Goal: Task Accomplishment & Management: Use online tool/utility

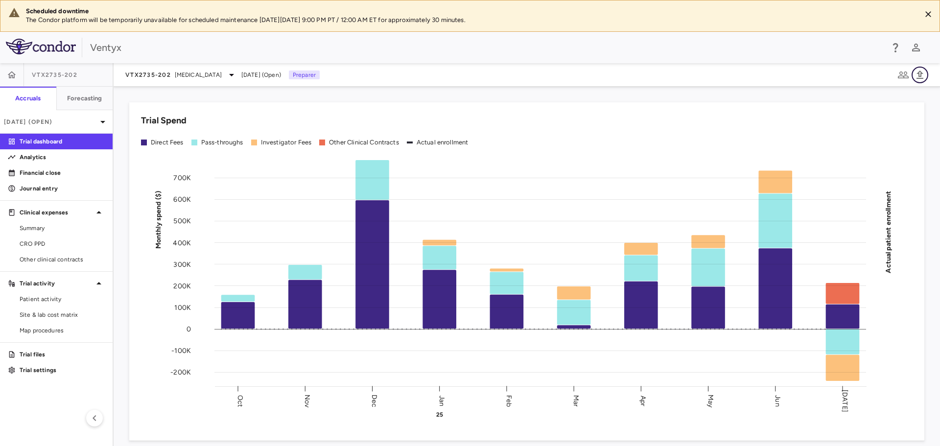
click at [920, 78] on icon "button" at bounding box center [920, 75] width 7 height 8
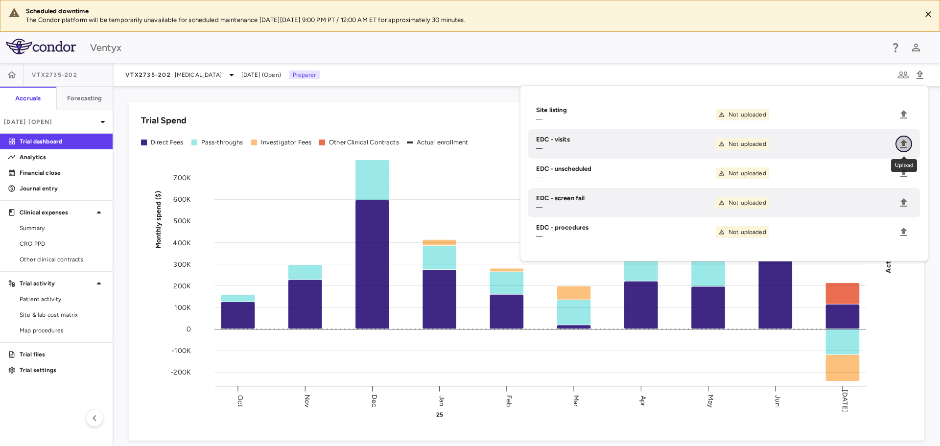
click at [903, 144] on icon "Upload" at bounding box center [904, 144] width 7 height 8
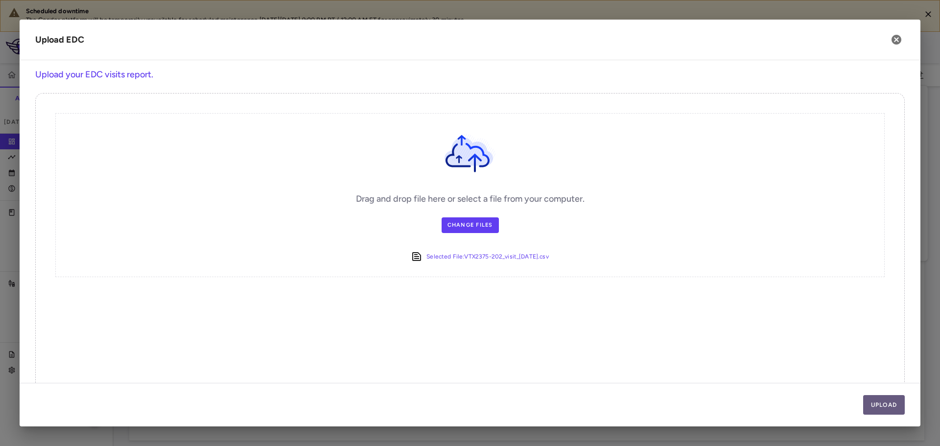
click at [879, 406] on button "Upload" at bounding box center [884, 405] width 42 height 20
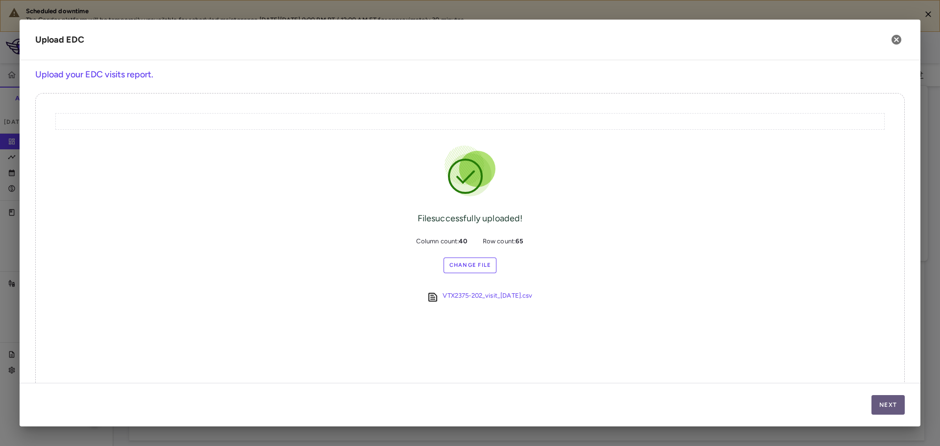
click at [903, 400] on button "Next" at bounding box center [888, 405] width 33 height 20
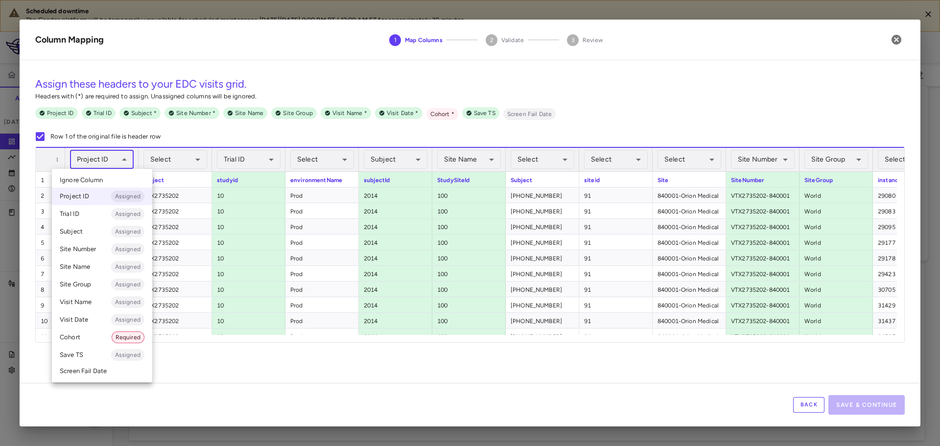
click at [101, 160] on body "Scheduled downtime The Condor platform will be temporarily unavailable for sche…" at bounding box center [470, 223] width 940 height 446
drag, startPoint x: 97, startPoint y: 175, endPoint x: 102, endPoint y: 177, distance: 5.3
click at [97, 176] on li "Ignore Column" at bounding box center [102, 180] width 100 height 15
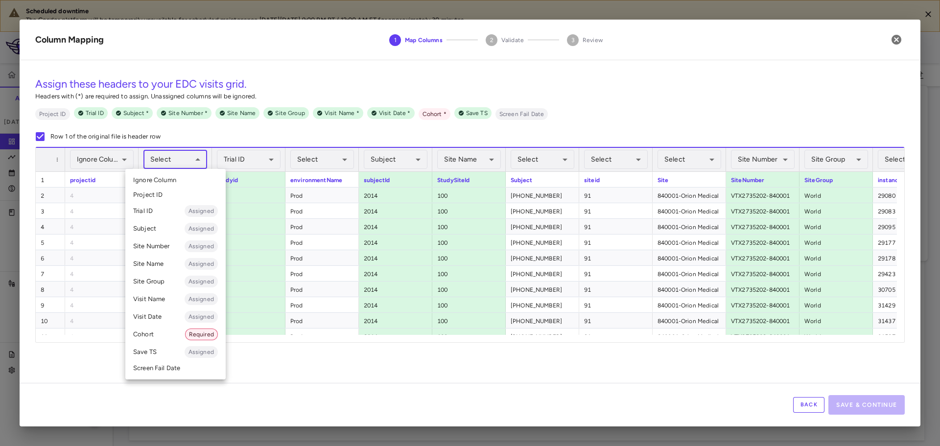
click at [172, 163] on body "Scheduled downtime The Condor platform will be temporarily unavailable for sche…" at bounding box center [470, 223] width 940 height 446
click at [158, 337] on li "Cohort Required" at bounding box center [175, 335] width 100 height 18
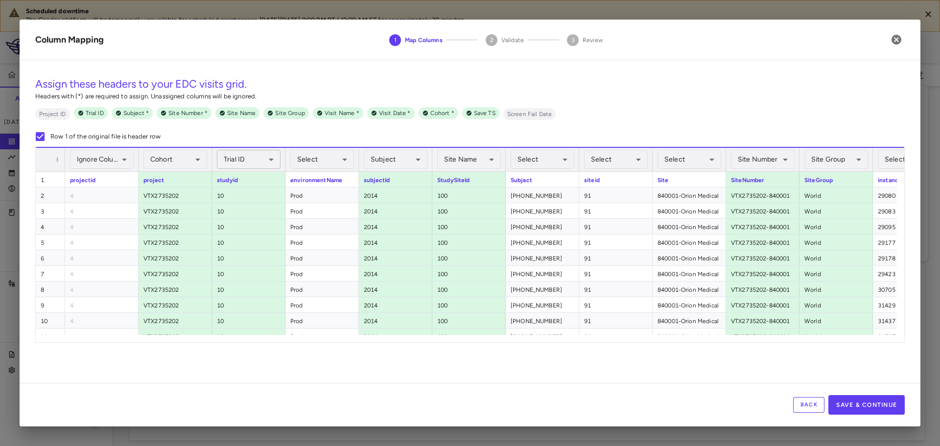
click at [248, 160] on body "Scheduled downtime The Condor platform will be temporarily unavailable for sche…" at bounding box center [470, 223] width 940 height 446
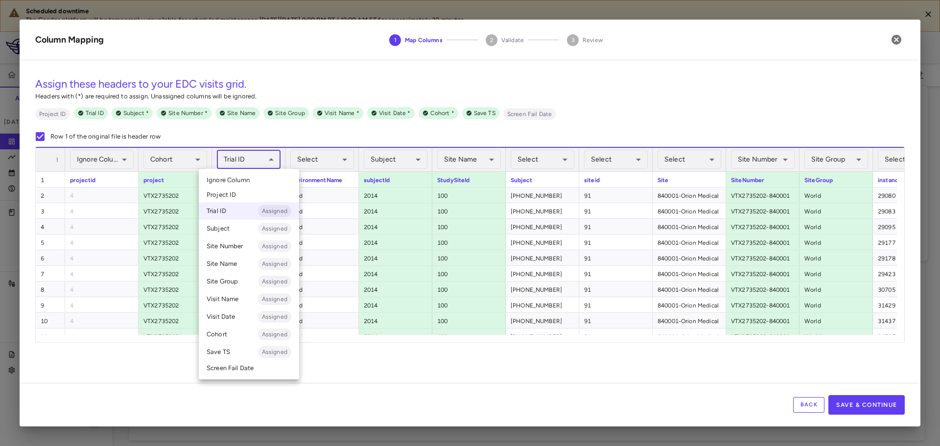
click at [241, 183] on span "Ignore Column" at bounding box center [228, 180] width 43 height 9
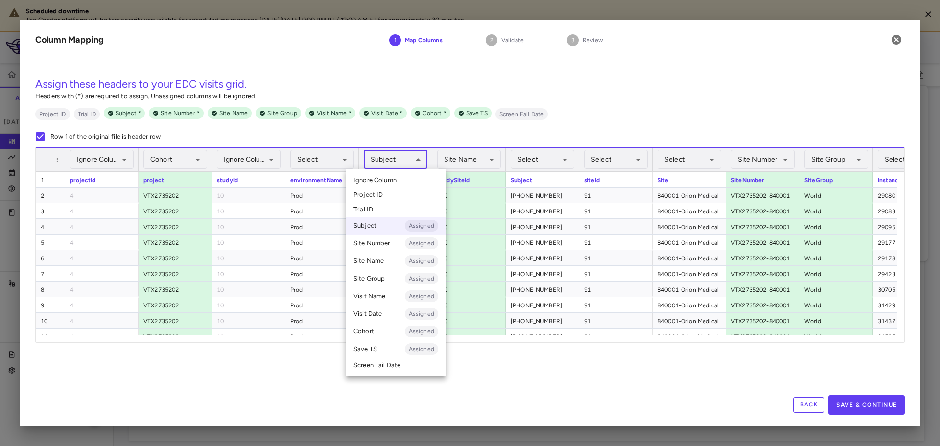
click at [388, 163] on body "Scheduled downtime The Condor platform will be temporarily unavailable for sche…" at bounding box center [470, 223] width 940 height 446
click at [387, 181] on span "Ignore Column" at bounding box center [375, 180] width 43 height 9
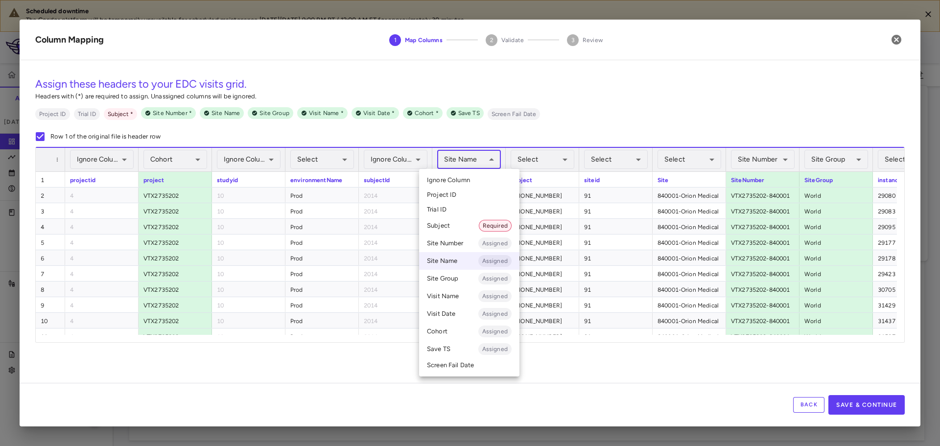
click at [471, 162] on body "Scheduled downtime The Condor platform will be temporarily unavailable for sche…" at bounding box center [470, 223] width 940 height 446
click at [464, 179] on span "Ignore Column" at bounding box center [448, 180] width 43 height 9
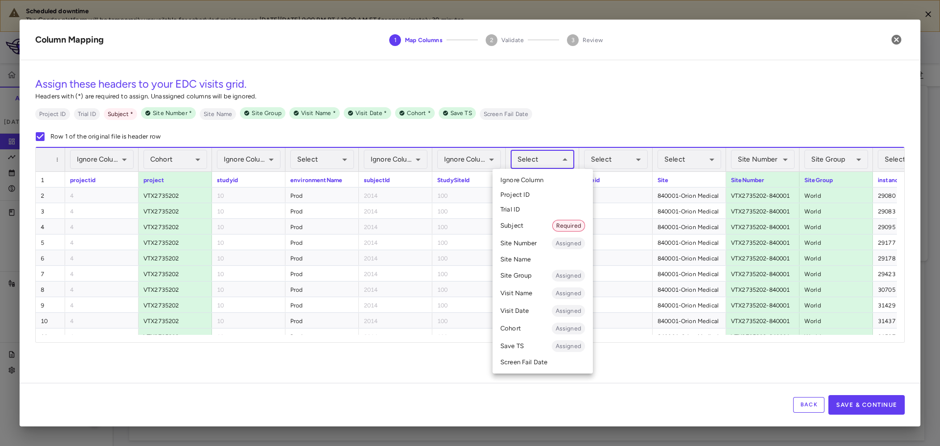
click at [535, 163] on body "Scheduled downtime The Condor platform will be temporarily unavailable for sche…" at bounding box center [470, 223] width 940 height 446
click at [531, 224] on li "Subject Required" at bounding box center [543, 226] width 100 height 18
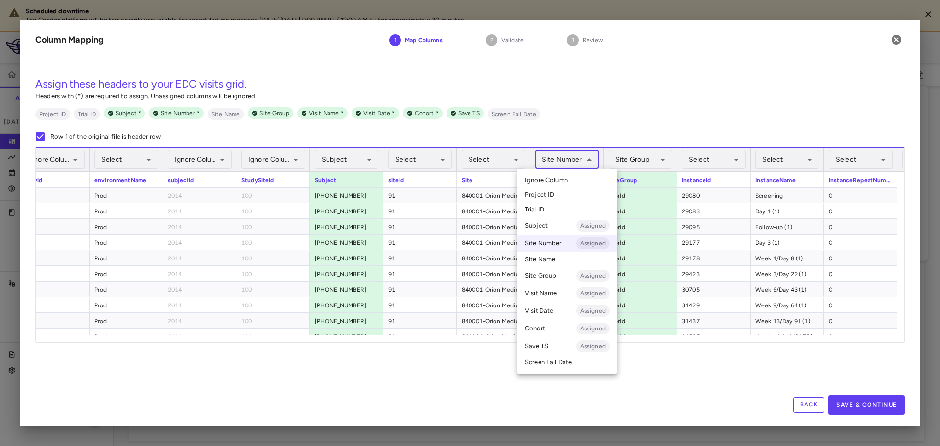
click at [566, 167] on body "Scheduled downtime The Condor platform will be temporarily unavailable for sche…" at bounding box center [470, 223] width 940 height 446
click at [558, 183] on span "Ignore Column" at bounding box center [546, 180] width 43 height 9
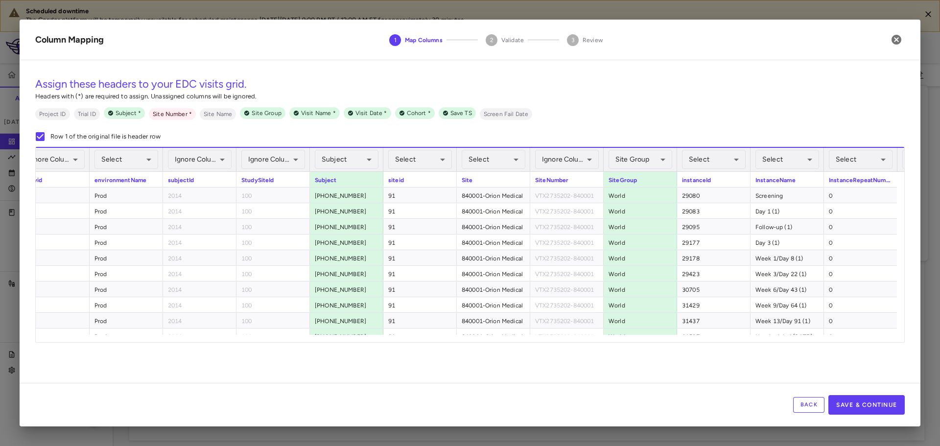
click at [643, 162] on body "Scheduled downtime The Condor platform will be temporarily unavailable for sche…" at bounding box center [470, 223] width 940 height 446
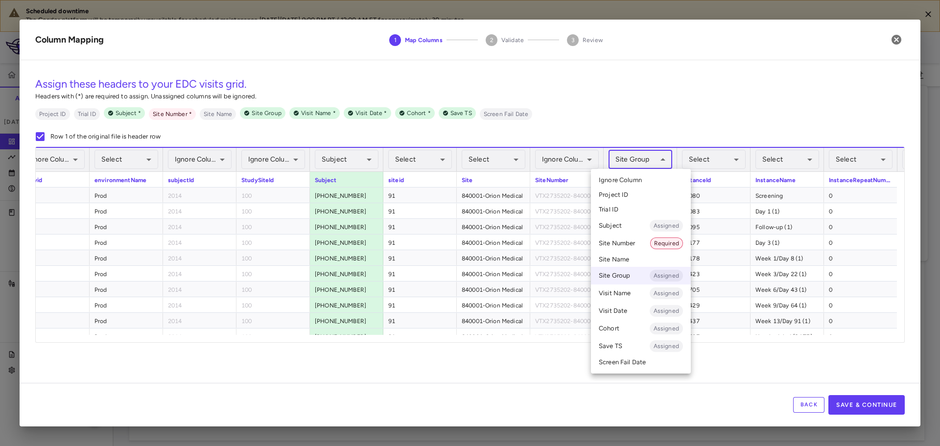
click at [632, 175] on li "Ignore Column" at bounding box center [641, 180] width 100 height 15
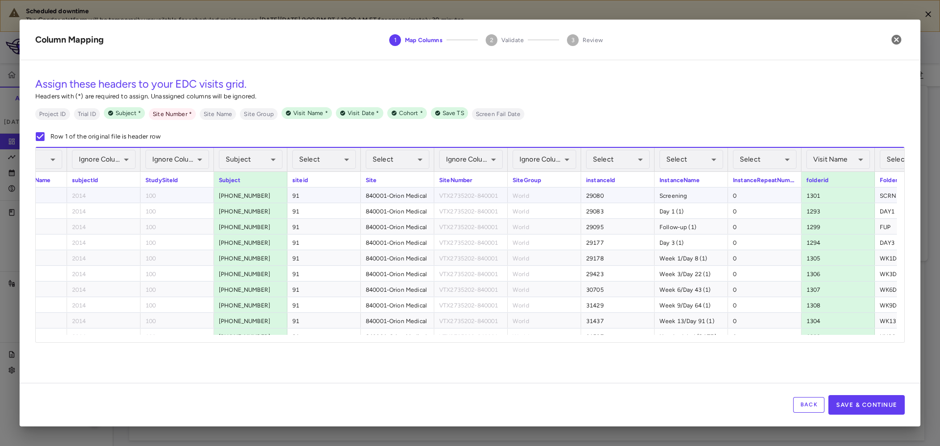
scroll to position [0, 341]
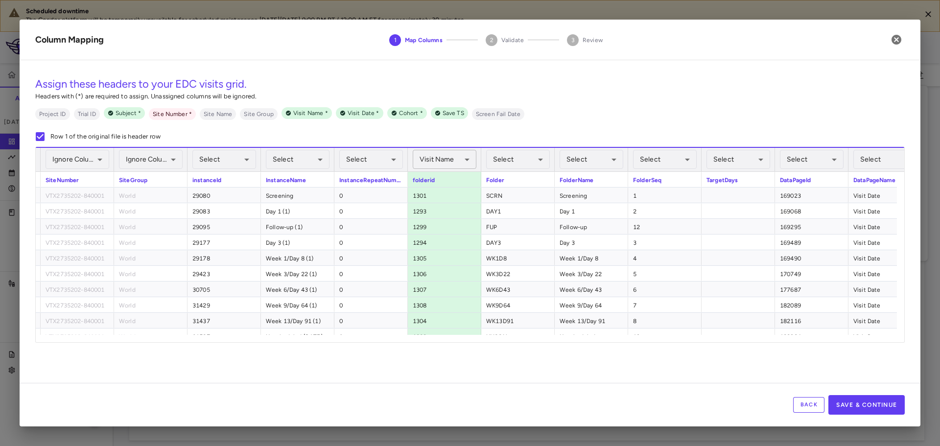
click at [433, 158] on body "Scheduled downtime The Condor platform will be temporarily unavailable for sche…" at bounding box center [470, 223] width 940 height 446
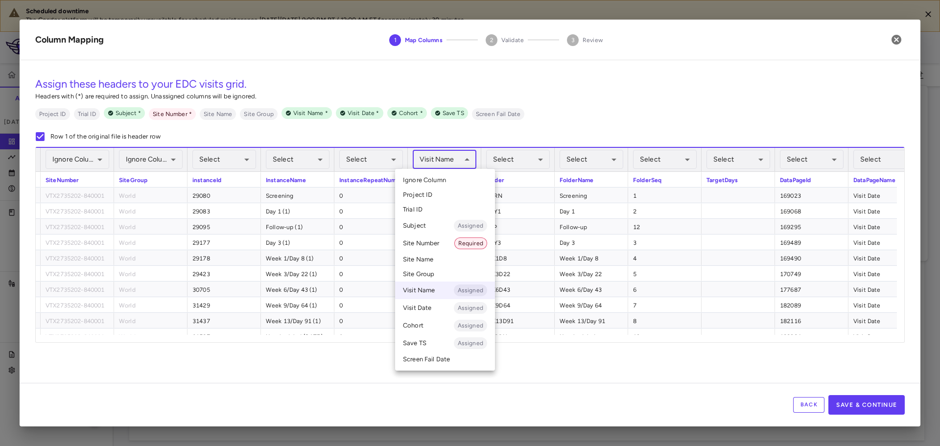
click at [442, 179] on span "Ignore Column" at bounding box center [424, 180] width 43 height 9
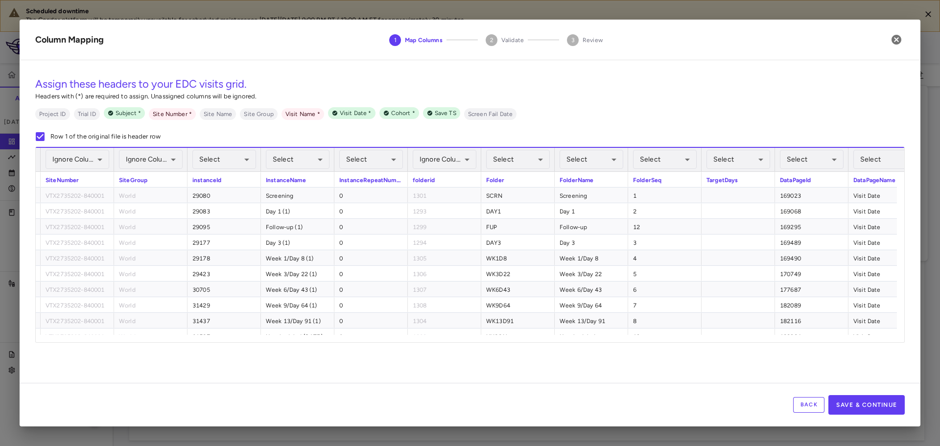
click at [559, 164] on div "Select ​" at bounding box center [591, 159] width 73 height 24
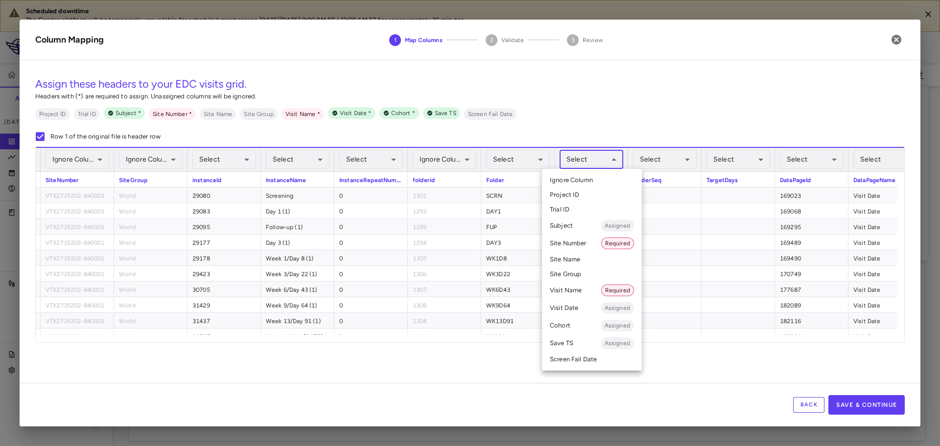
click at [572, 163] on body "Scheduled downtime The Condor platform will be temporarily unavailable for sche…" at bounding box center [470, 223] width 940 height 446
click at [587, 290] on li "Visit Name Required" at bounding box center [592, 291] width 100 height 18
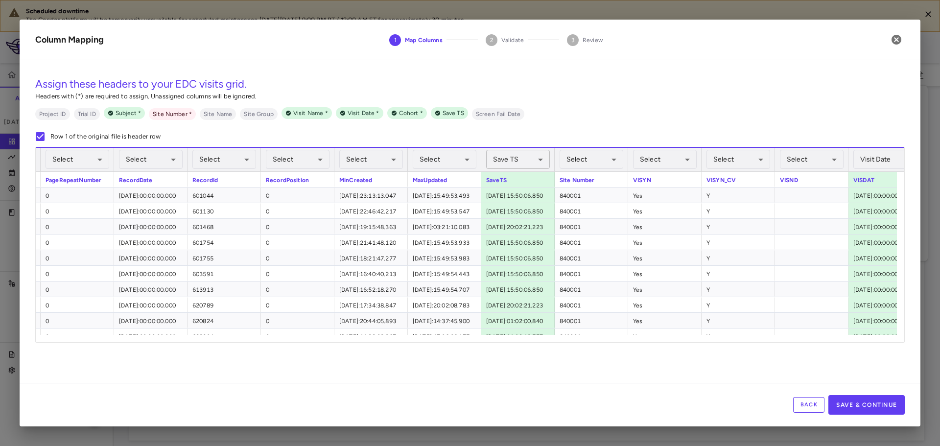
click at [506, 162] on body "Scheduled downtime The Condor platform will be temporarily unavailable for sche…" at bounding box center [470, 223] width 940 height 446
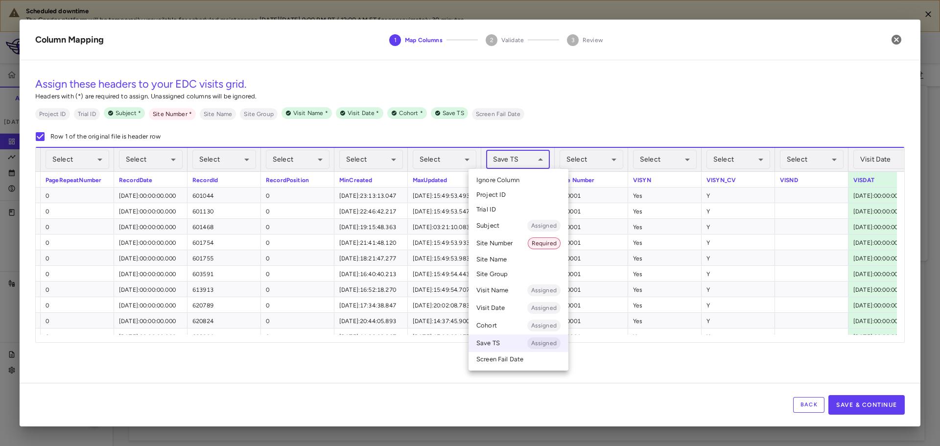
drag, startPoint x: 507, startPoint y: 181, endPoint x: 513, endPoint y: 181, distance: 5.9
click at [507, 181] on span "Ignore Column" at bounding box center [498, 180] width 43 height 9
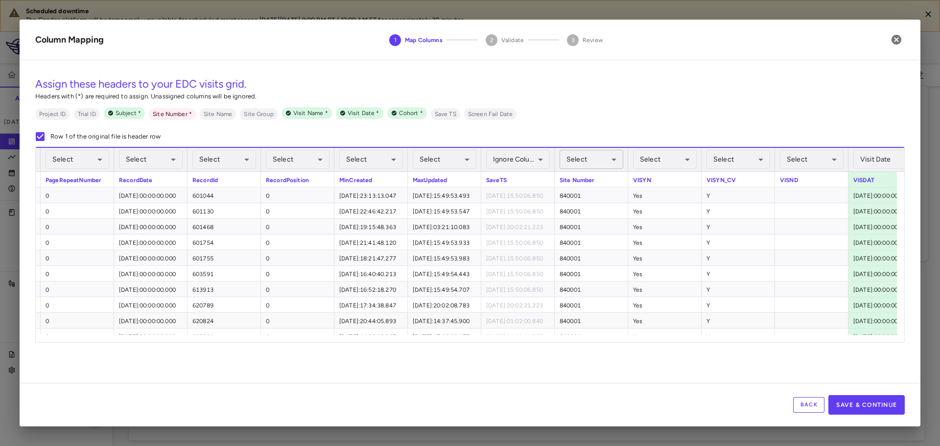
click at [592, 163] on body "Scheduled downtime The Condor platform will be temporarily unavailable for sche…" at bounding box center [470, 223] width 940 height 446
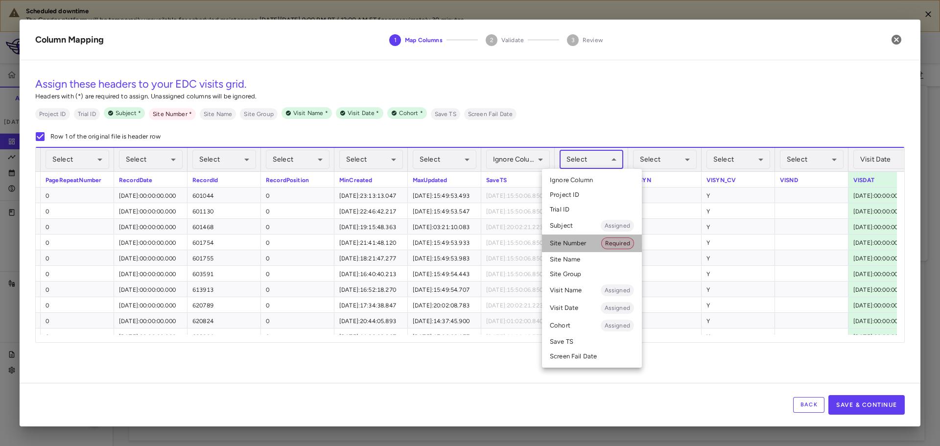
click at [590, 242] on li "Site Number Required" at bounding box center [592, 244] width 100 height 18
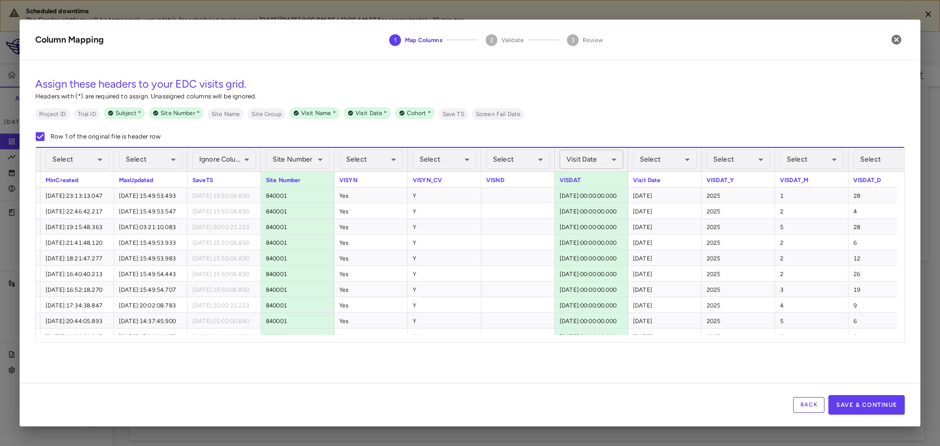
click at [574, 158] on body "Scheduled downtime The Condor platform will be temporarily unavailable for sche…" at bounding box center [470, 223] width 940 height 446
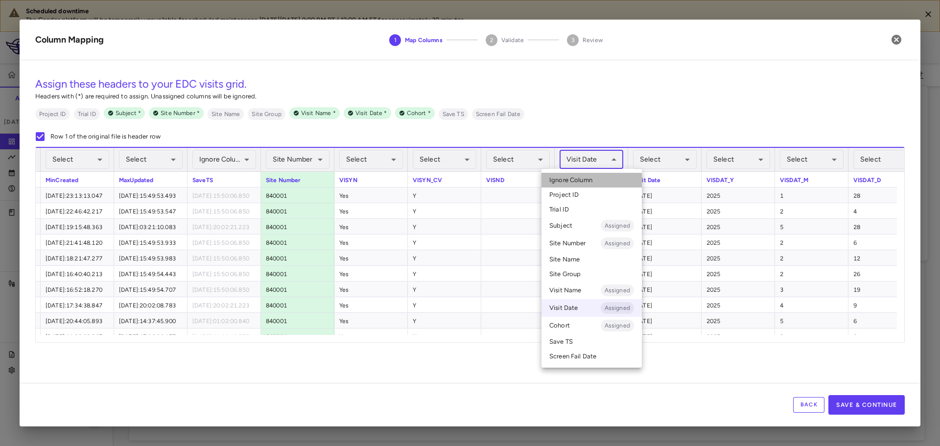
click at [570, 179] on span "Ignore Column" at bounding box center [570, 180] width 43 height 9
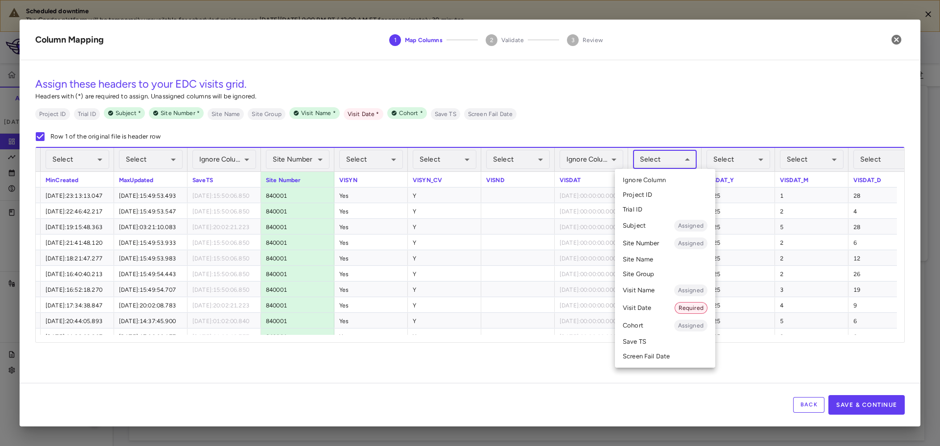
click at [663, 160] on body "Scheduled downtime The Condor platform will be temporarily unavailable for sche…" at bounding box center [470, 223] width 940 height 446
click at [649, 311] on li "Visit Date Required" at bounding box center [665, 308] width 100 height 18
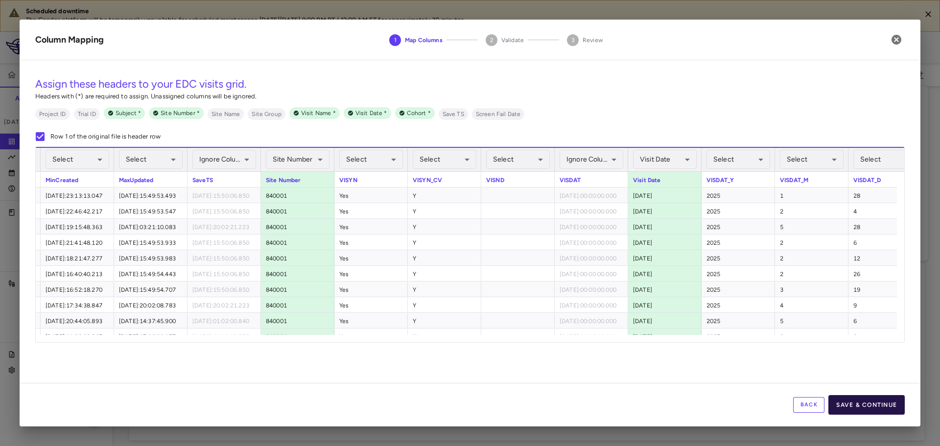
click at [874, 405] on button "Save & Continue" at bounding box center [867, 405] width 76 height 20
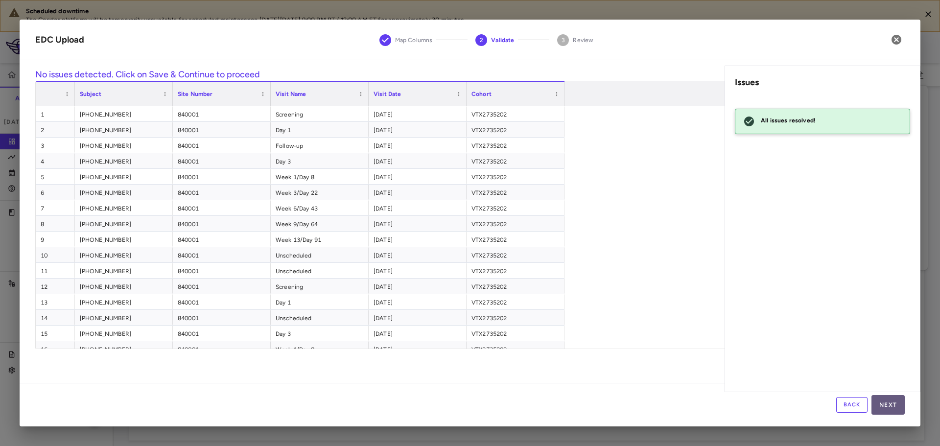
click at [899, 403] on button "Next" at bounding box center [888, 405] width 33 height 20
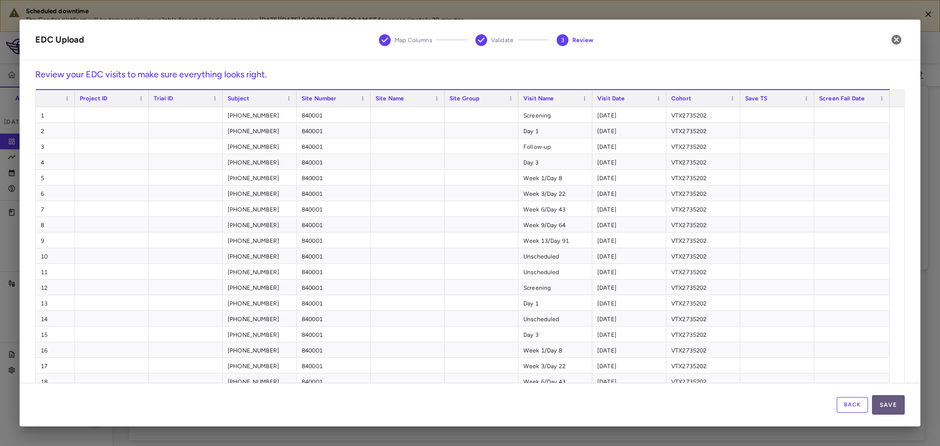
click at [895, 401] on button "Save" at bounding box center [888, 405] width 33 height 20
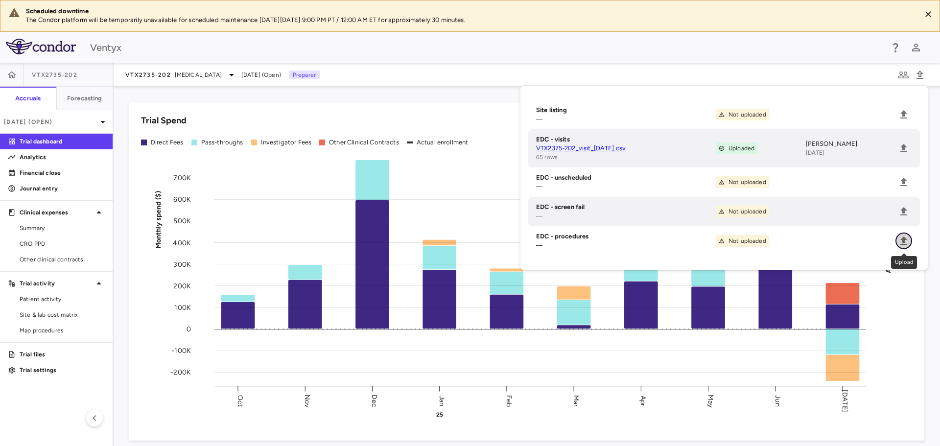
click at [899, 239] on icon "Upload" at bounding box center [904, 241] width 12 height 12
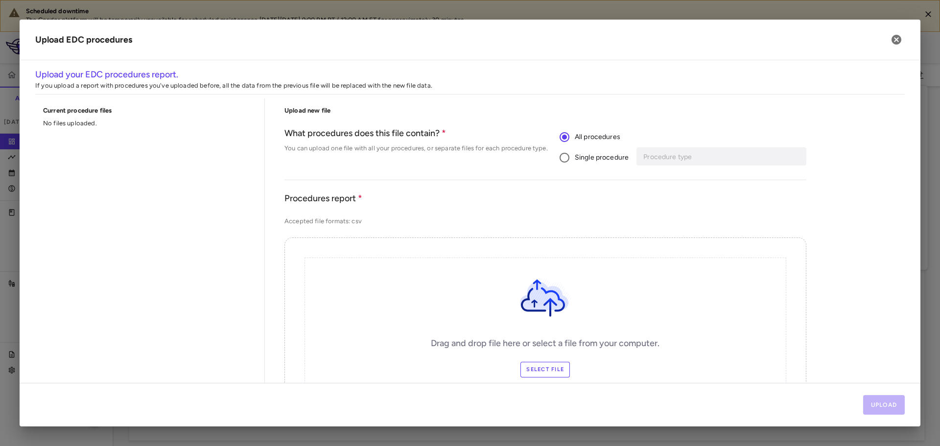
click at [576, 160] on span "Single procedure" at bounding box center [602, 157] width 54 height 11
click at [692, 162] on input "Procedure type" at bounding box center [715, 156] width 144 height 12
click at [693, 189] on li "MRI: Chest" at bounding box center [720, 191] width 163 height 15
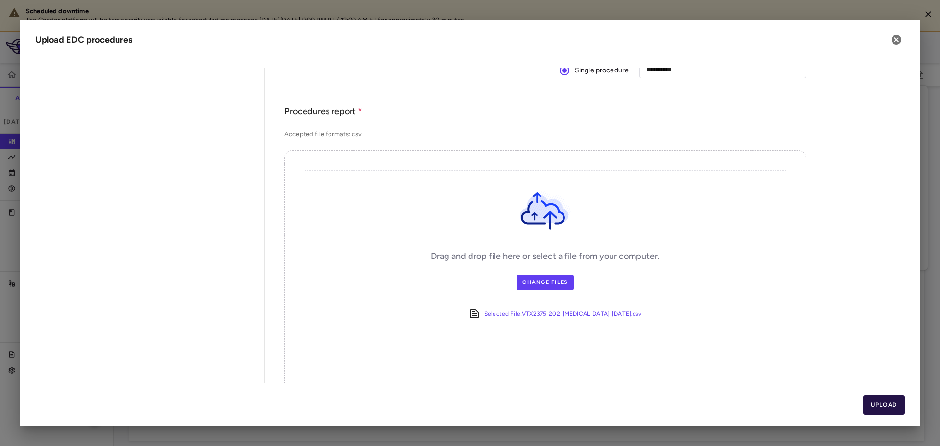
click at [891, 409] on button "Upload" at bounding box center [884, 405] width 42 height 20
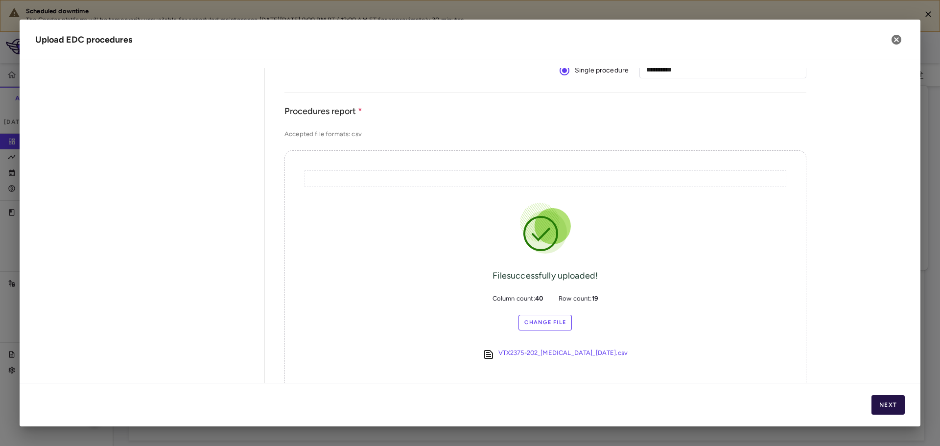
click at [893, 401] on button "Next" at bounding box center [888, 405] width 33 height 20
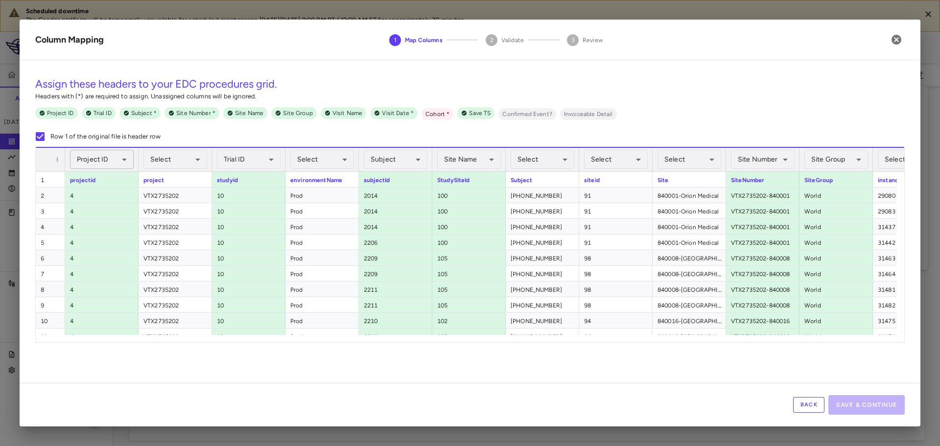
click at [93, 157] on body "Scheduled downtime The Condor platform will be temporarily unavailable for sche…" at bounding box center [470, 223] width 940 height 446
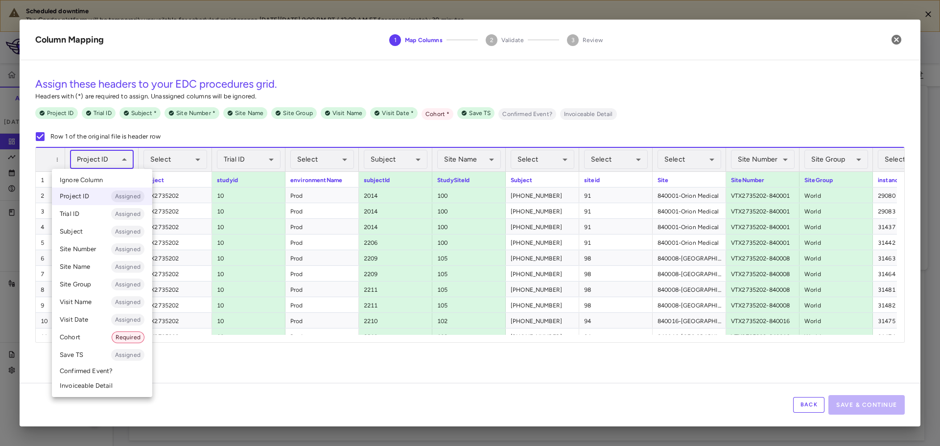
click at [95, 176] on span "Ignore Column" at bounding box center [81, 180] width 43 height 9
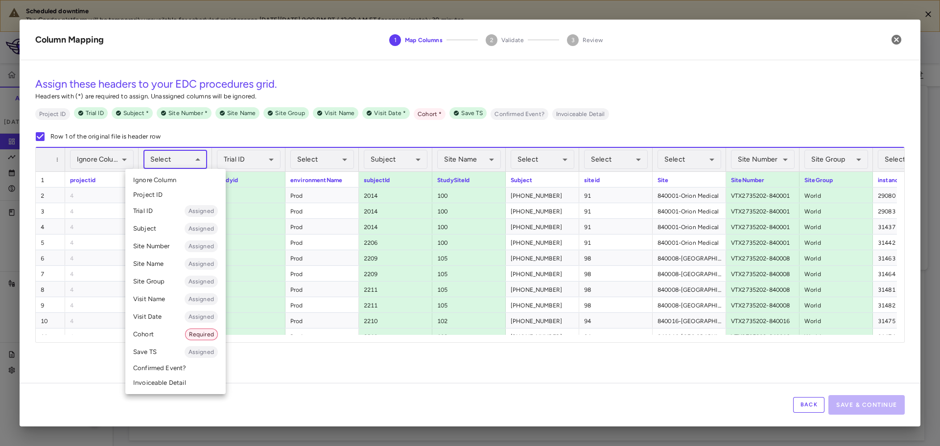
click at [173, 167] on body "Scheduled downtime The Condor platform will be temporarily unavailable for sche…" at bounding box center [470, 223] width 940 height 446
click at [162, 338] on li "Cohort Required" at bounding box center [175, 335] width 100 height 18
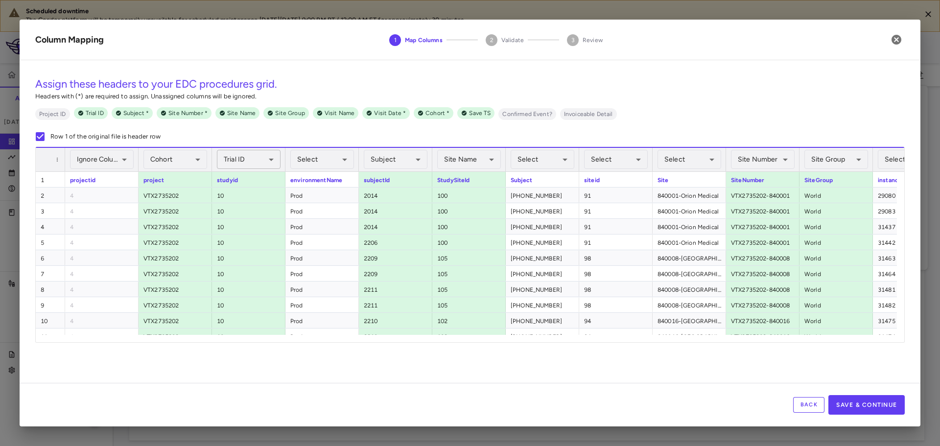
click at [243, 161] on body "Scheduled downtime The Condor platform will be temporarily unavailable for sche…" at bounding box center [470, 223] width 940 height 446
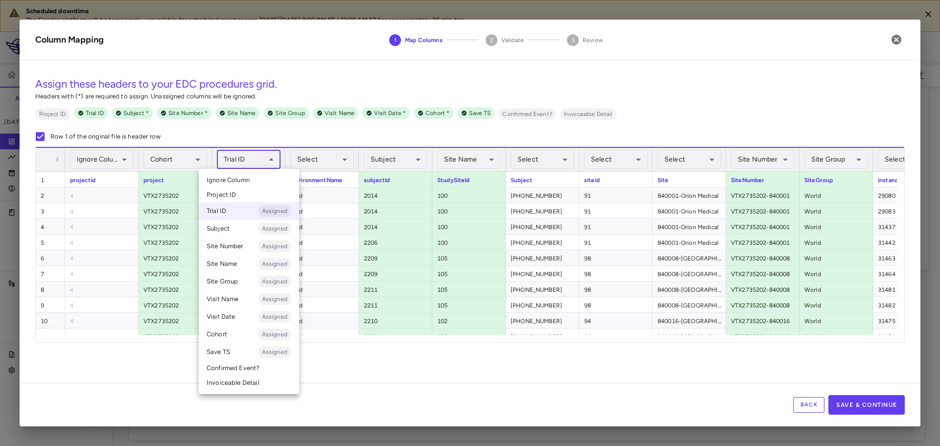
click at [245, 172] on ul "Select Ignore Column Project ID Trial ID Assigned Subject Assigned Site Number …" at bounding box center [249, 281] width 100 height 225
click at [240, 180] on span "Ignore Column" at bounding box center [228, 180] width 43 height 9
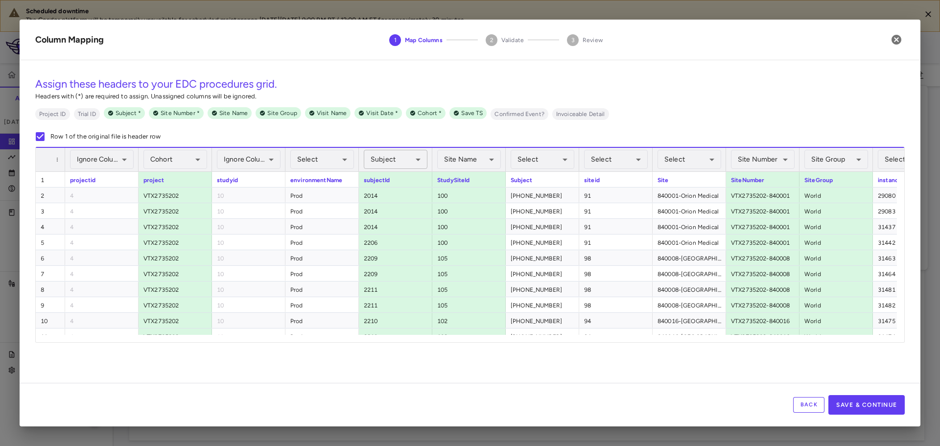
click at [392, 163] on body "Scheduled downtime The Condor platform will be temporarily unavailable for sche…" at bounding box center [470, 223] width 940 height 446
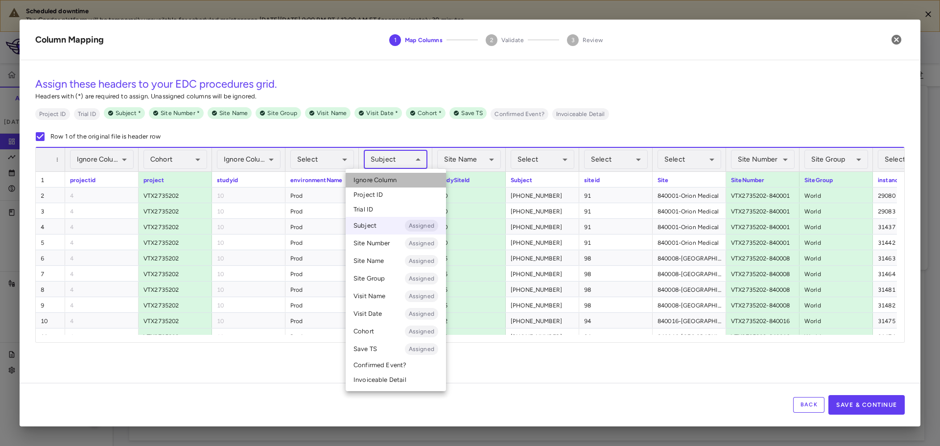
click at [387, 180] on span "Ignore Column" at bounding box center [375, 180] width 43 height 9
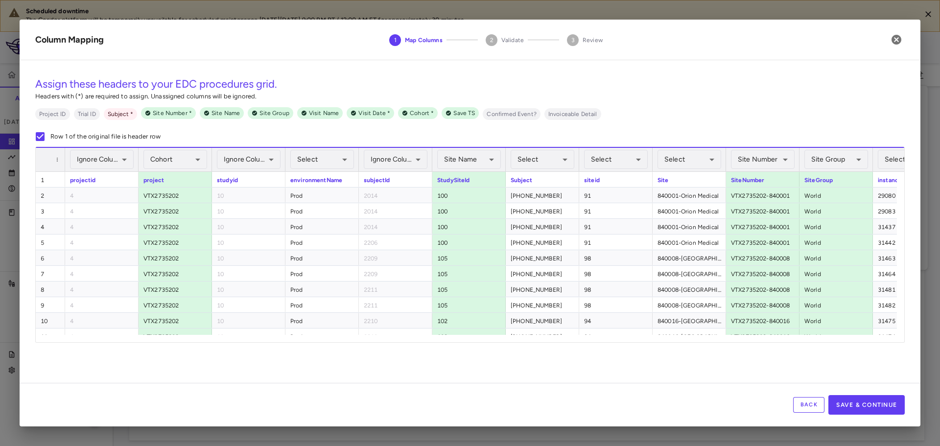
click at [474, 164] on body "Scheduled downtime The Condor platform will be temporarily unavailable for sche…" at bounding box center [470, 223] width 940 height 446
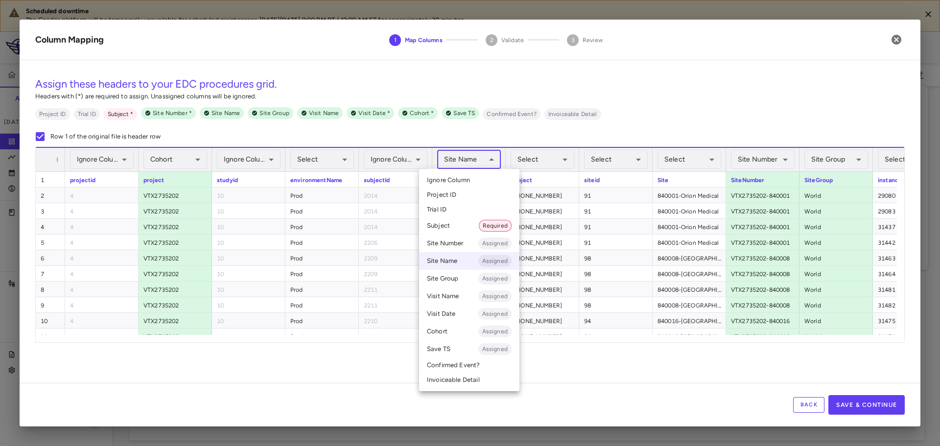
click at [468, 181] on span "Ignore Column" at bounding box center [448, 180] width 43 height 9
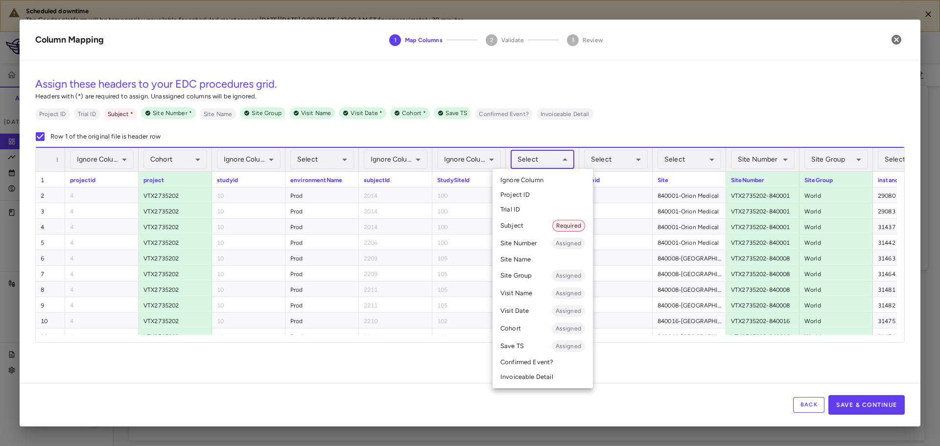
click at [543, 154] on body "Scheduled downtime The Condor platform will be temporarily unavailable for sche…" at bounding box center [470, 223] width 940 height 446
click at [522, 223] on li "Subject Required" at bounding box center [543, 226] width 100 height 18
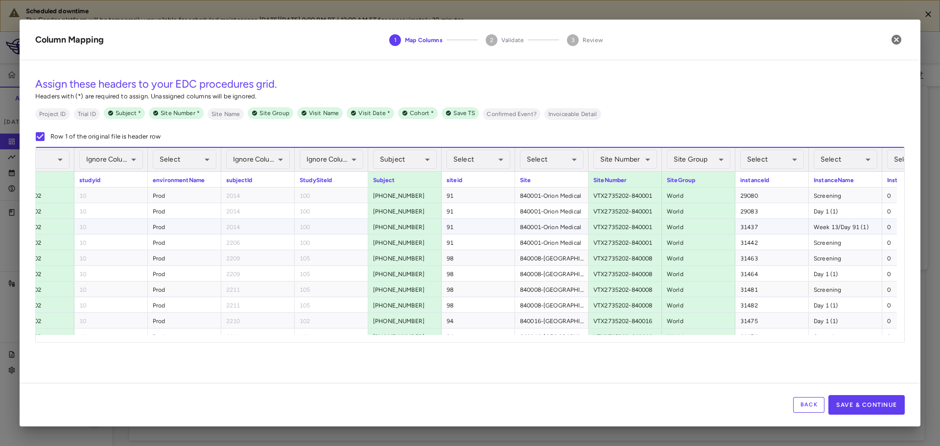
scroll to position [0, 150]
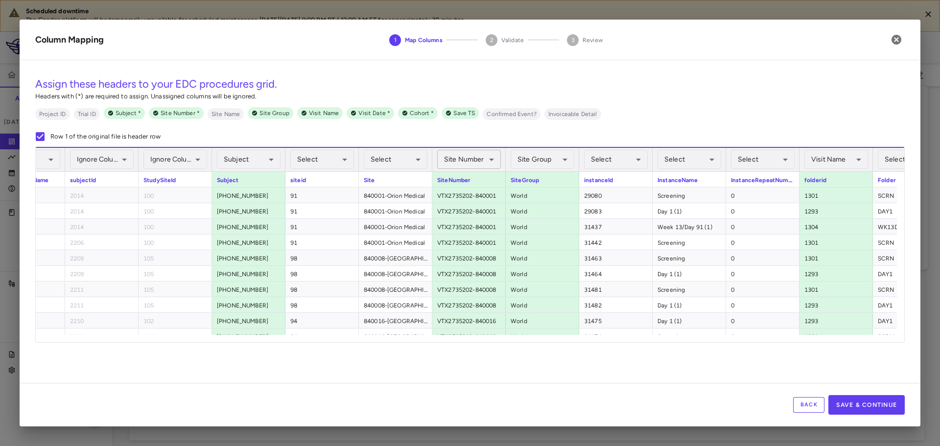
click at [475, 162] on body "Scheduled downtime The Condor platform will be temporarily unavailable for sche…" at bounding box center [470, 223] width 940 height 446
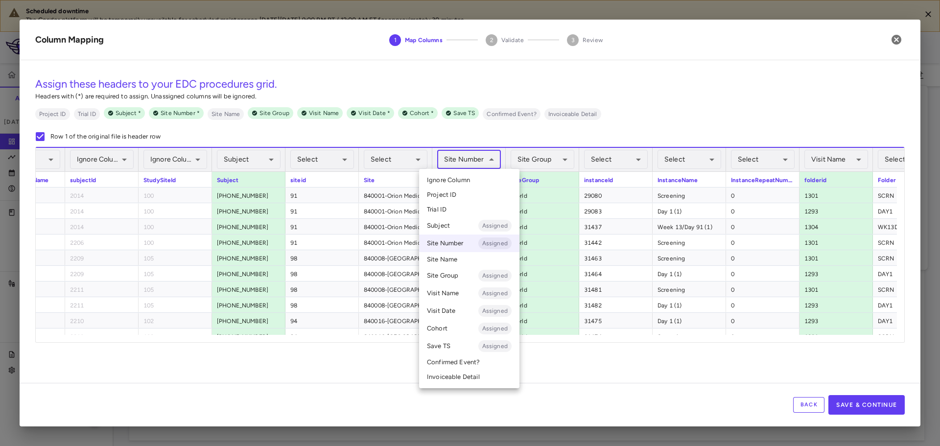
click at [462, 175] on li "Ignore Column" at bounding box center [469, 180] width 100 height 15
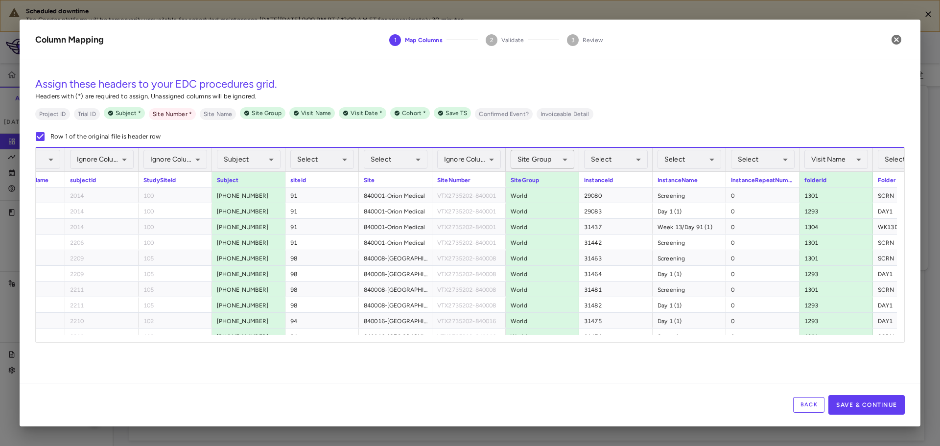
click at [526, 157] on body "Scheduled downtime The Condor platform will be temporarily unavailable for sche…" at bounding box center [470, 223] width 940 height 446
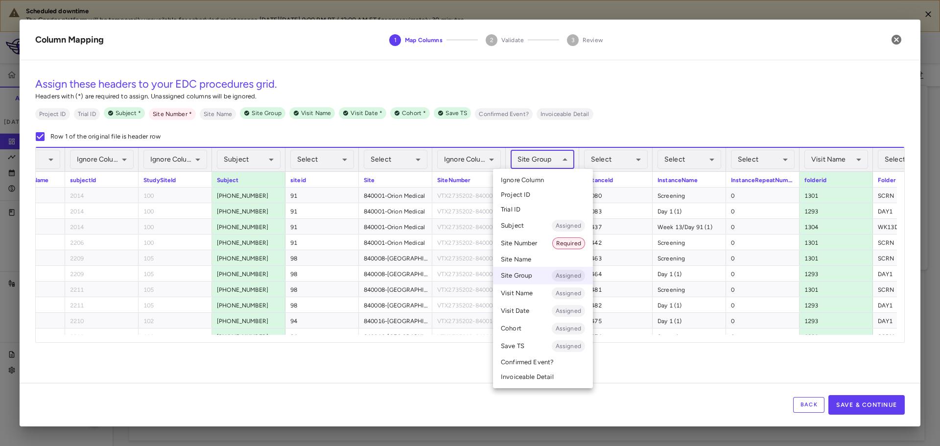
click at [531, 178] on span "Ignore Column" at bounding box center [522, 180] width 43 height 9
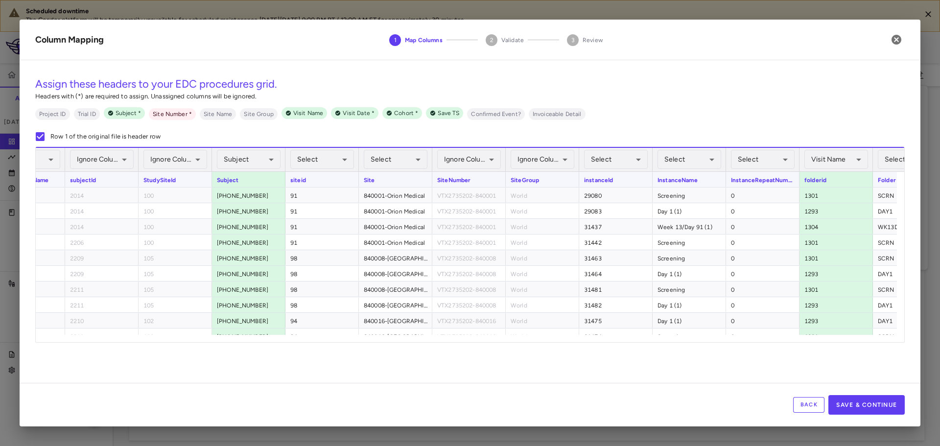
scroll to position [0, 388]
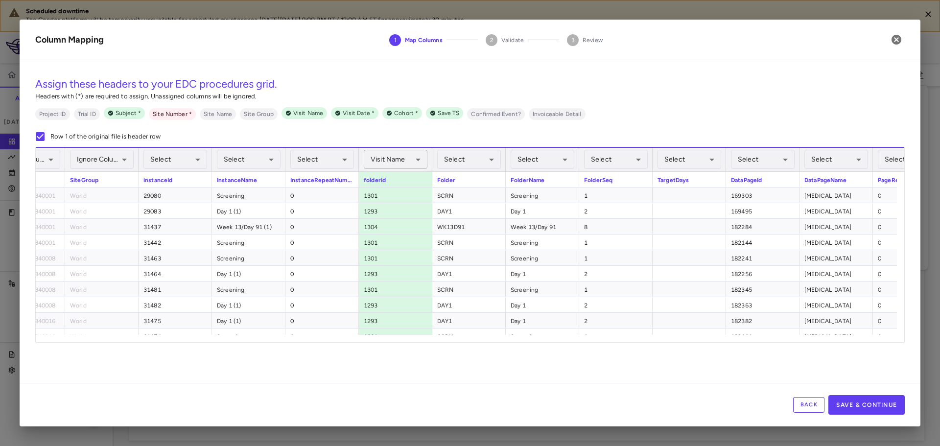
click at [401, 158] on body "Scheduled downtime The Condor platform will be temporarily unavailable for sche…" at bounding box center [470, 223] width 940 height 446
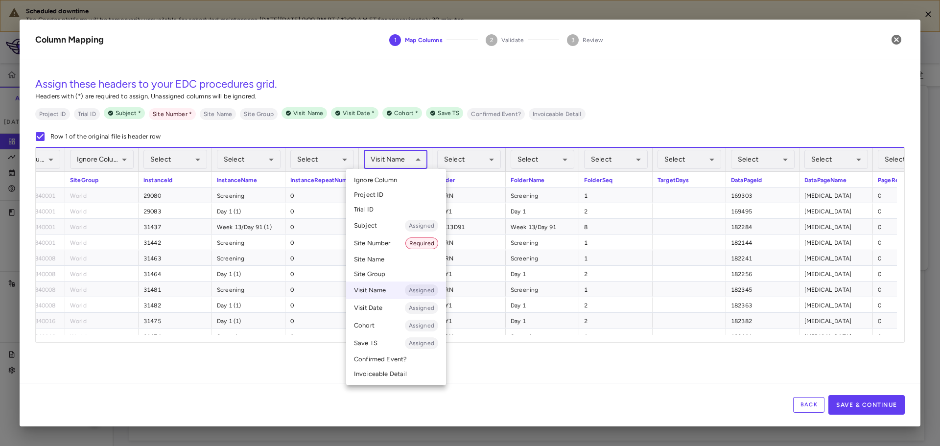
click at [400, 178] on li "Ignore Column" at bounding box center [396, 180] width 100 height 15
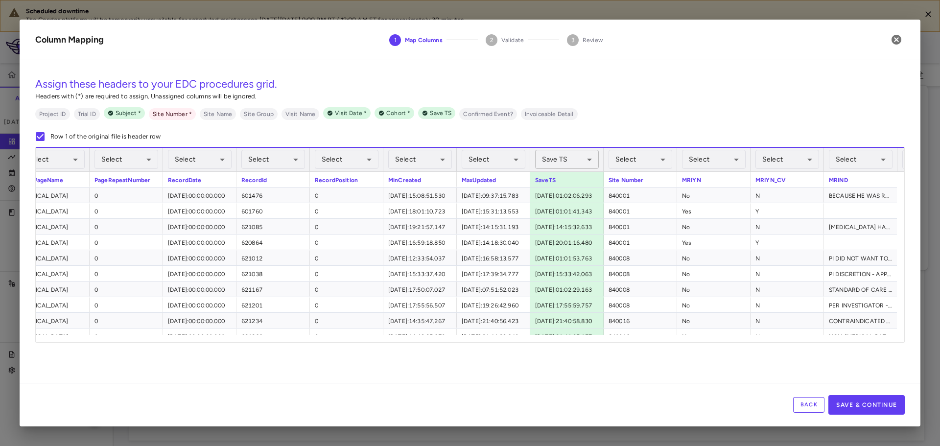
click at [558, 154] on body "Scheduled downtime The Condor platform will be temporarily unavailable for sche…" at bounding box center [470, 223] width 940 height 446
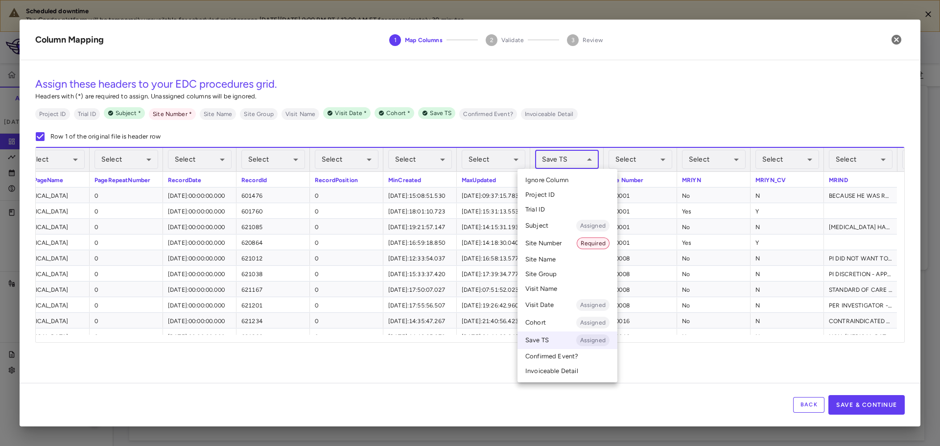
click at [555, 176] on span "Ignore Column" at bounding box center [546, 180] width 43 height 9
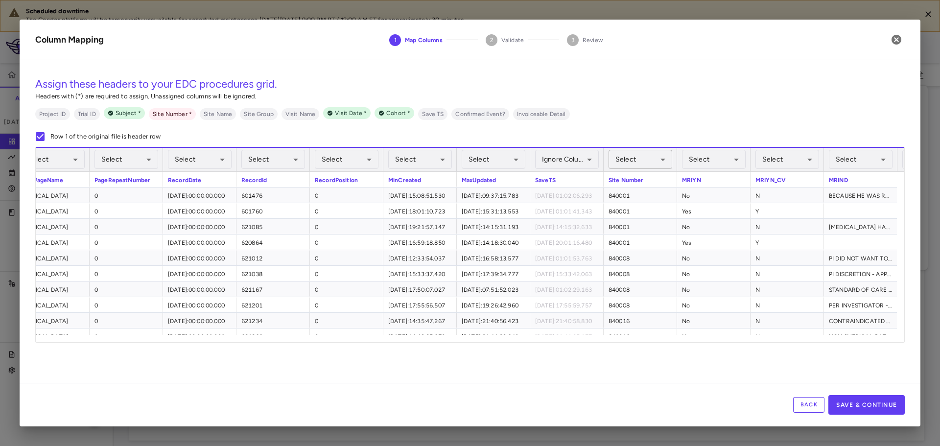
click at [634, 159] on body "Scheduled downtime The Condor platform will be temporarily unavailable for sche…" at bounding box center [470, 223] width 940 height 446
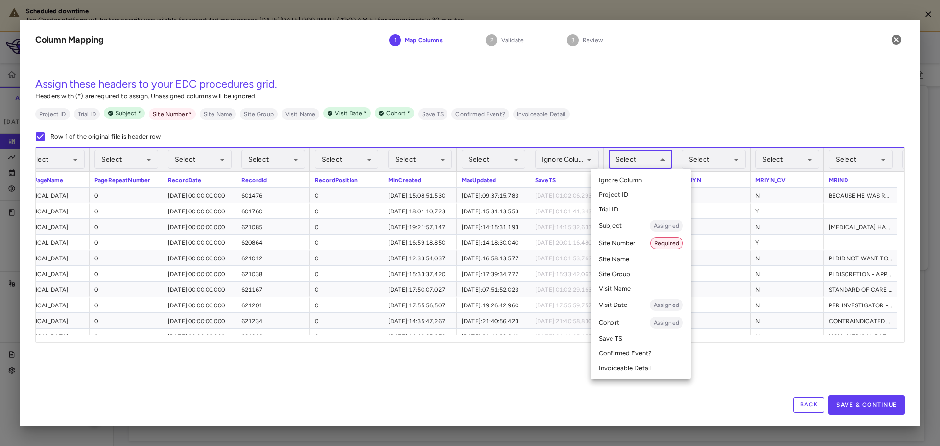
click at [628, 246] on li "Site Number Required" at bounding box center [641, 244] width 100 height 18
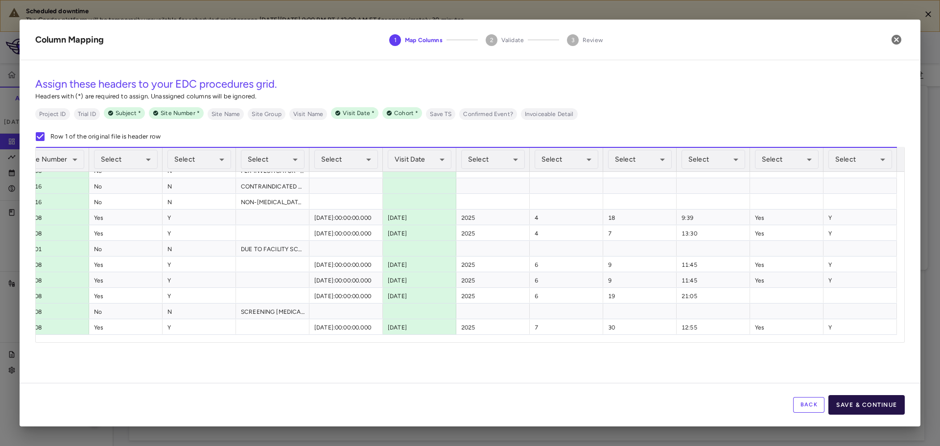
click at [876, 406] on button "Save & Continue" at bounding box center [867, 405] width 76 height 20
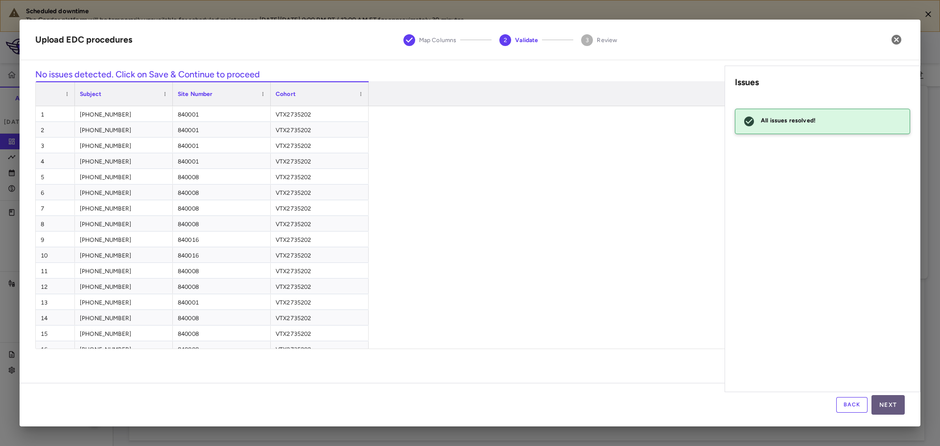
click at [886, 403] on button "Next" at bounding box center [888, 405] width 33 height 20
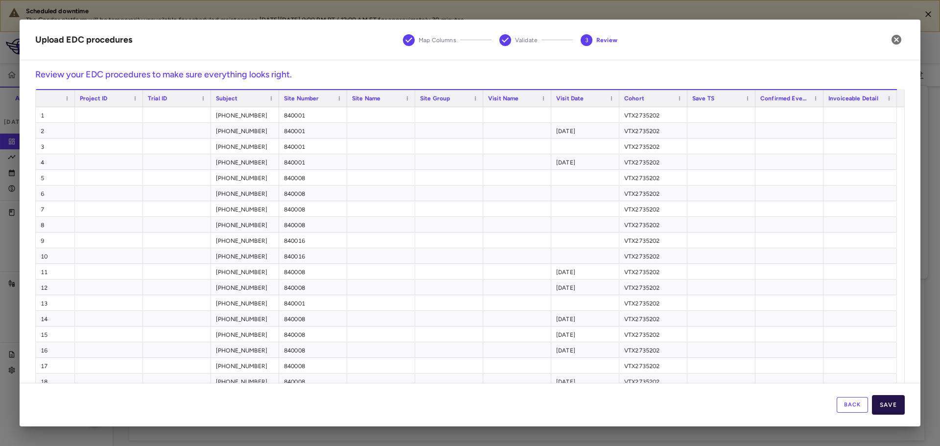
click at [886, 404] on button "Save" at bounding box center [888, 405] width 33 height 20
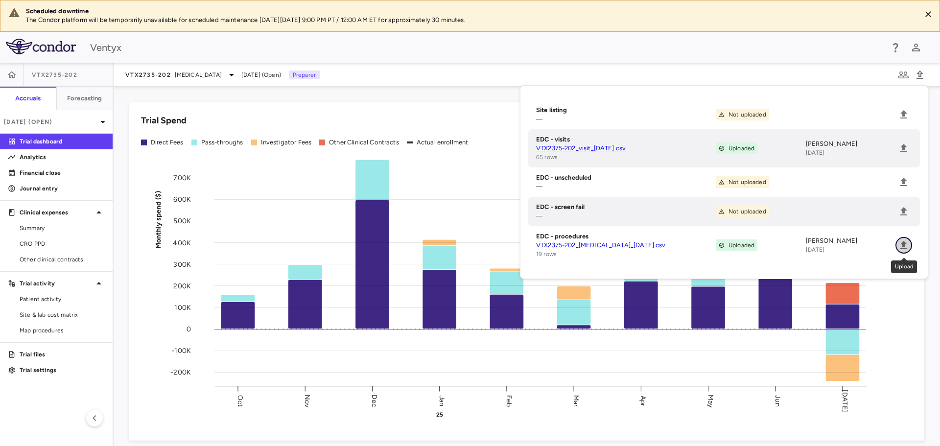
click at [905, 248] on icon "Upload" at bounding box center [904, 245] width 7 height 8
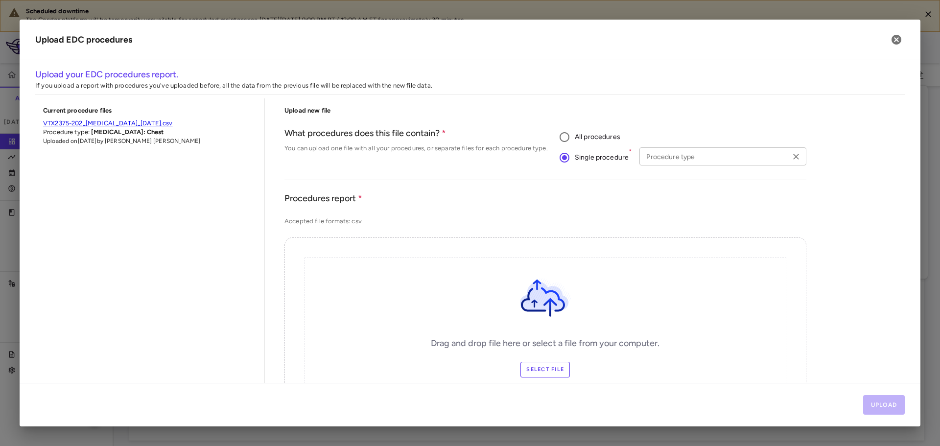
click at [681, 156] on input "Procedure type" at bounding box center [715, 156] width 144 height 12
click at [671, 171] on li "ECHO" at bounding box center [720, 176] width 163 height 15
click at [886, 401] on button "Upload" at bounding box center [884, 405] width 42 height 20
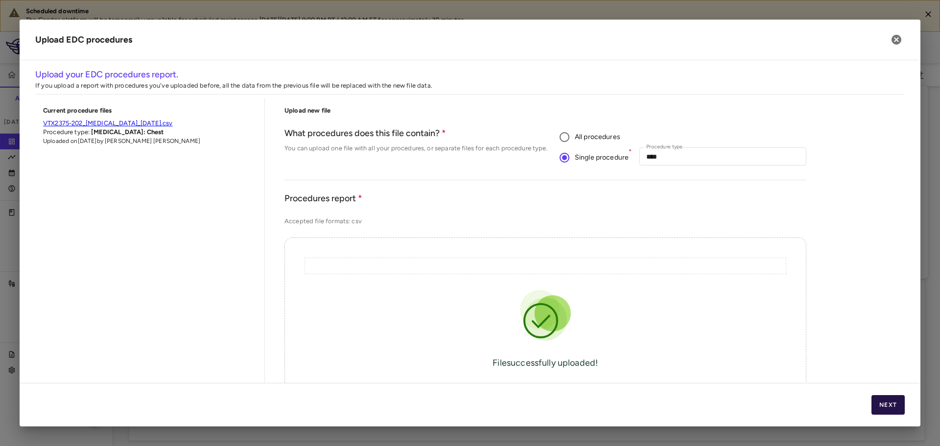
click at [902, 408] on button "Next" at bounding box center [888, 405] width 33 height 20
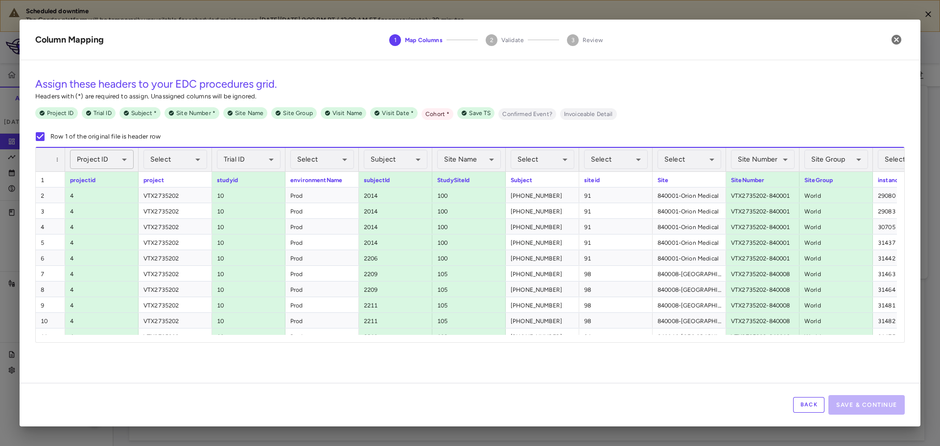
click at [87, 156] on body "Scheduled downtime The Condor platform will be temporarily unavailable for sche…" at bounding box center [470, 223] width 940 height 446
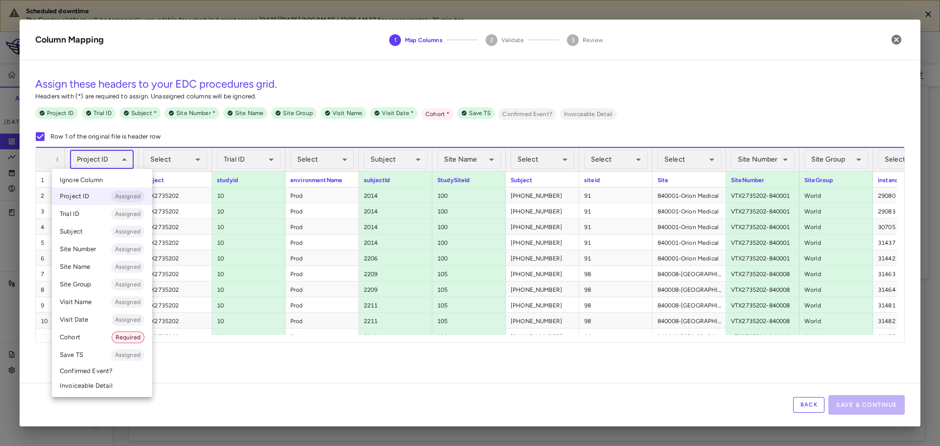
click at [89, 178] on span "Ignore Column" at bounding box center [81, 180] width 43 height 9
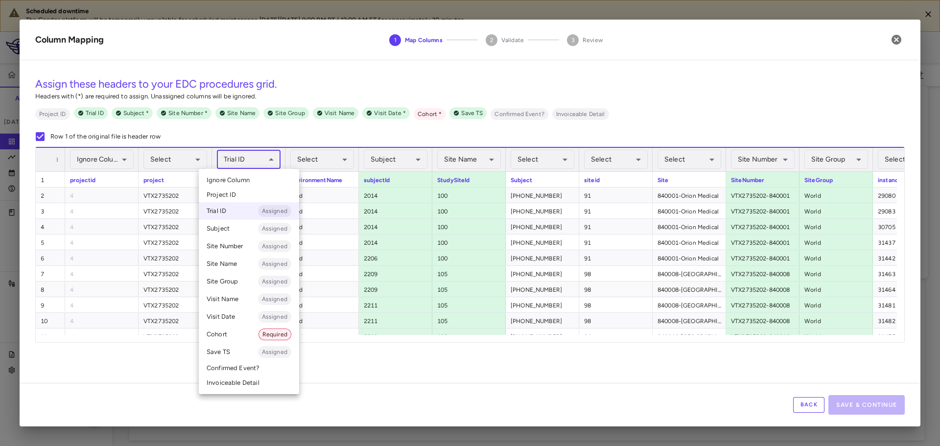
click at [240, 163] on body "Scheduled downtime The Condor platform will be temporarily unavailable for sche…" at bounding box center [470, 223] width 940 height 446
click at [242, 182] on span "Ignore Column" at bounding box center [228, 180] width 43 height 9
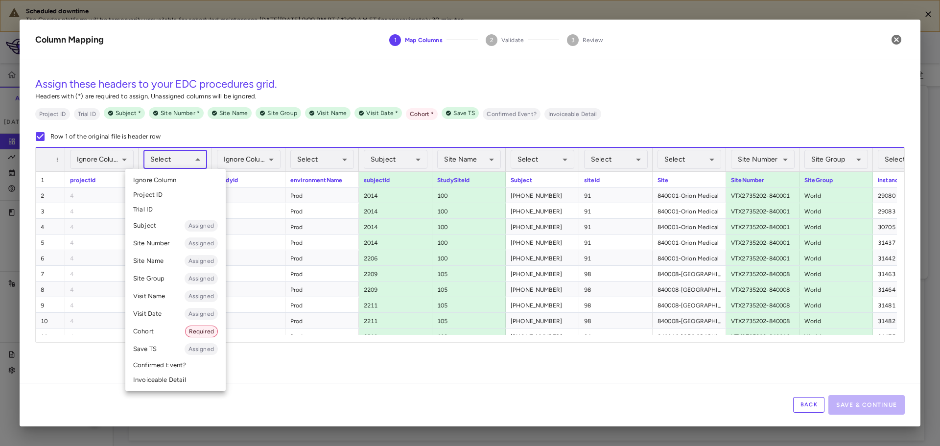
click at [155, 165] on body "Scheduled downtime The Condor platform will be temporarily unavailable for sche…" at bounding box center [470, 223] width 940 height 446
click at [157, 334] on li "Cohort Required" at bounding box center [175, 332] width 100 height 18
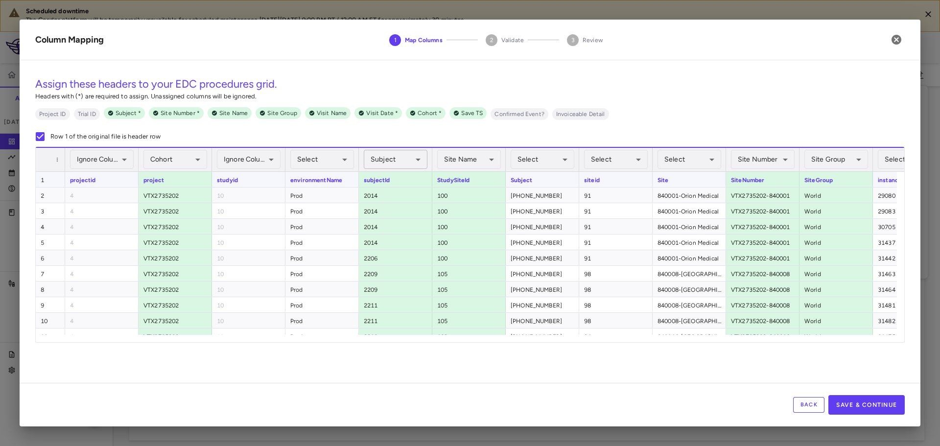
click at [408, 156] on body "Scheduled downtime The Condor platform will be temporarily unavailable for sche…" at bounding box center [470, 223] width 940 height 446
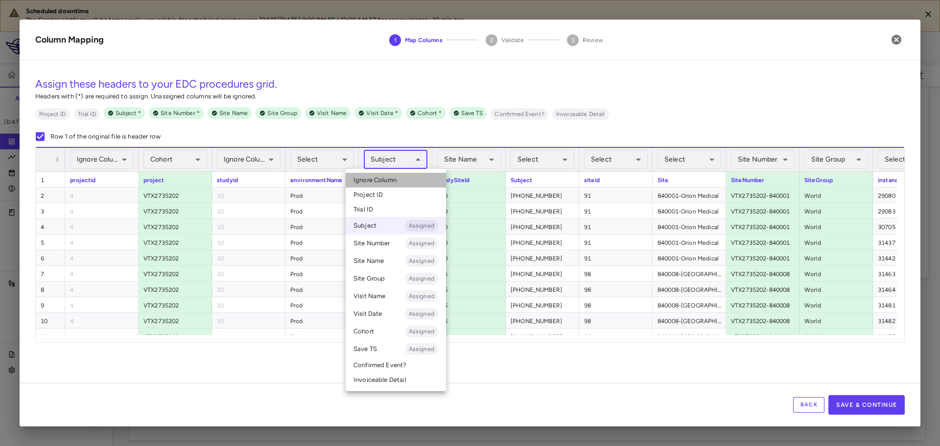
click at [406, 178] on li "Ignore Column" at bounding box center [396, 180] width 100 height 15
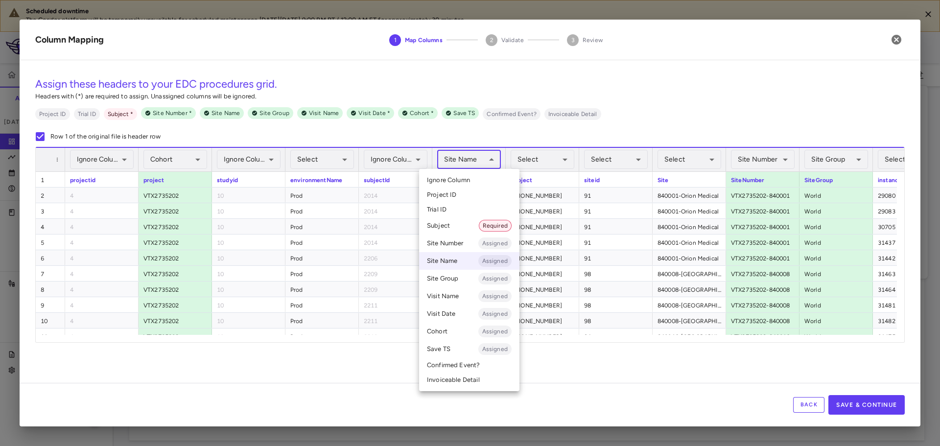
click at [457, 167] on body "Scheduled downtime The Condor platform will be temporarily unavailable for sche…" at bounding box center [470, 223] width 940 height 446
click at [462, 186] on li "Ignore Column" at bounding box center [469, 180] width 100 height 15
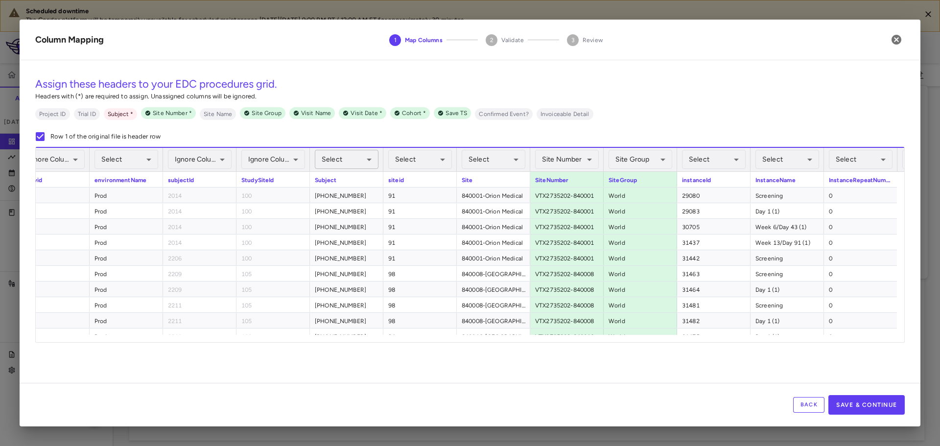
click at [330, 166] on body "Scheduled downtime The Condor platform will be temporarily unavailable for sche…" at bounding box center [470, 223] width 940 height 446
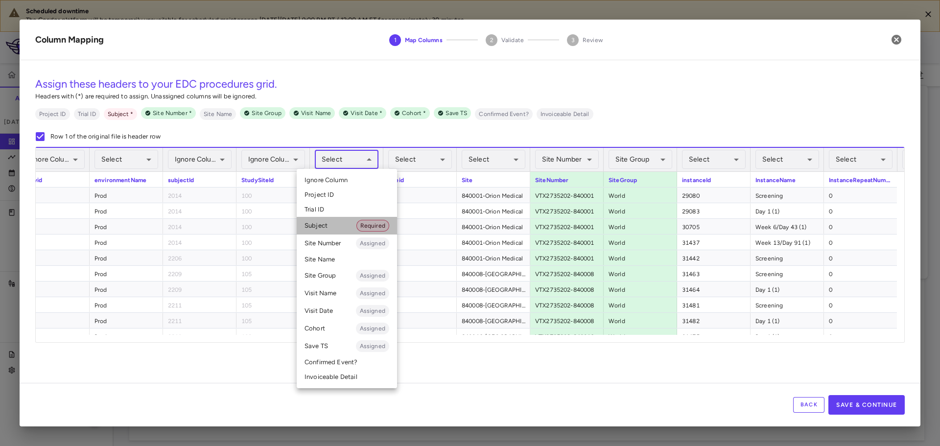
click at [351, 224] on li "Subject Required" at bounding box center [347, 226] width 100 height 18
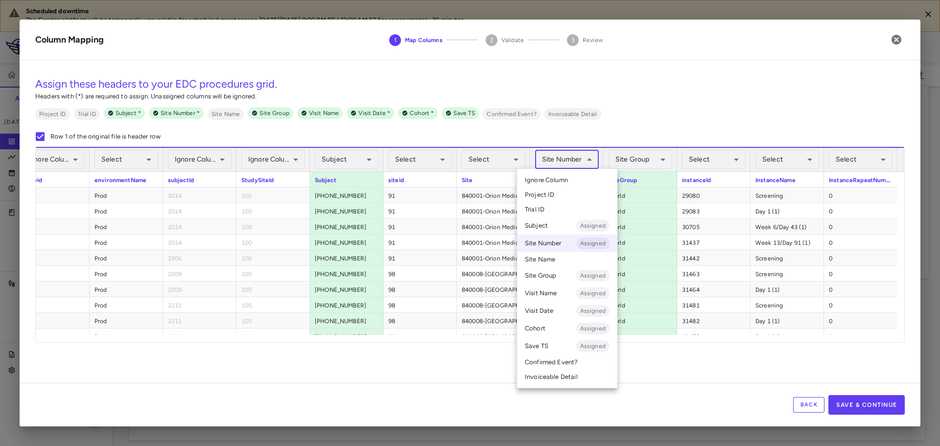
click at [565, 163] on body "Scheduled downtime The Condor platform will be temporarily unavailable for sche…" at bounding box center [470, 223] width 940 height 446
click at [564, 176] on span "Ignore Column" at bounding box center [546, 180] width 43 height 9
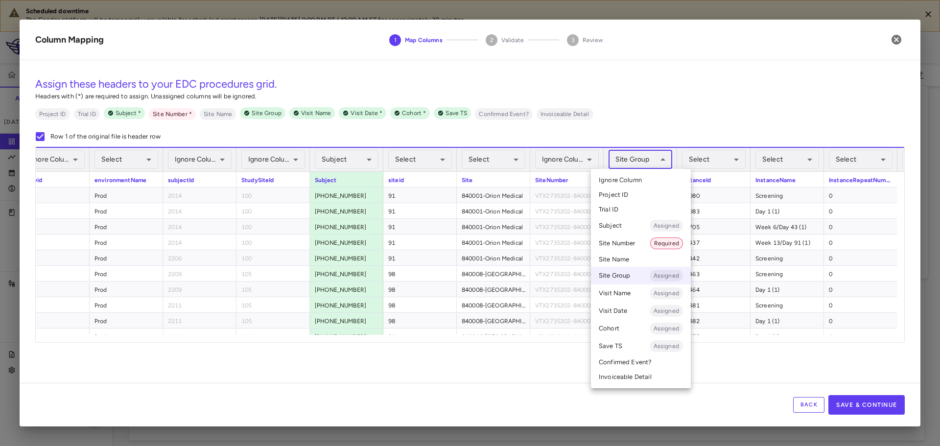
click at [639, 164] on body "Scheduled downtime The Condor platform will be temporarily unavailable for sche…" at bounding box center [470, 223] width 940 height 446
click at [636, 180] on span "Ignore Column" at bounding box center [620, 180] width 43 height 9
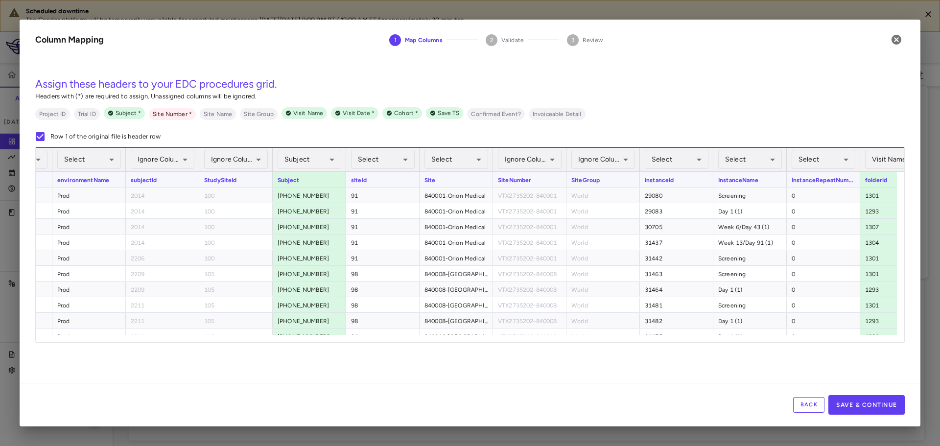
scroll to position [0, 336]
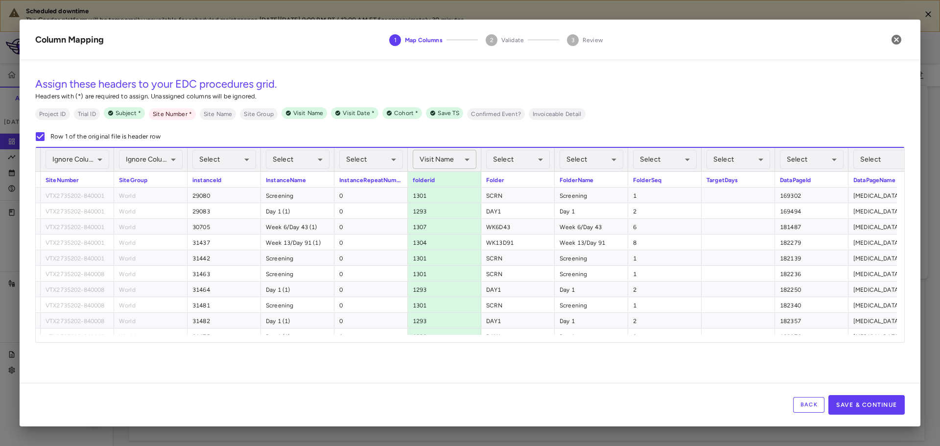
click at [449, 164] on body "Scheduled downtime The Condor platform will be temporarily unavailable for sche…" at bounding box center [470, 223] width 940 height 446
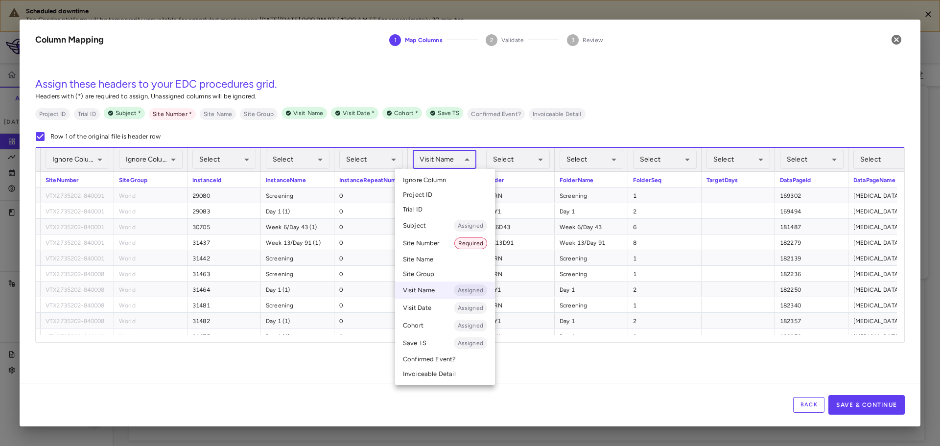
click at [448, 185] on li "Ignore Column" at bounding box center [445, 180] width 100 height 15
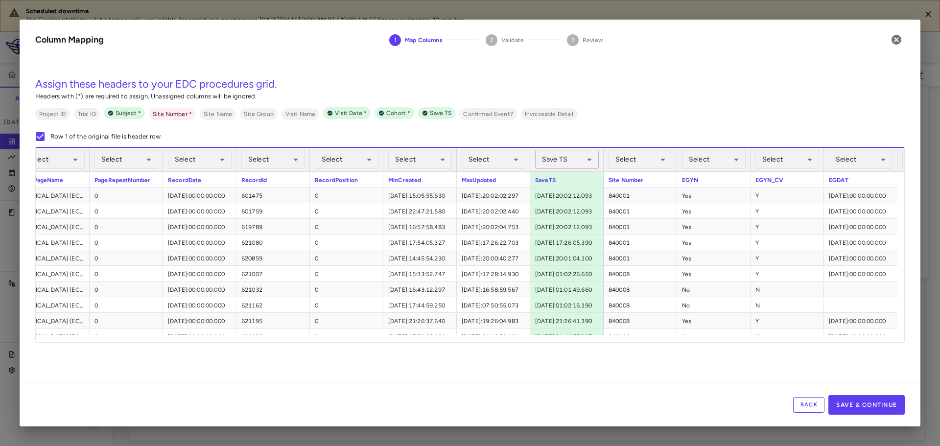
click at [565, 162] on body "Scheduled downtime The Condor platform will be temporarily unavailable for sche…" at bounding box center [470, 223] width 940 height 446
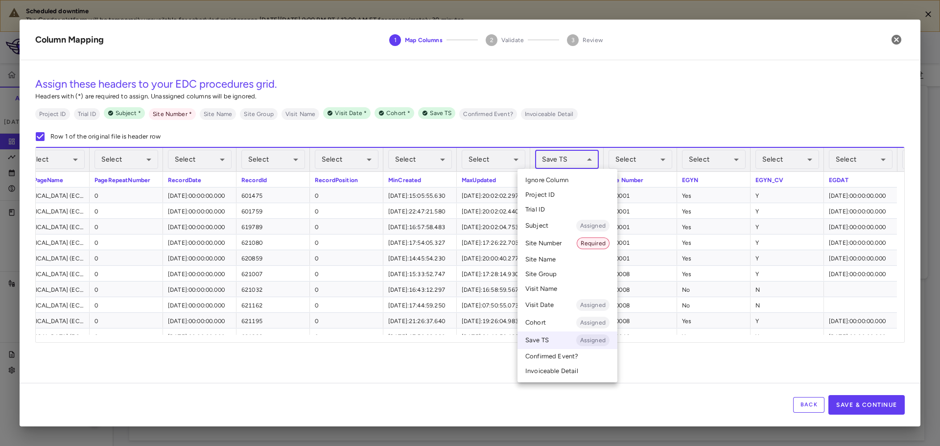
click at [558, 181] on span "Ignore Column" at bounding box center [546, 180] width 43 height 9
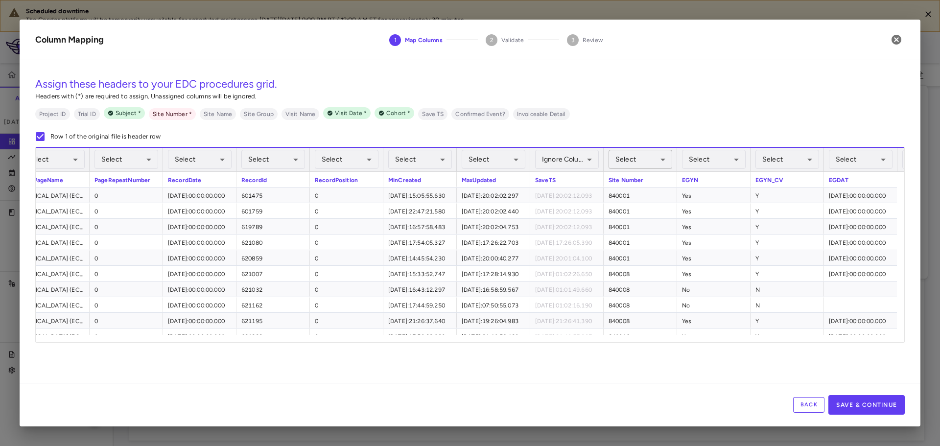
click at [644, 165] on body "Scheduled downtime The Condor platform will be temporarily unavailable for sche…" at bounding box center [470, 223] width 940 height 446
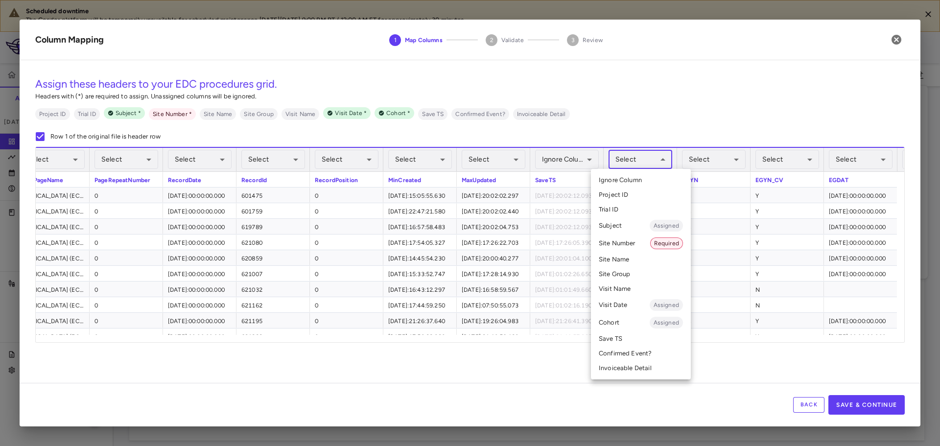
click at [637, 241] on li "Site Number Required" at bounding box center [641, 244] width 100 height 18
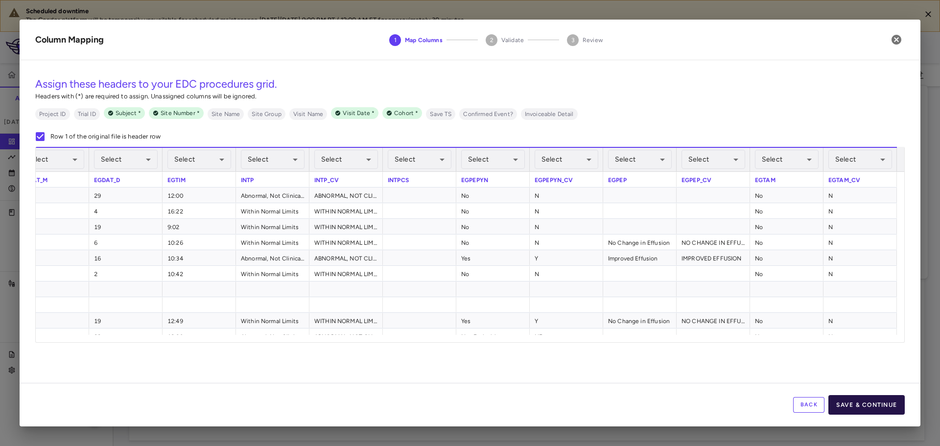
click at [853, 403] on button "Save & Continue" at bounding box center [867, 405] width 76 height 20
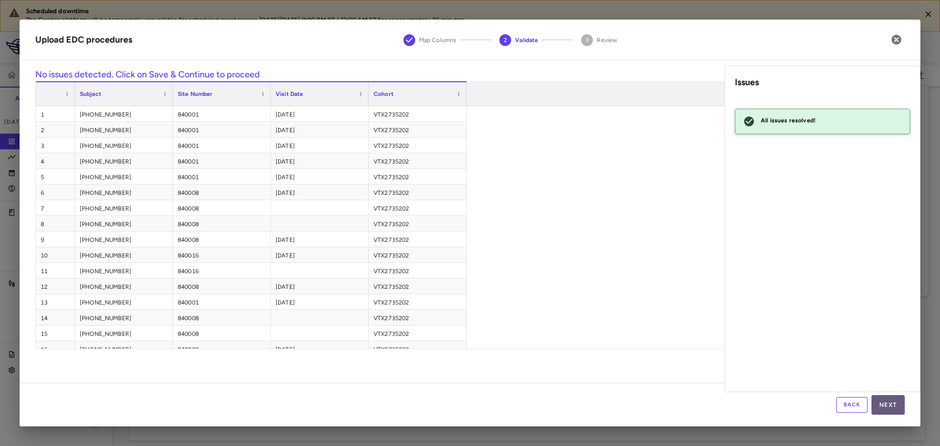
click at [892, 399] on button "Next" at bounding box center [888, 405] width 33 height 20
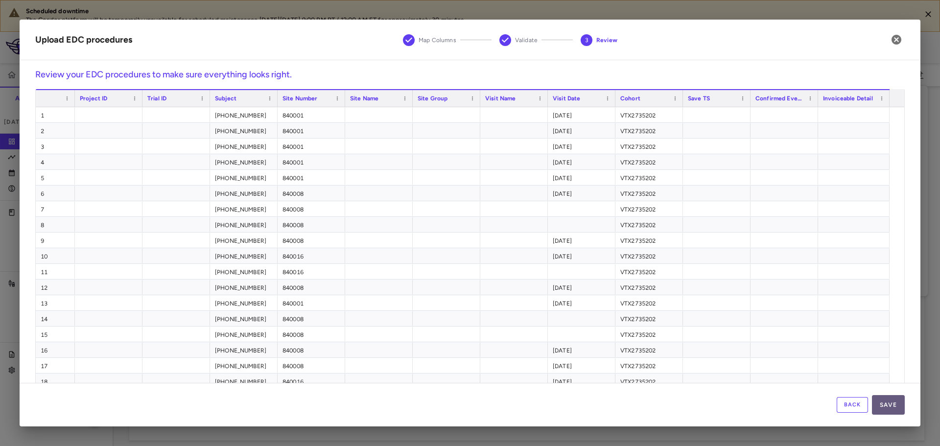
click at [878, 408] on button "Save" at bounding box center [888, 405] width 33 height 20
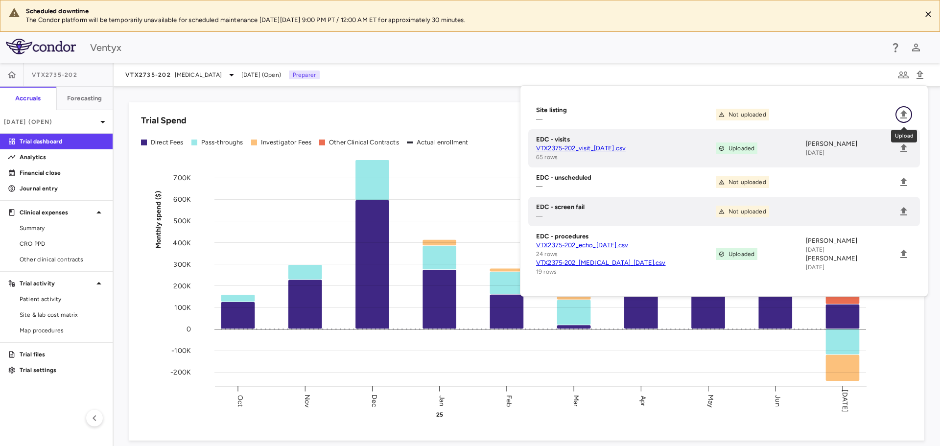
click at [900, 112] on icon "Upload" at bounding box center [904, 115] width 12 height 12
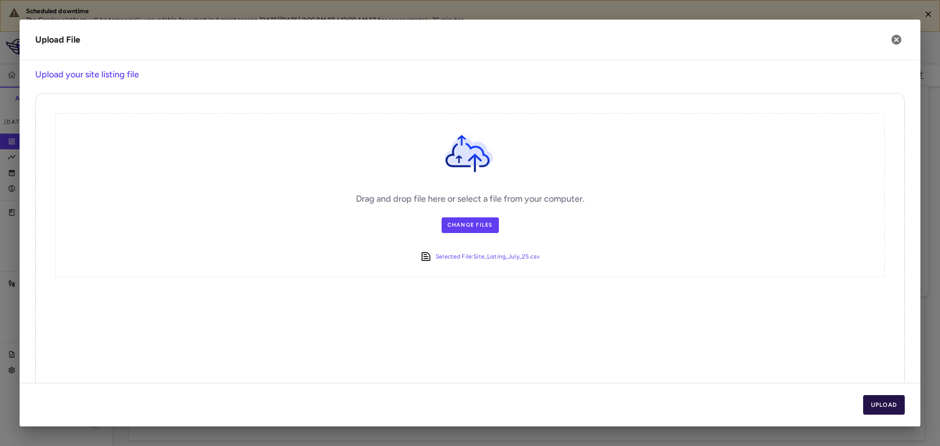
click at [878, 402] on button "Upload" at bounding box center [884, 405] width 42 height 20
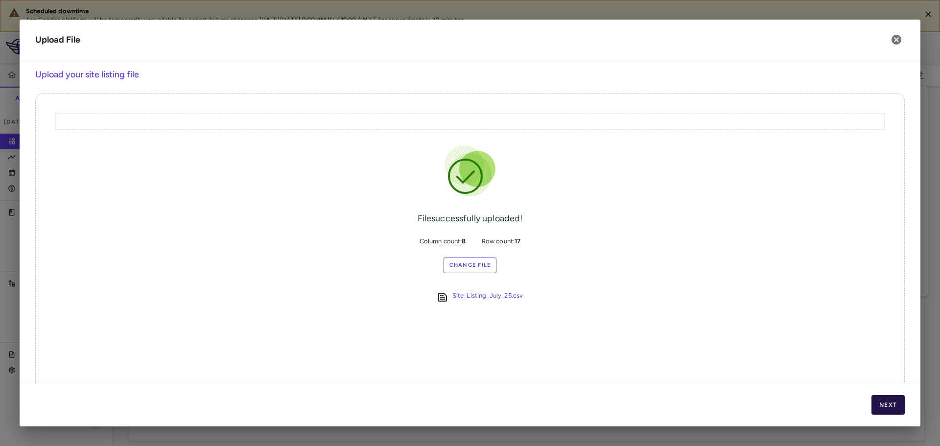
click at [878, 400] on button "Next" at bounding box center [888, 405] width 33 height 20
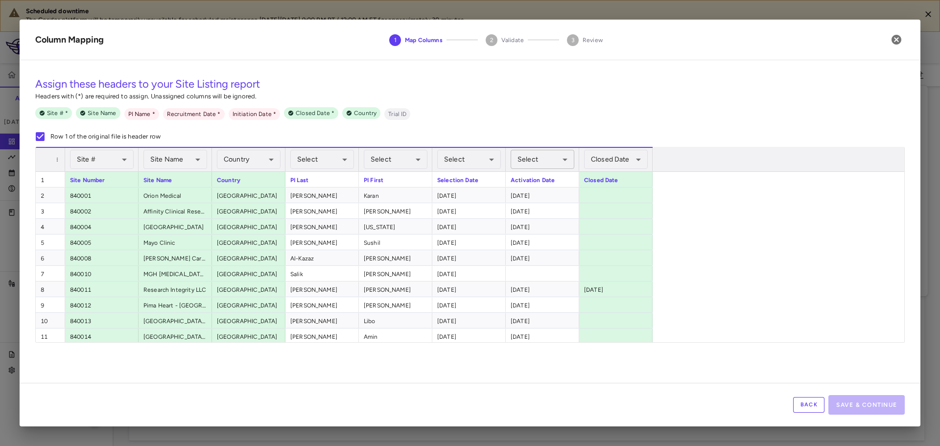
click at [537, 162] on body "Scheduled downtime The Condor platform will be temporarily unavailable for sche…" at bounding box center [470, 223] width 940 height 446
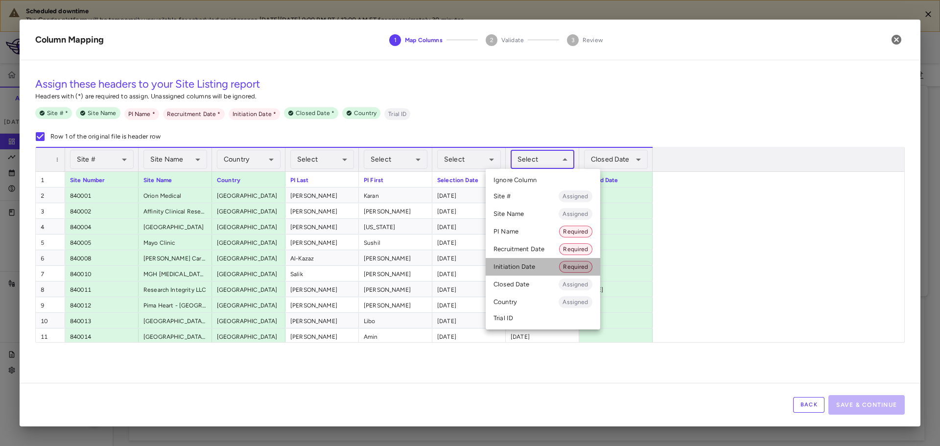
click at [531, 270] on li "Initiation Date Required" at bounding box center [543, 267] width 115 height 18
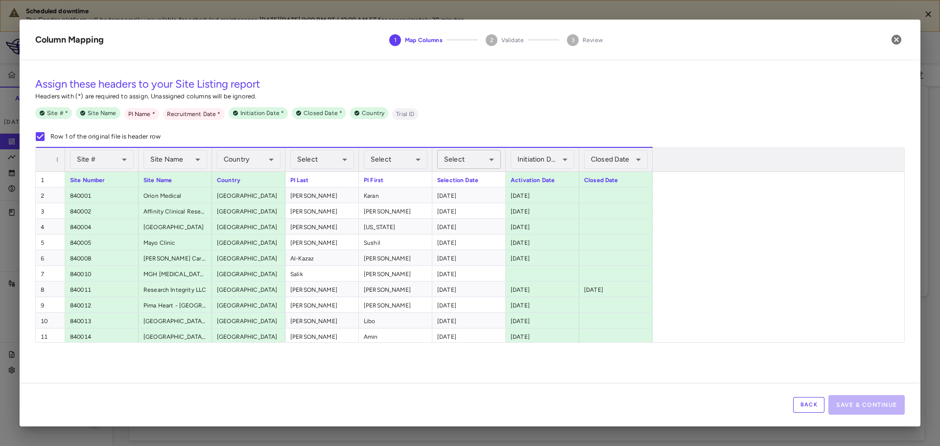
click at [448, 162] on body "Scheduled downtime The Condor platform will be temporarily unavailable for sche…" at bounding box center [470, 223] width 940 height 446
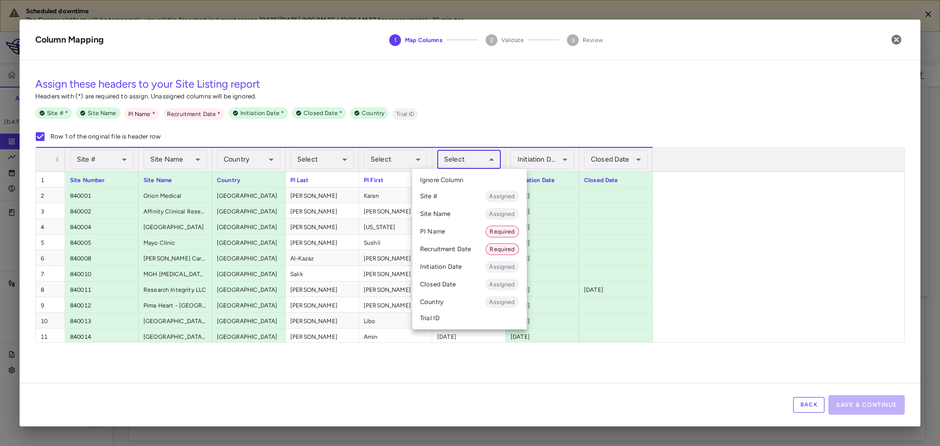
click at [442, 249] on li "Recruitment Date Required" at bounding box center [469, 249] width 115 height 18
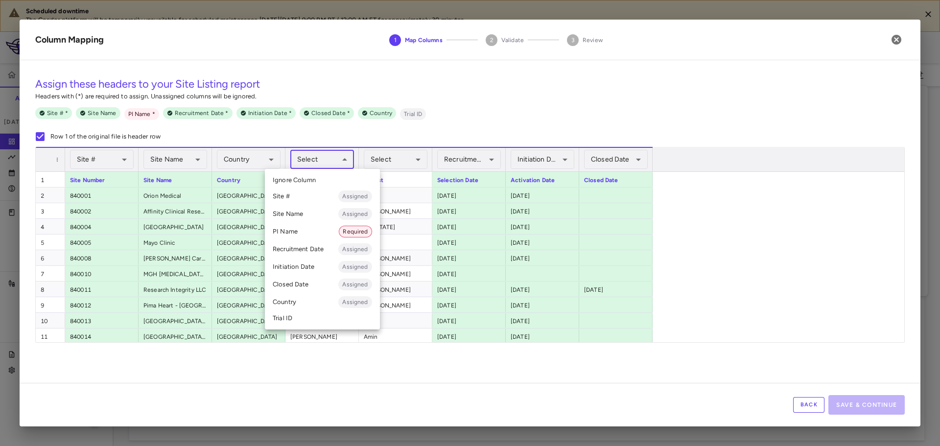
click at [328, 167] on body "Scheduled downtime The Condor platform will be temporarily unavailable for sche…" at bounding box center [470, 223] width 940 height 446
click at [326, 230] on li "PI Name Required" at bounding box center [322, 232] width 115 height 18
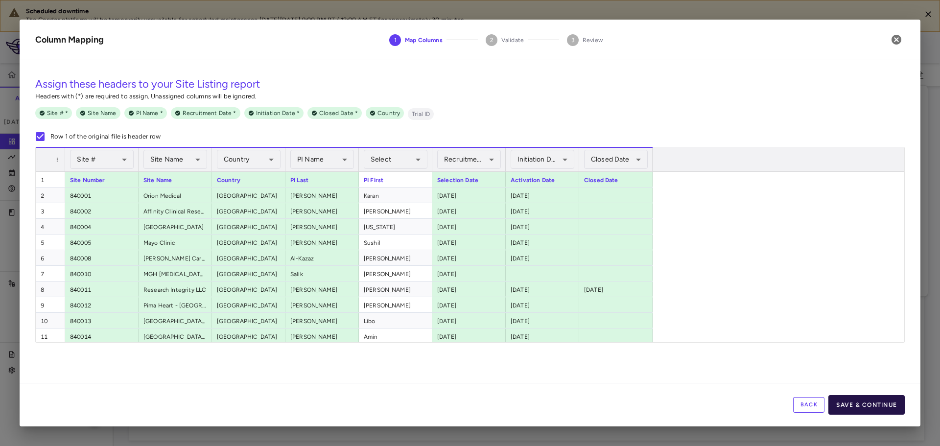
click at [864, 402] on button "Save & Continue" at bounding box center [867, 405] width 76 height 20
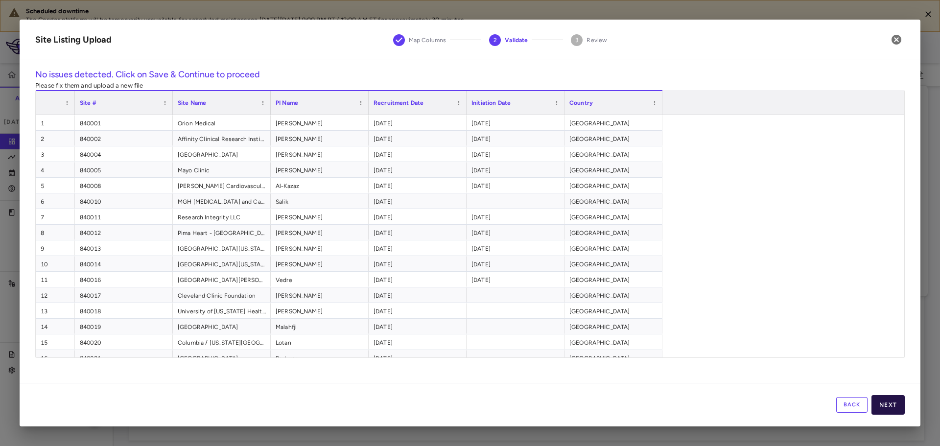
click at [896, 405] on button "Next" at bounding box center [888, 405] width 33 height 20
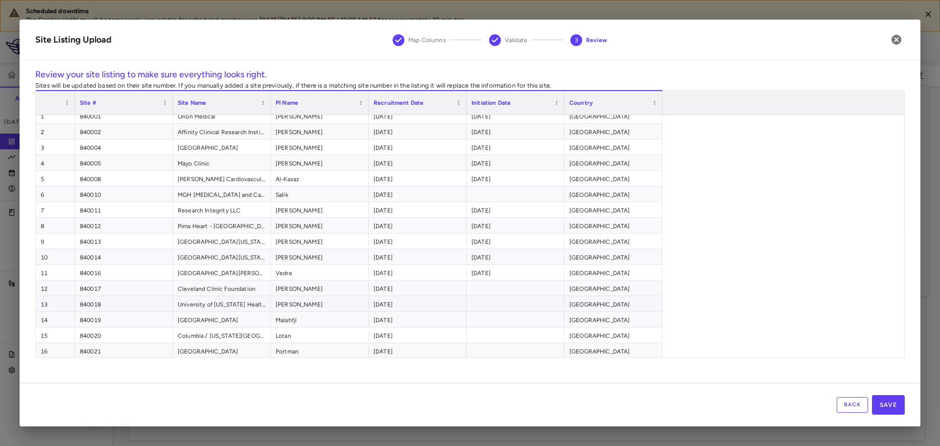
scroll to position [8, 0]
click at [845, 407] on button "Back" at bounding box center [852, 405] width 31 height 16
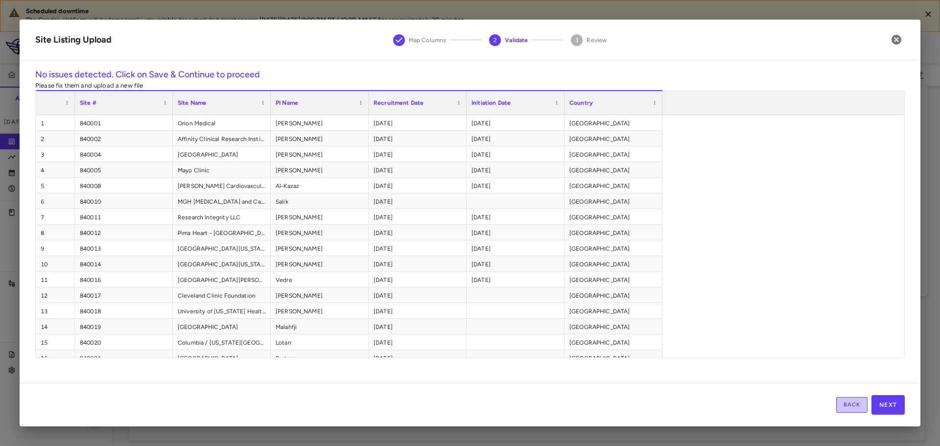
click at [848, 407] on button "Back" at bounding box center [851, 405] width 31 height 16
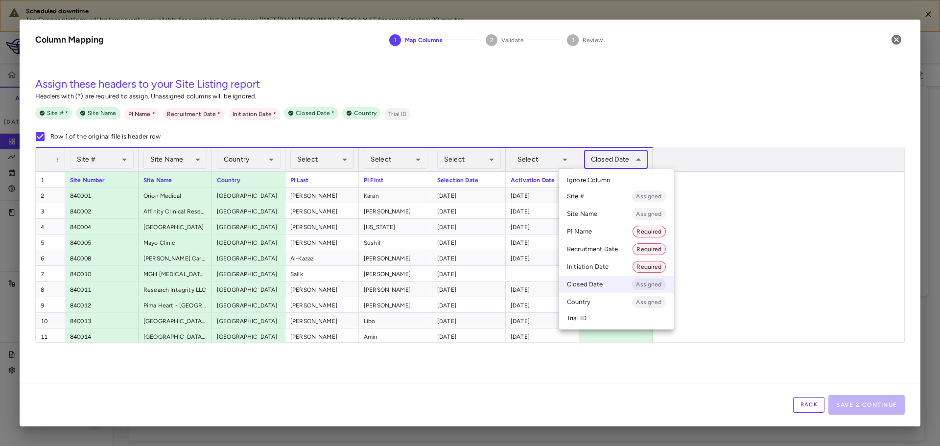
click at [620, 159] on body "Scheduled downtime The Condor platform will be temporarily unavailable for sche…" at bounding box center [470, 223] width 940 height 446
click at [599, 285] on li "Closed Date Assigned" at bounding box center [616, 285] width 115 height 18
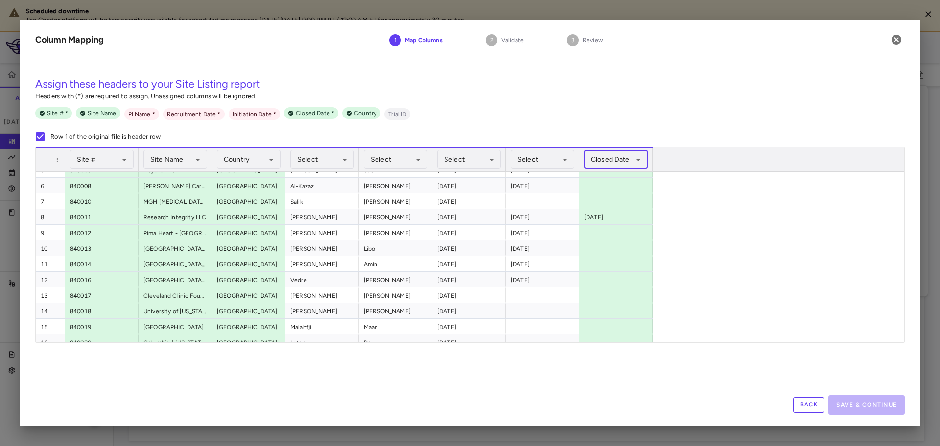
scroll to position [96, 0]
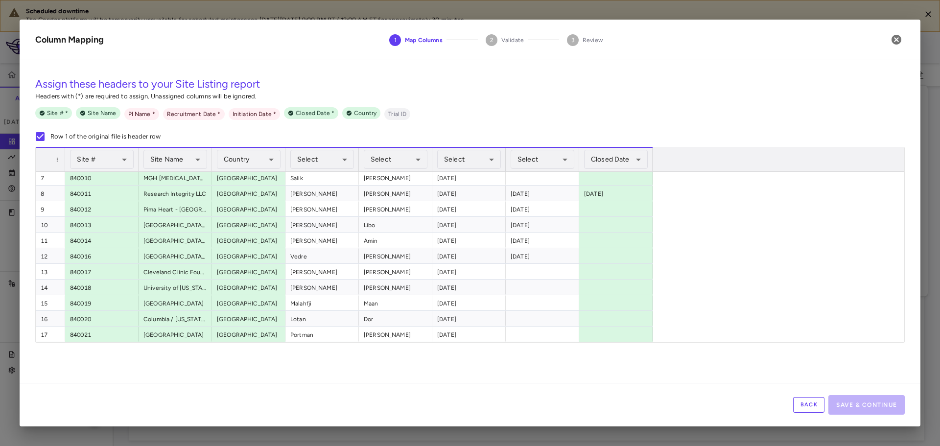
click at [708, 209] on div "Site Number Site Name Country PI Last PI First Selection Date Activation Date C…" at bounding box center [466, 209] width 861 height 266
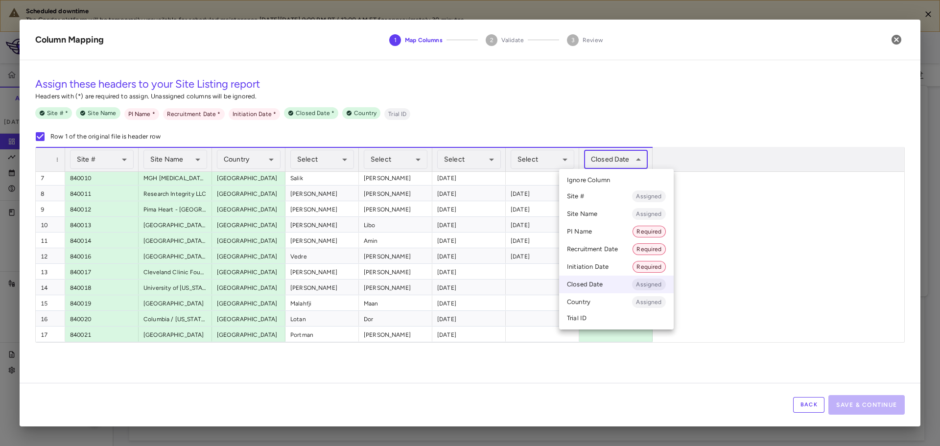
click at [620, 157] on body "Scheduled downtime The Condor platform will be temporarily unavailable for sche…" at bounding box center [470, 223] width 940 height 446
click at [118, 162] on div at bounding box center [470, 223] width 940 height 446
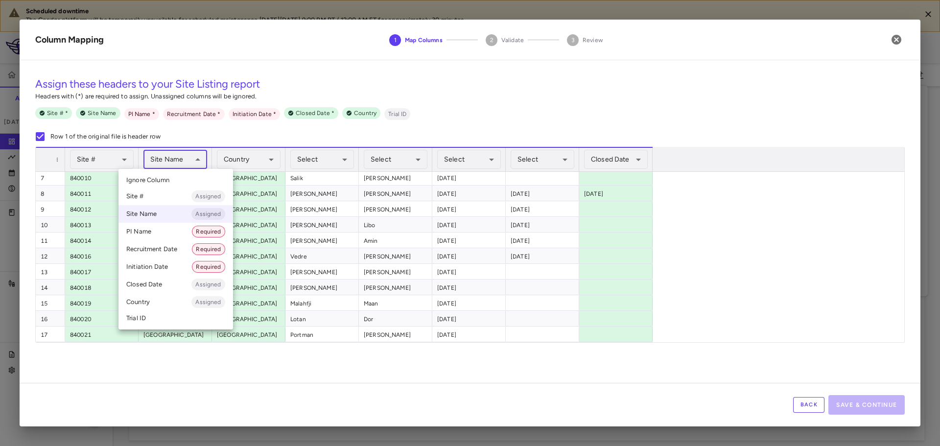
click at [185, 158] on body "Scheduled downtime The Condor platform will be temporarily unavailable for sche…" at bounding box center [470, 223] width 940 height 446
drag, startPoint x: 427, startPoint y: 167, endPoint x: 469, endPoint y: 164, distance: 42.7
click at [428, 167] on div at bounding box center [470, 223] width 940 height 446
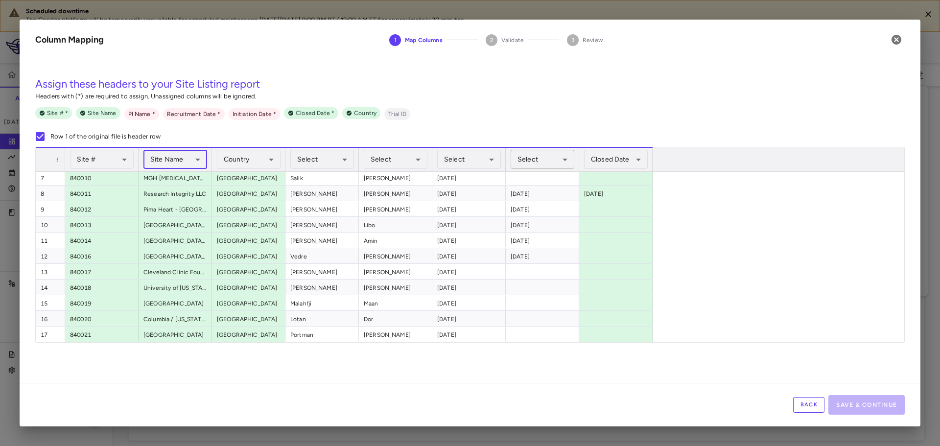
click at [549, 159] on body "Scheduled downtime The Condor platform will be temporarily unavailable for sche…" at bounding box center [470, 223] width 940 height 446
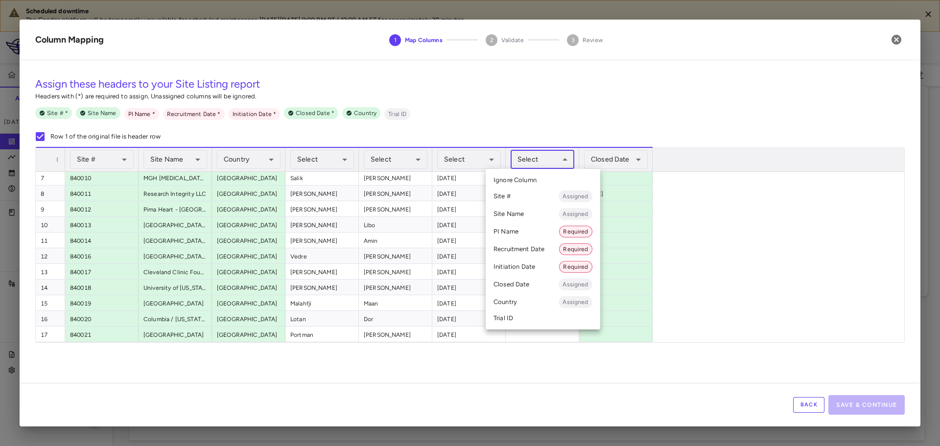
click at [477, 159] on div at bounding box center [470, 223] width 940 height 446
click at [536, 161] on body "Scheduled downtime The Condor platform will be temporarily unavailable for sche…" at bounding box center [470, 223] width 940 height 446
click at [519, 231] on li "PI Name Required" at bounding box center [543, 232] width 115 height 18
click at [540, 163] on body "Scheduled downtime The Condor platform will be temporarily unavailable for sche…" at bounding box center [470, 223] width 940 height 446
drag, startPoint x: 534, startPoint y: 219, endPoint x: 529, endPoint y: 252, distance: 33.3
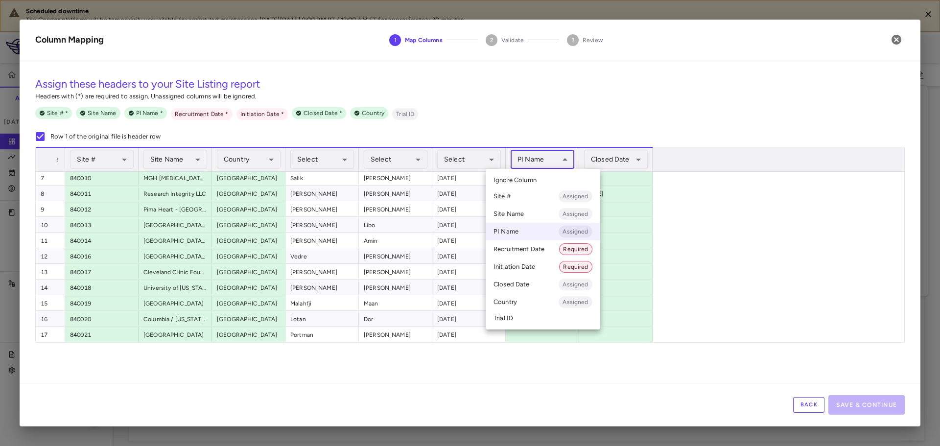
click at [530, 246] on ul "Select Ignore Column Site # Assigned Site Name Assigned PI Name Assigned Recrui…" at bounding box center [543, 249] width 115 height 161
click at [521, 272] on li "Initiation Date Required" at bounding box center [543, 267] width 115 height 18
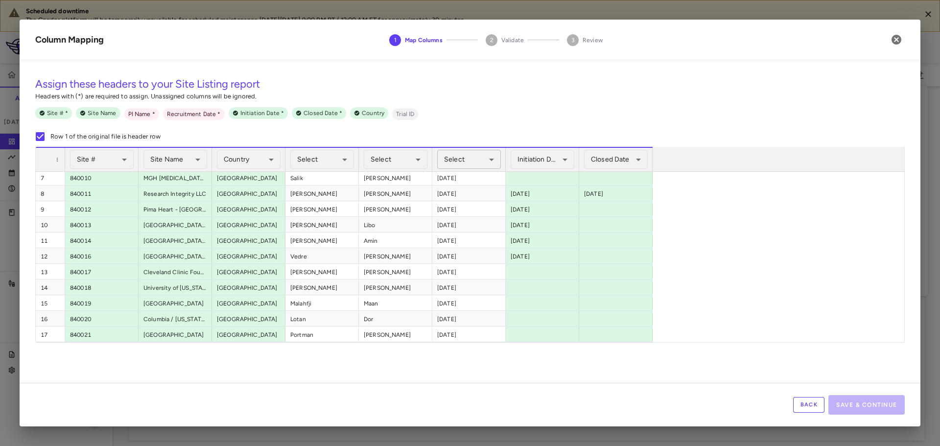
click at [477, 164] on body "Scheduled downtime The Condor platform will be temporarily unavailable for sche…" at bounding box center [470, 223] width 940 height 446
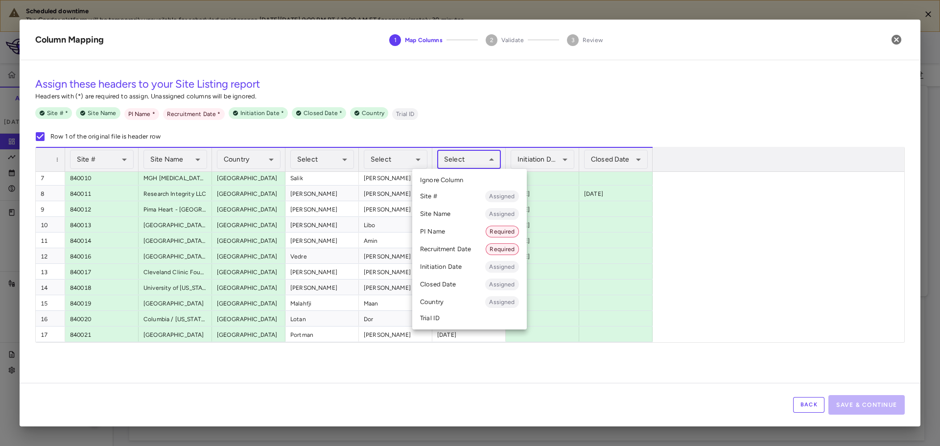
click at [468, 243] on li "Recruitment Date Required" at bounding box center [469, 249] width 115 height 18
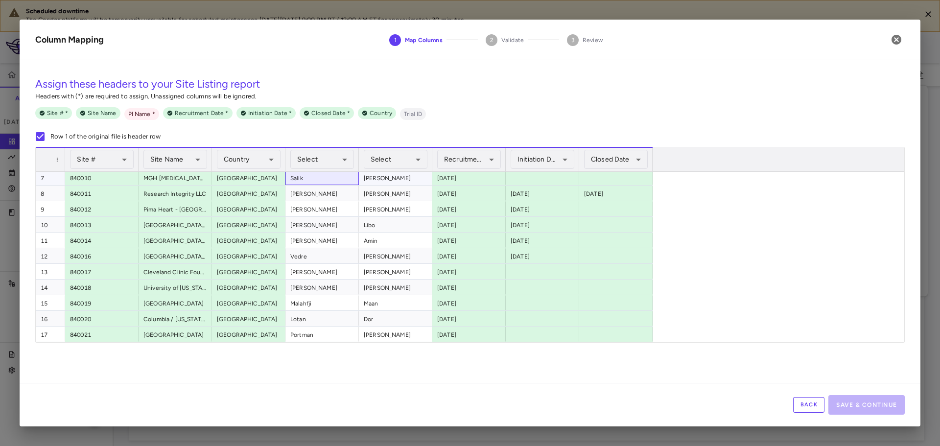
click at [328, 172] on div "Salik" at bounding box center [322, 177] width 73 height 15
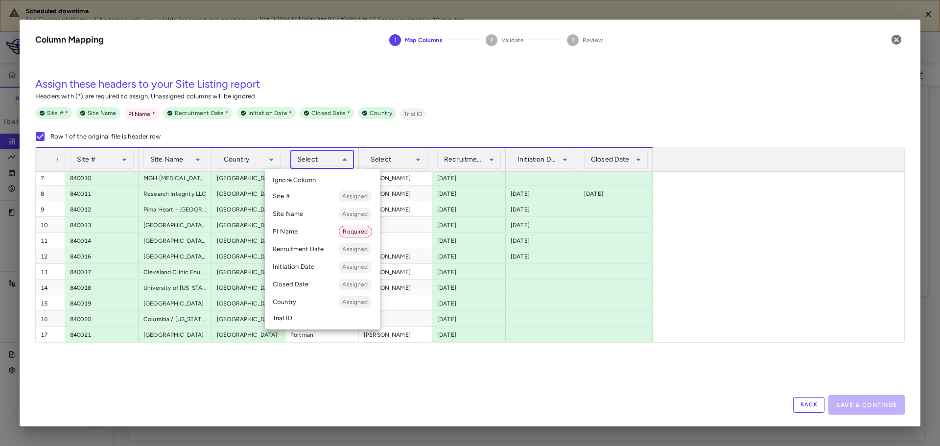
click at [329, 165] on body "Scheduled downtime The Condor platform will be temporarily unavailable for sche…" at bounding box center [470, 223] width 940 height 446
click at [318, 228] on li "PI Name Required" at bounding box center [322, 232] width 115 height 18
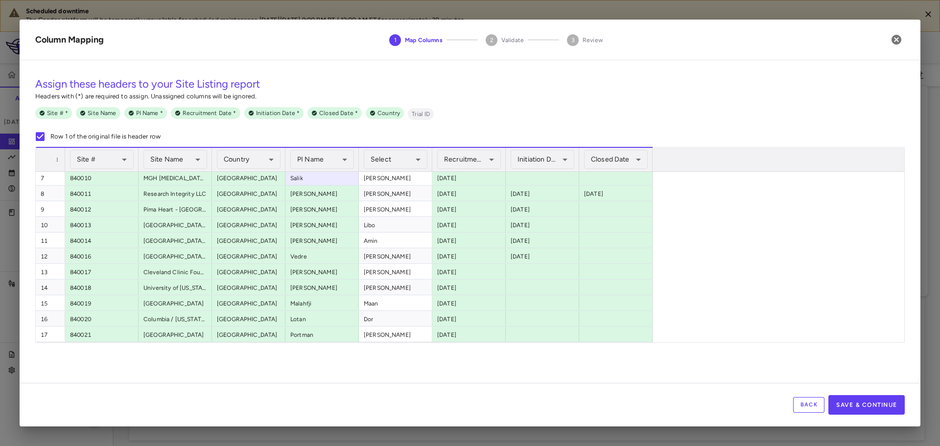
click at [749, 242] on div "1 Site Number Site Name Country PI Last PI First Selection Date Activation Date…" at bounding box center [466, 209] width 861 height 266
click at [867, 404] on button "Save & Continue" at bounding box center [867, 405] width 76 height 20
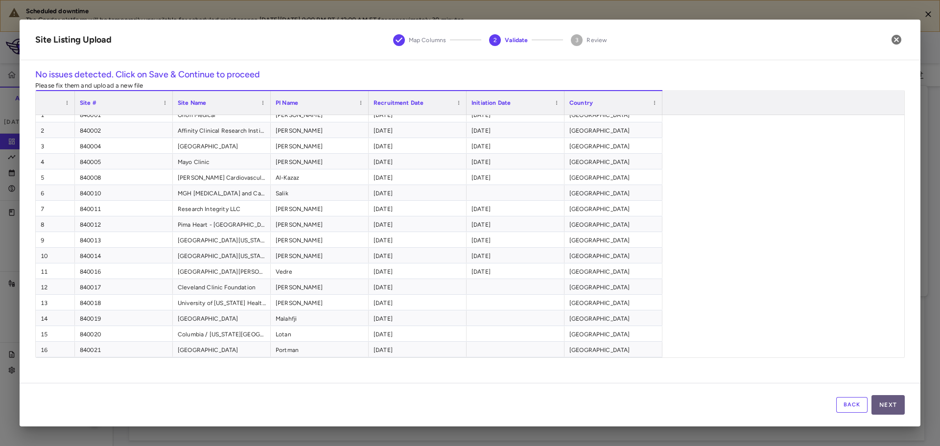
click at [896, 404] on button "Next" at bounding box center [888, 405] width 33 height 20
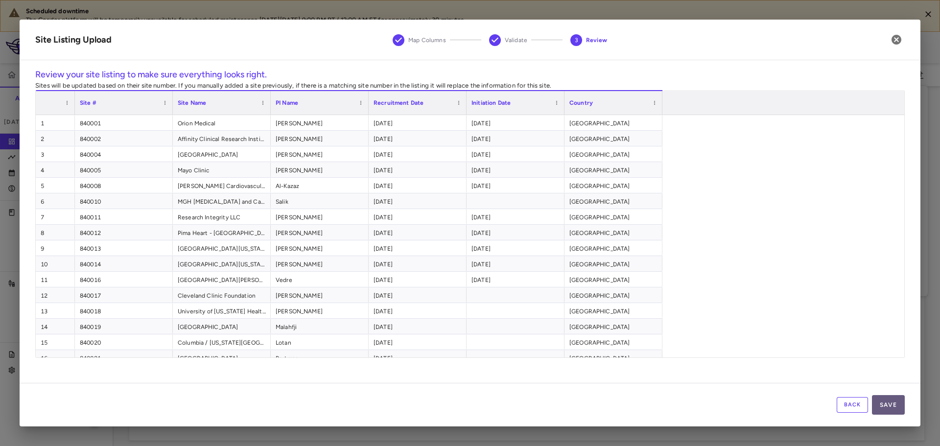
click at [893, 405] on button "Save" at bounding box center [888, 405] width 33 height 20
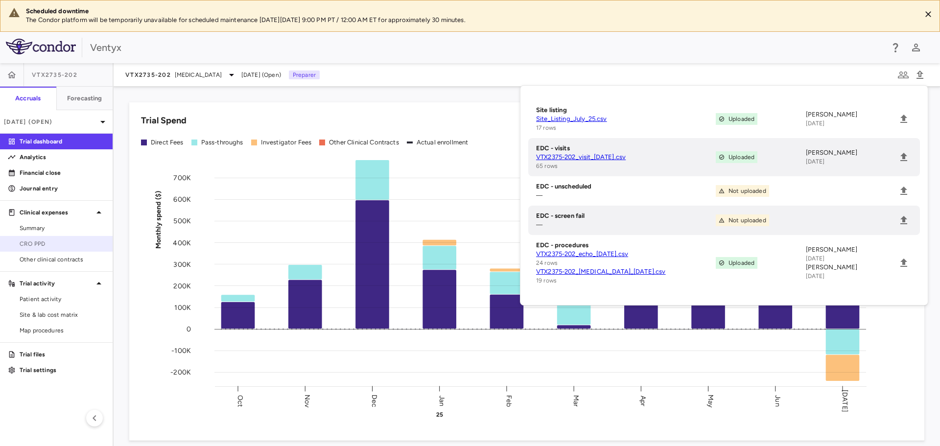
click at [41, 244] on span "CRO PPD" at bounding box center [62, 243] width 85 height 9
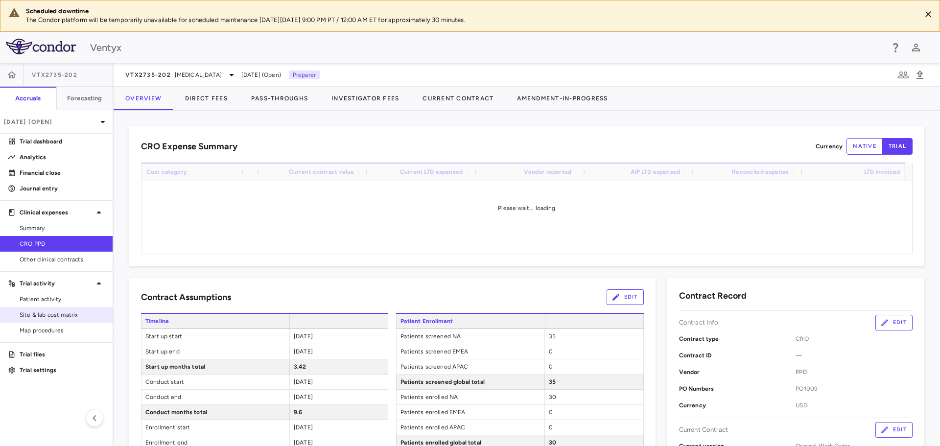
click at [49, 320] on link "Site & lab cost matrix" at bounding box center [56, 315] width 113 height 15
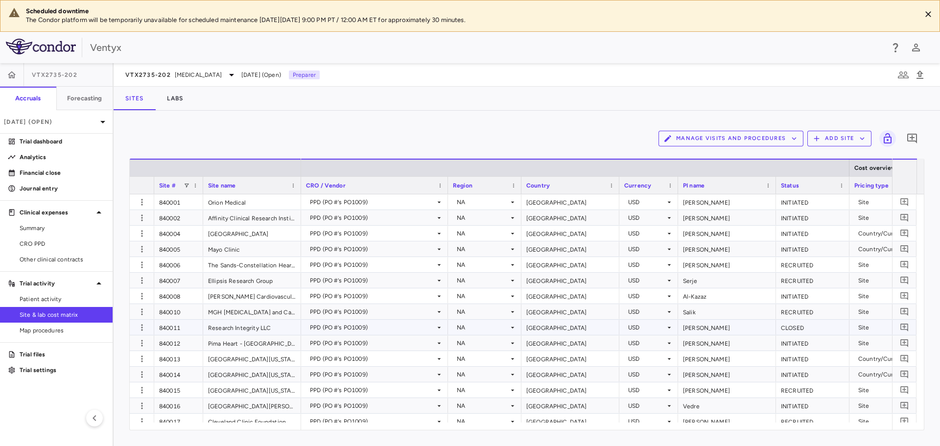
scroll to position [32, 0]
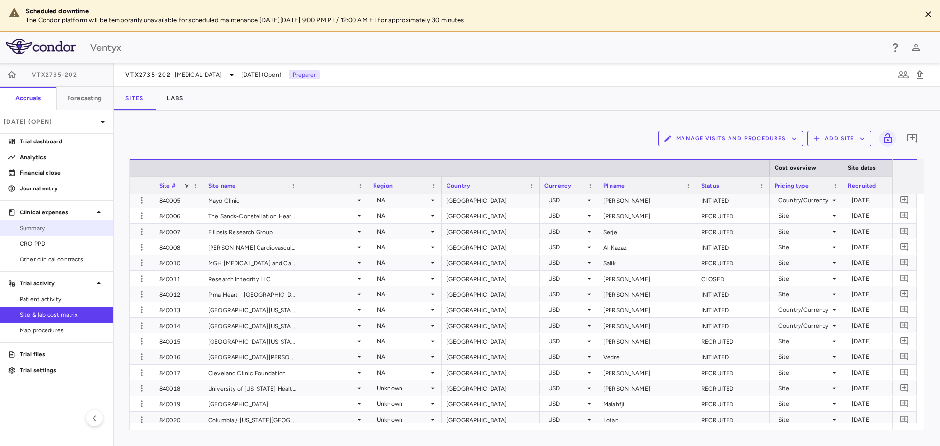
click at [56, 228] on span "Summary" at bounding box center [62, 228] width 85 height 9
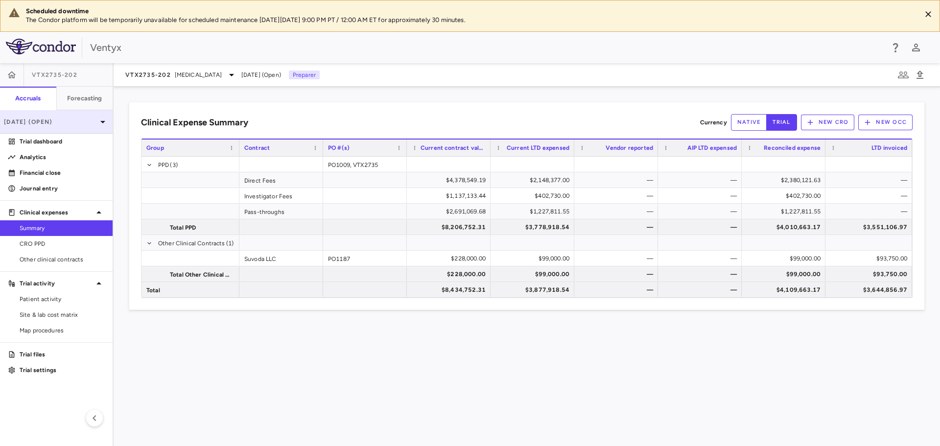
click at [72, 115] on div "[DATE] (Open)" at bounding box center [56, 122] width 113 height 24
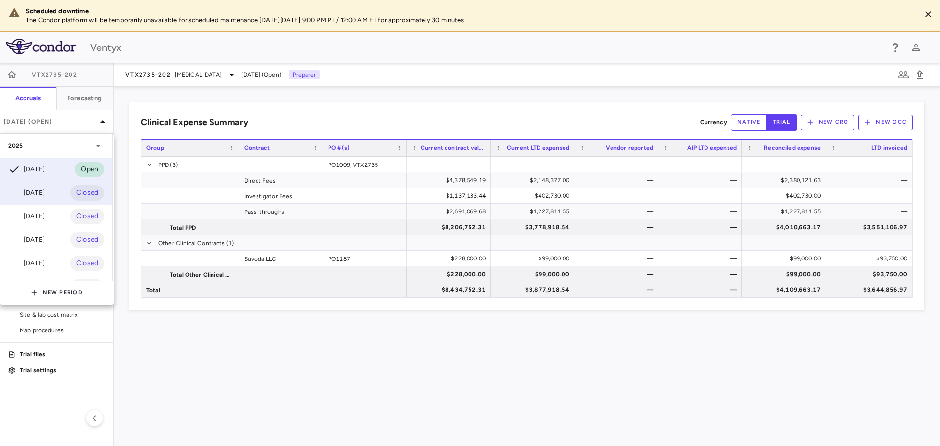
click at [41, 196] on div "[DATE]" at bounding box center [26, 193] width 36 height 12
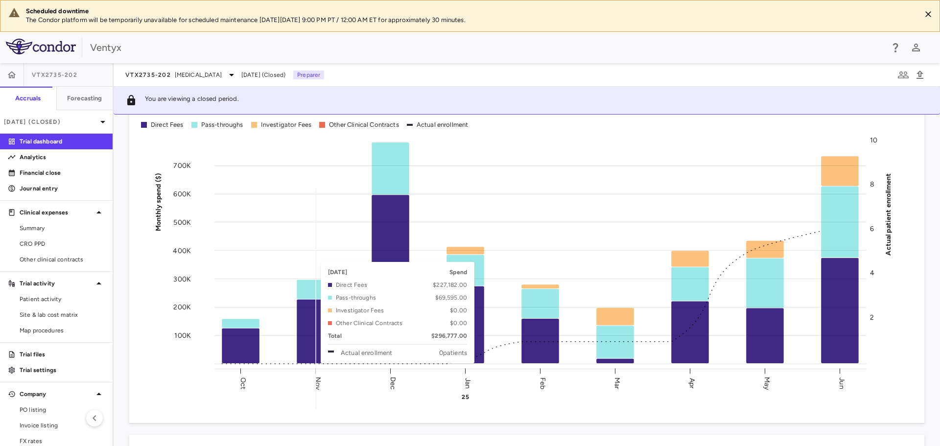
scroll to position [294, 0]
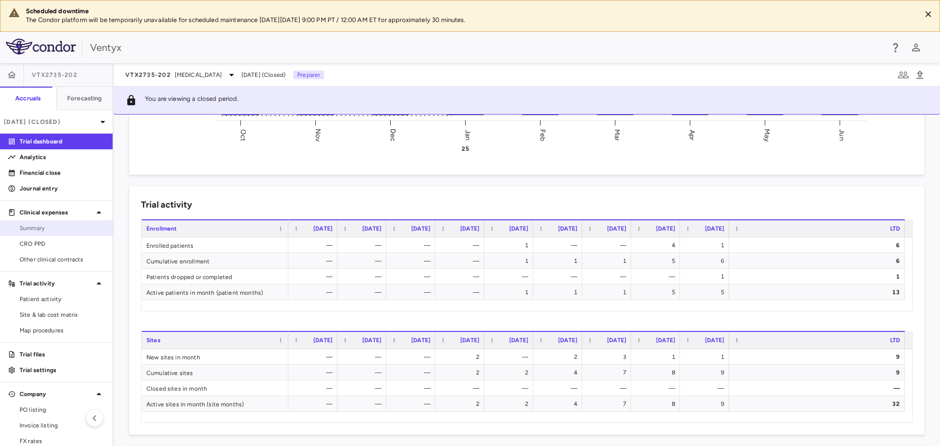
click at [25, 225] on span "Summary" at bounding box center [62, 228] width 85 height 9
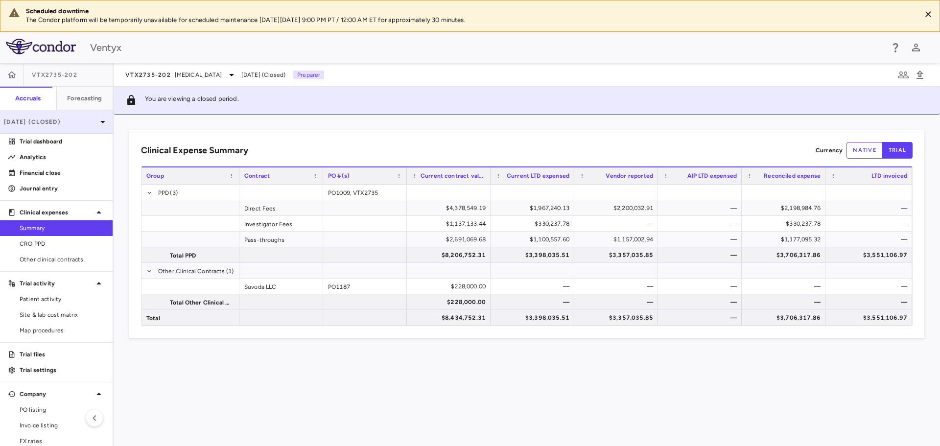
click at [80, 124] on p "[DATE] (Closed)" at bounding box center [50, 122] width 93 height 9
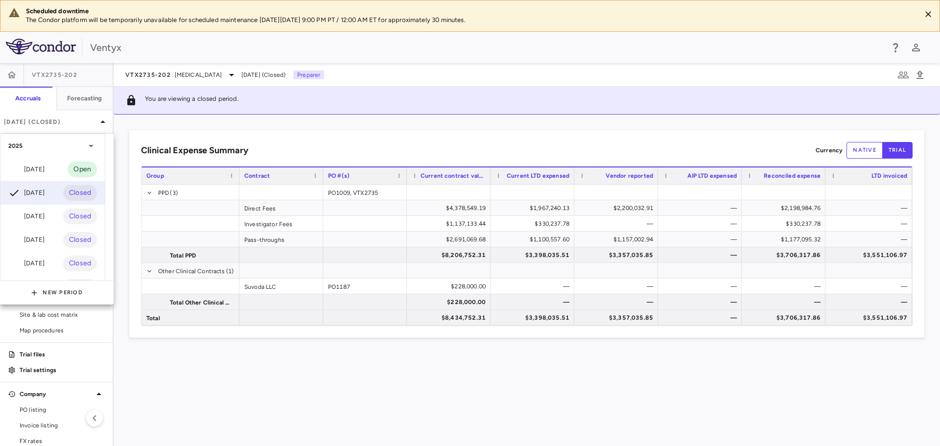
click at [59, 169] on div "Jul 2025 Open" at bounding box center [52, 170] width 104 height 24
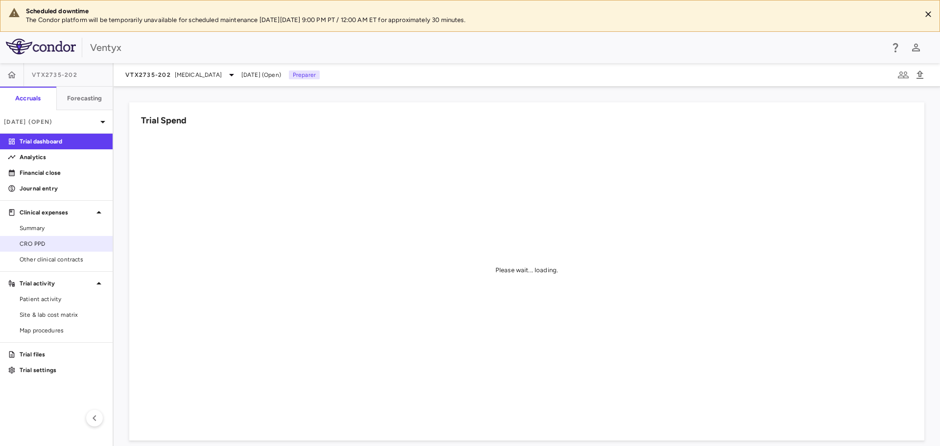
click at [35, 238] on link "CRO PPD" at bounding box center [56, 244] width 113 height 15
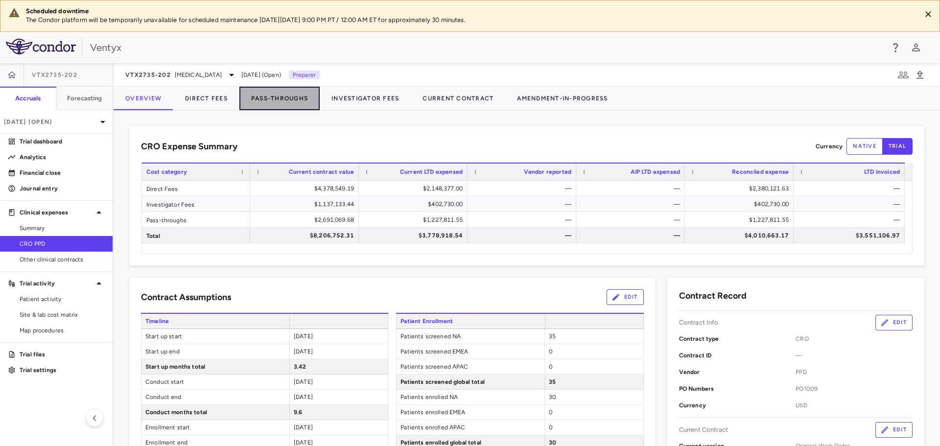
click at [310, 105] on button "Pass-Throughs" at bounding box center [279, 99] width 80 height 24
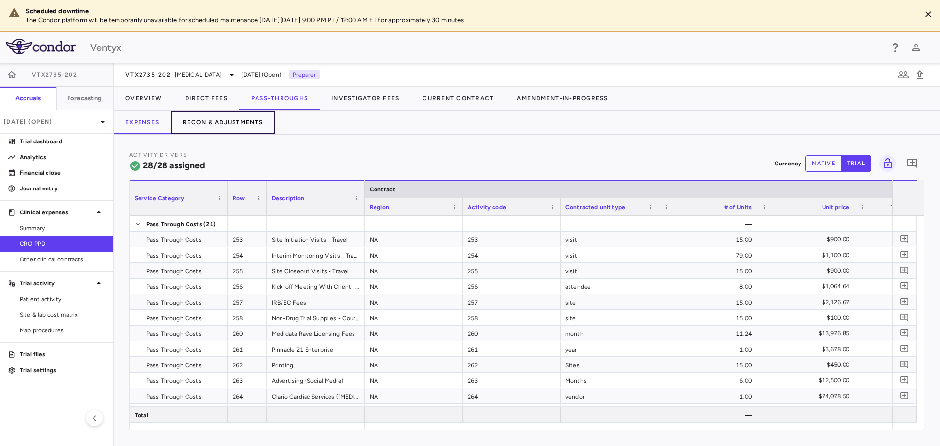
click at [220, 130] on button "Recon & Adjustments" at bounding box center [223, 123] width 104 height 24
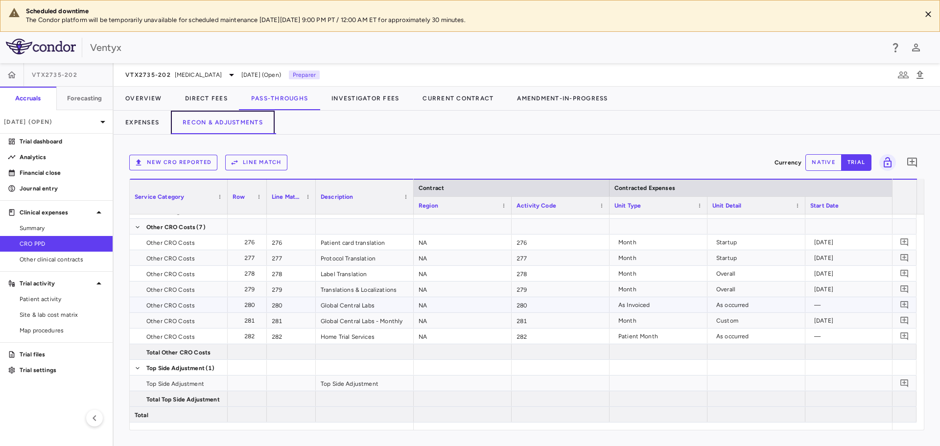
scroll to position [0, 52]
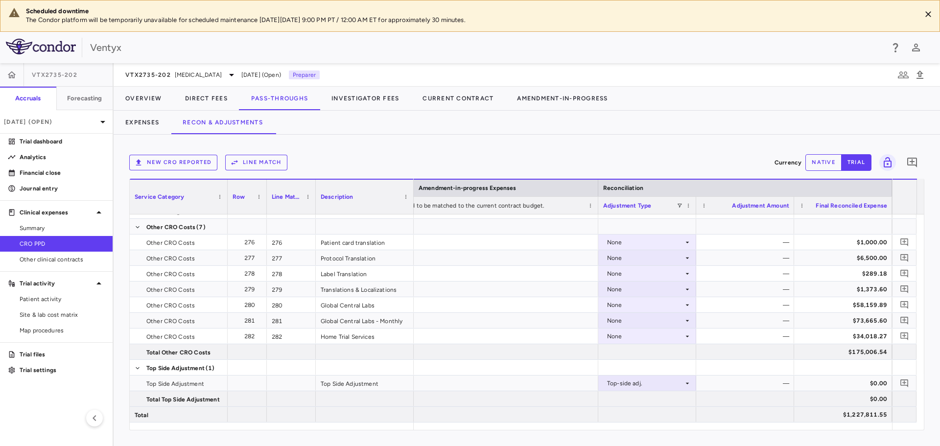
click at [827, 167] on button "native" at bounding box center [824, 162] width 36 height 17
click at [749, 392] on div at bounding box center [745, 398] width 98 height 15
click at [753, 384] on div "$0.00" at bounding box center [747, 384] width 84 height 16
type input "********"
click at [903, 384] on icon "Add comment" at bounding box center [904, 383] width 9 height 9
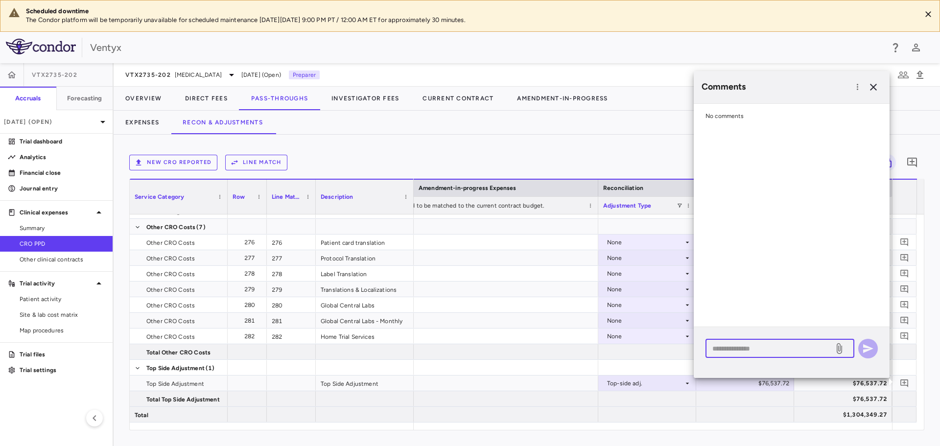
click at [737, 352] on textarea at bounding box center [770, 348] width 115 height 11
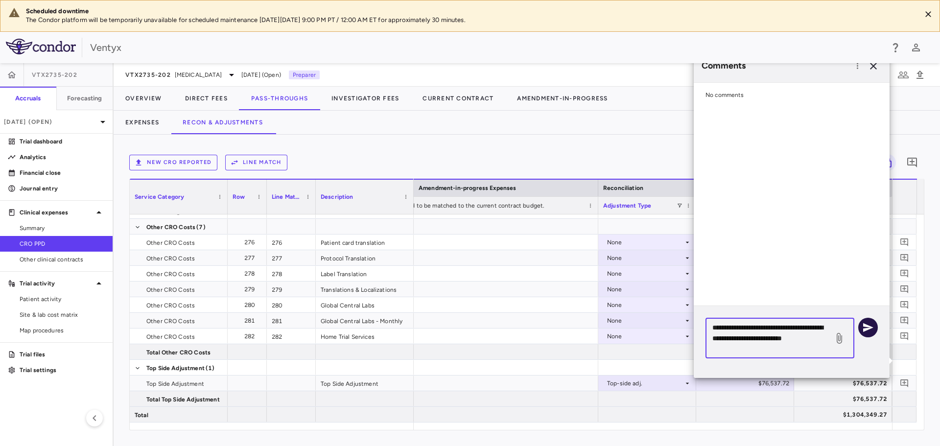
type textarea "**********"
click at [872, 333] on icon "button" at bounding box center [868, 328] width 12 height 12
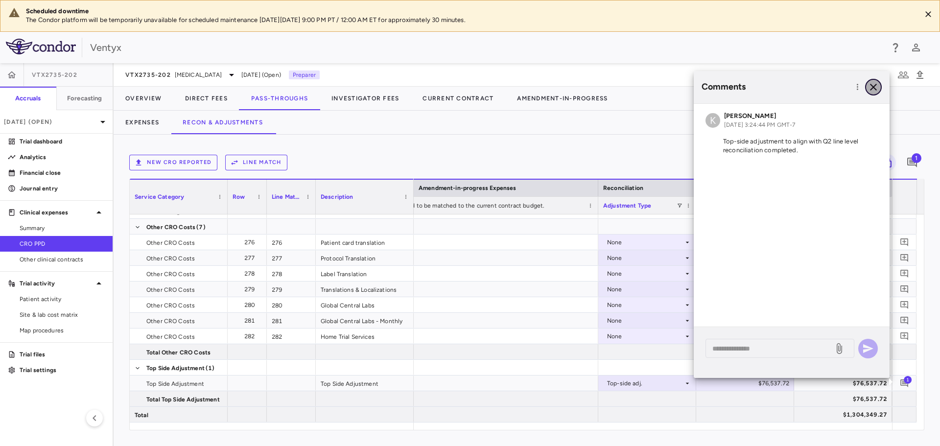
click at [877, 85] on icon "button" at bounding box center [874, 87] width 12 height 12
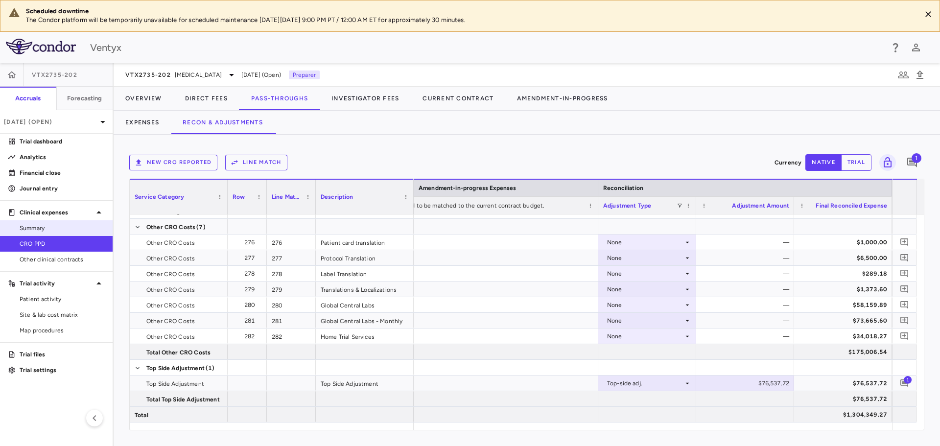
click at [33, 222] on link "Summary" at bounding box center [56, 228] width 113 height 15
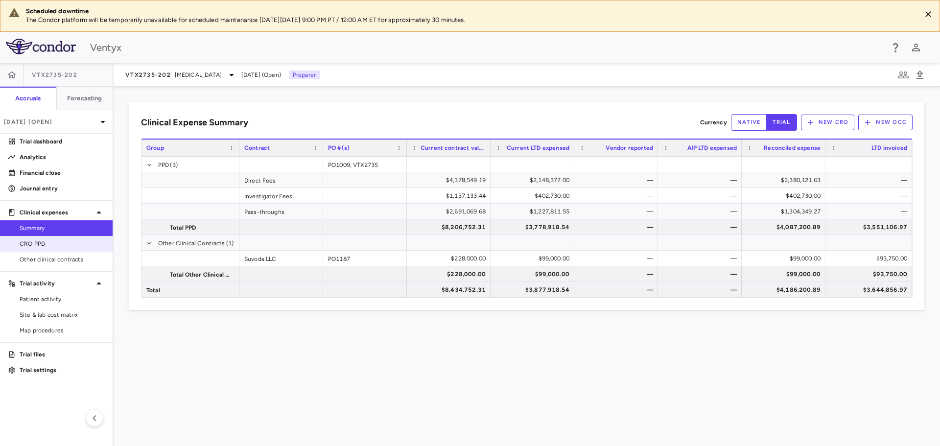
click at [76, 247] on span "CRO PPD" at bounding box center [62, 243] width 85 height 9
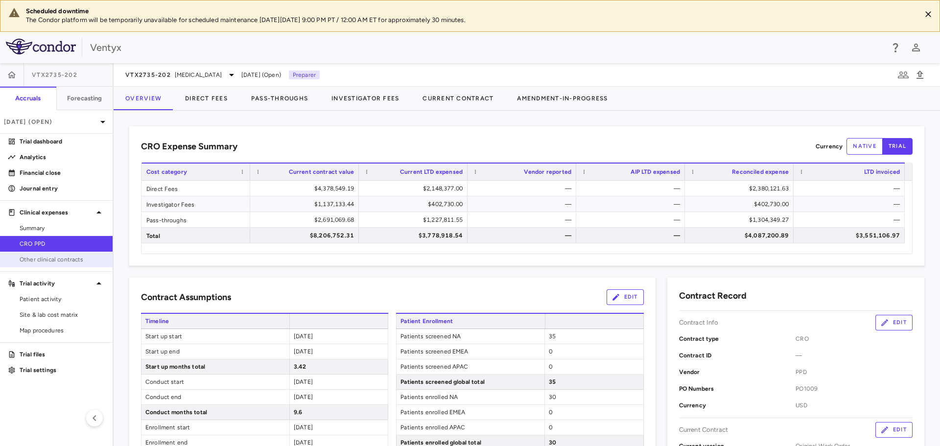
click at [69, 258] on span "Other clinical contracts" at bounding box center [62, 259] width 85 height 9
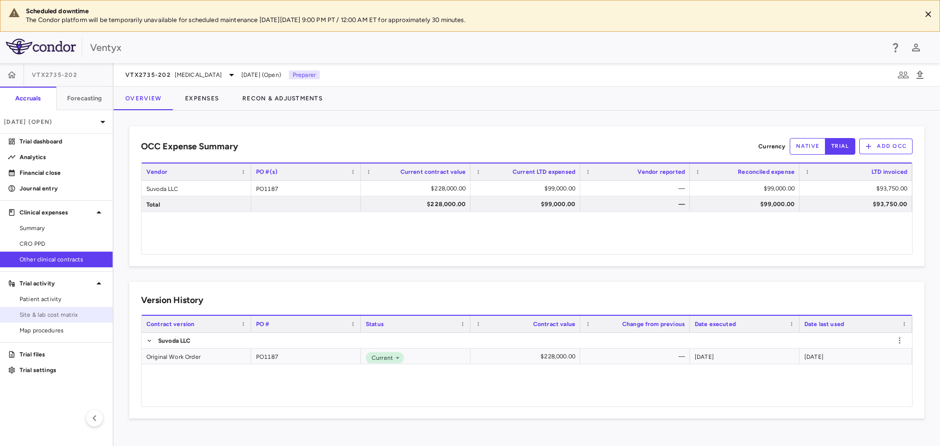
click at [63, 313] on span "Site & lab cost matrix" at bounding box center [62, 314] width 85 height 9
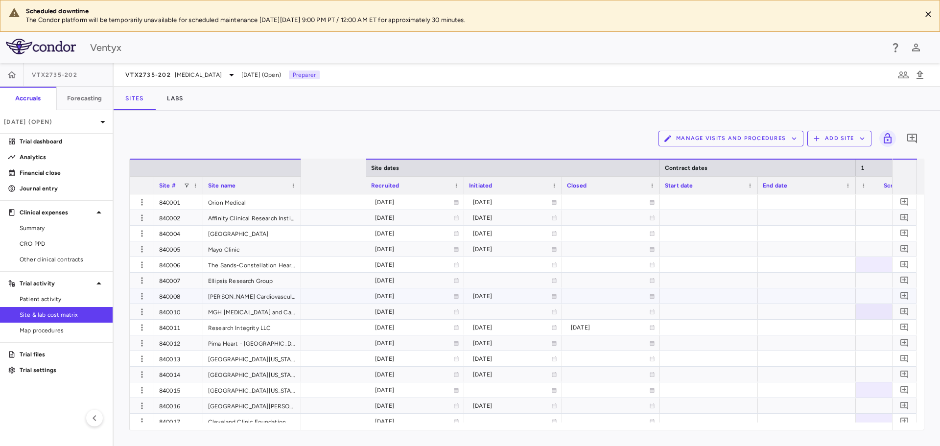
scroll to position [0, 733]
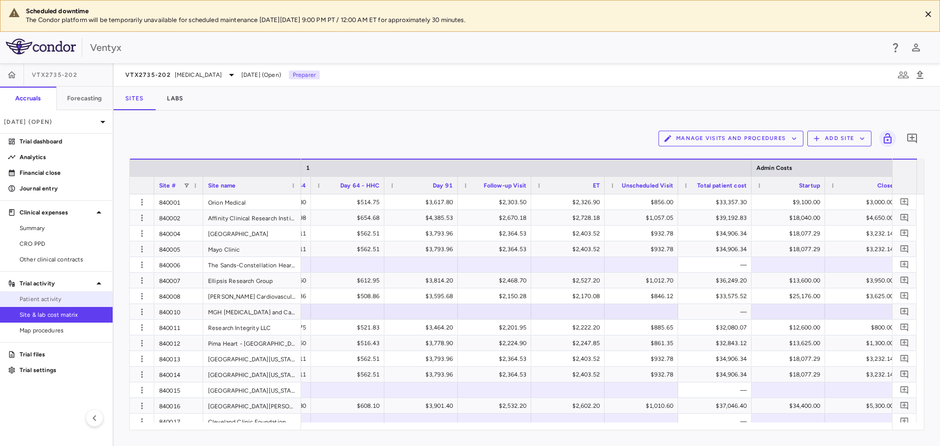
click at [66, 300] on span "Patient activity" at bounding box center [62, 299] width 85 height 9
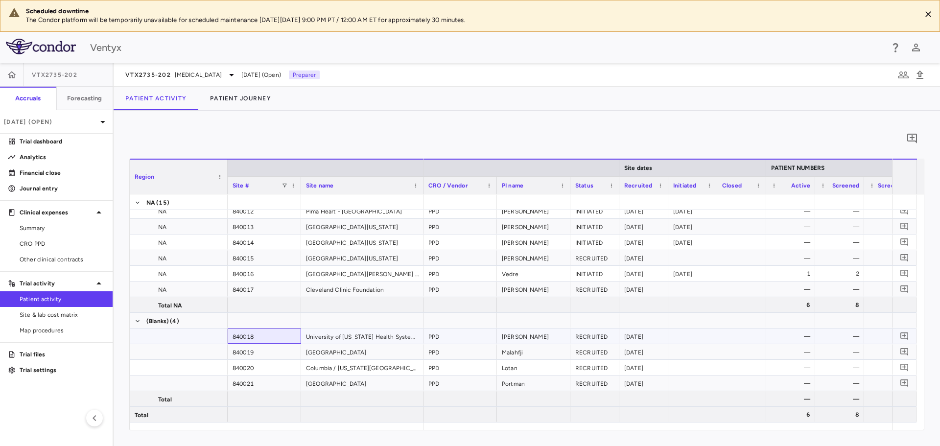
click at [261, 333] on div "840018" at bounding box center [264, 336] width 73 height 15
click at [48, 310] on span "Site & lab cost matrix" at bounding box center [62, 314] width 85 height 9
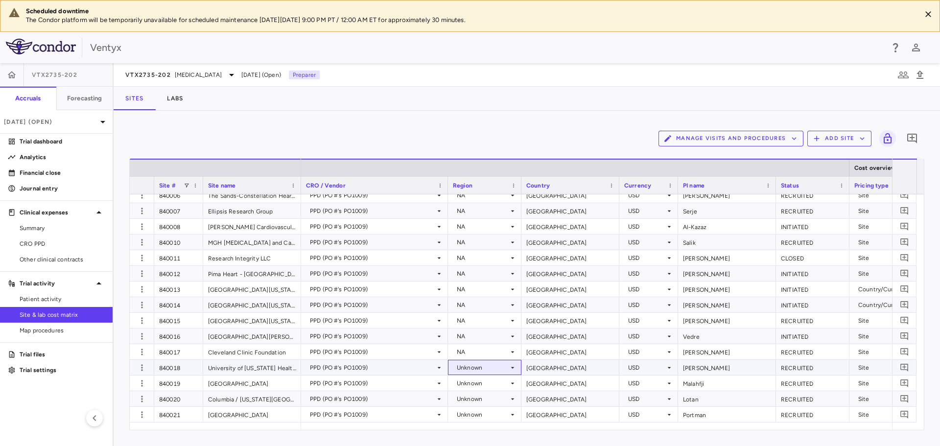
click at [473, 363] on div "Unknown" at bounding box center [483, 368] width 52 height 16
click at [472, 413] on div "NA" at bounding box center [474, 415] width 13 height 9
click at [480, 387] on div "Unknown" at bounding box center [483, 384] width 52 height 16
click at [469, 430] on div "NA" at bounding box center [474, 427] width 13 height 9
click at [474, 397] on div "Unknown" at bounding box center [483, 399] width 52 height 16
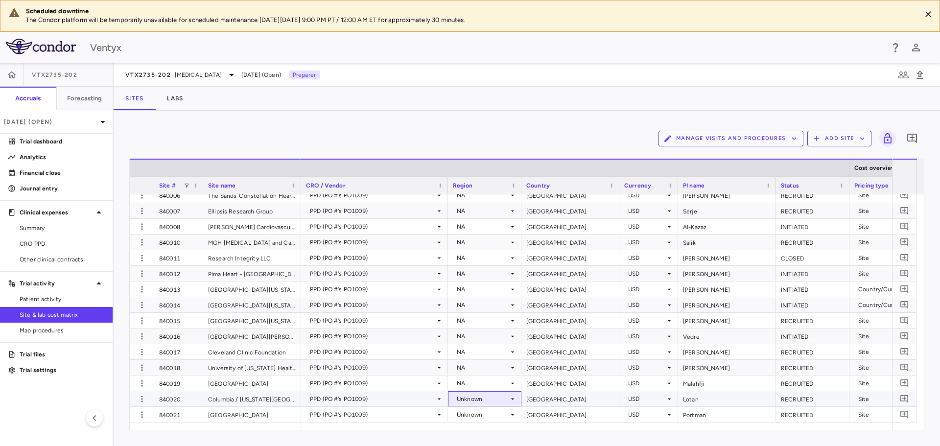
click at [476, 398] on div "Unknown" at bounding box center [483, 399] width 52 height 16
click at [473, 429] on div "NA" at bounding box center [474, 427] width 13 height 9
click at [484, 421] on div "Unknown" at bounding box center [483, 415] width 52 height 16
click at [484, 427] on li "NA" at bounding box center [485, 427] width 72 height 15
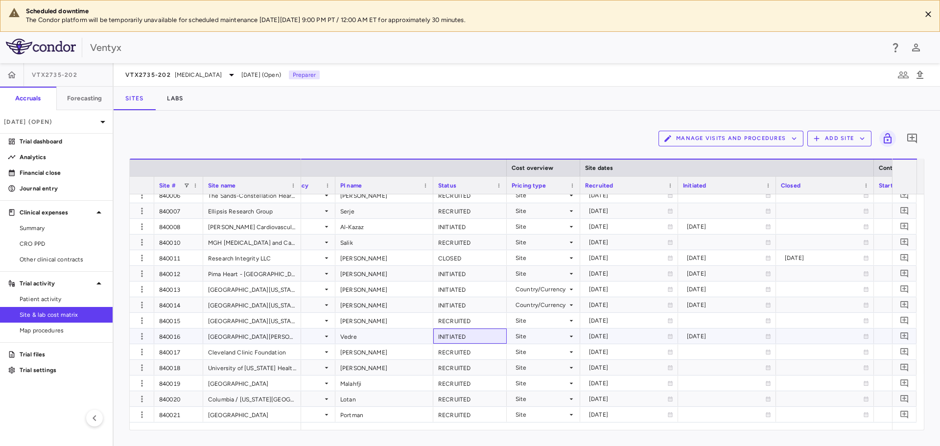
click at [446, 334] on div "INITIATED" at bounding box center [469, 336] width 73 height 15
click at [455, 292] on div "INITIATED" at bounding box center [469, 289] width 73 height 15
click at [455, 307] on div "INITIATED" at bounding box center [469, 304] width 73 height 15
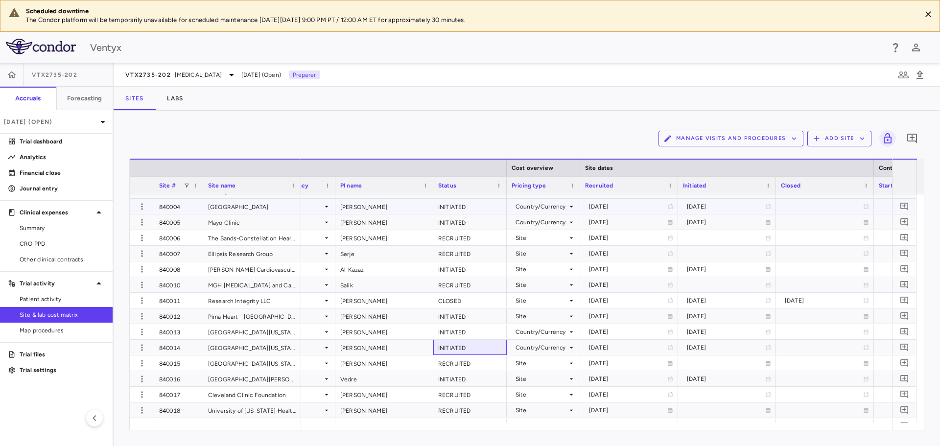
scroll to position [70, 0]
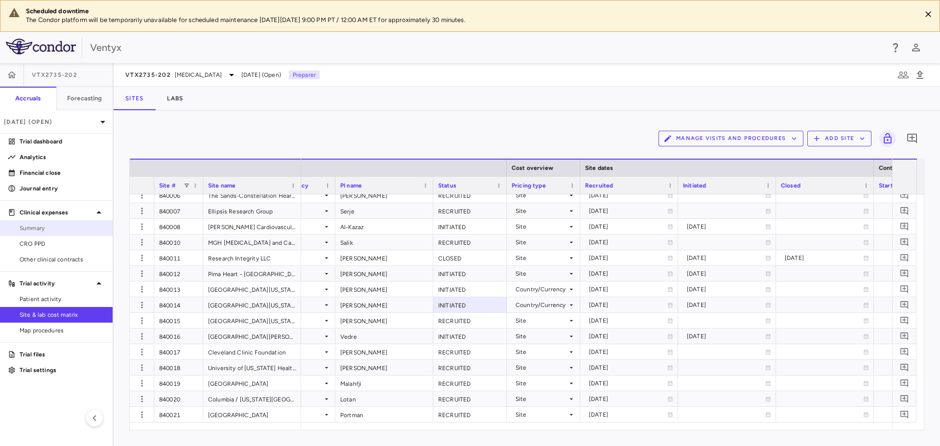
click at [45, 229] on span "Summary" at bounding box center [62, 228] width 85 height 9
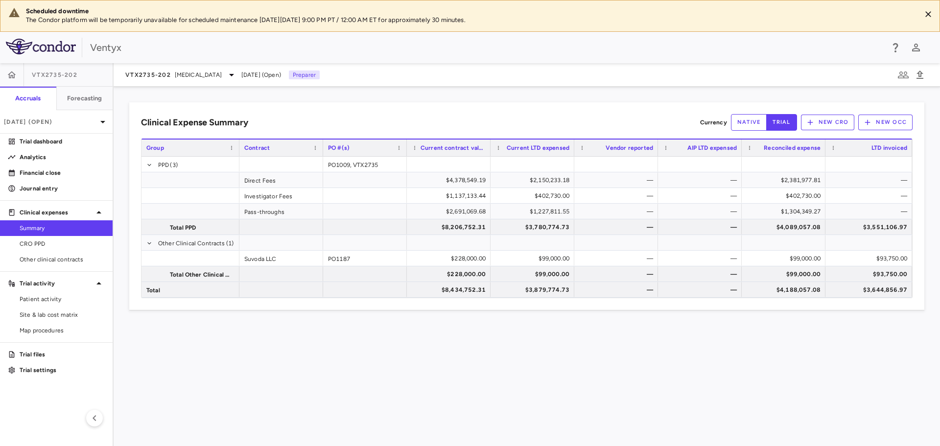
click at [407, 356] on div "Clinical Expense Summary Currency native trial New CRO New OCC Drag here to set…" at bounding box center [527, 266] width 827 height 359
click at [48, 258] on span "Other clinical contracts" at bounding box center [62, 259] width 85 height 9
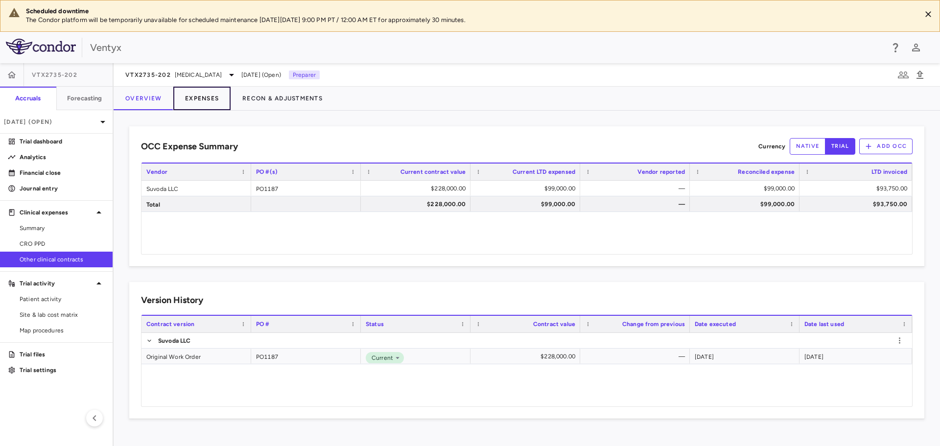
click at [192, 97] on button "Expenses" at bounding box center [201, 99] width 57 height 24
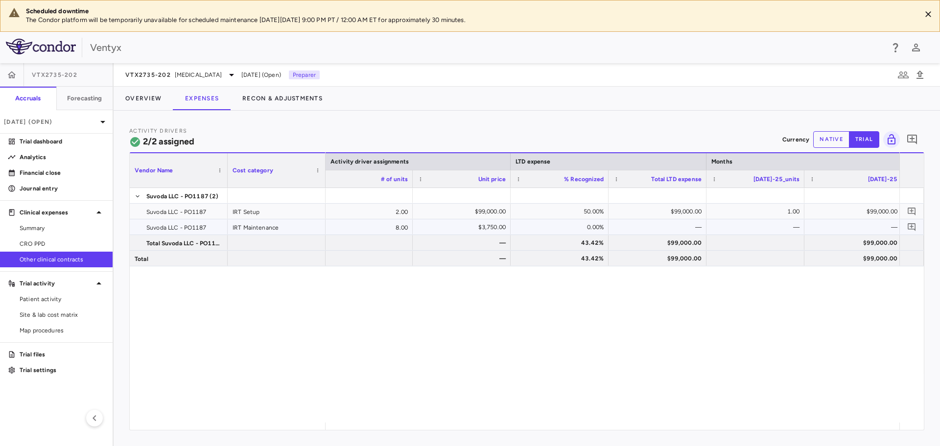
scroll to position [0, 601]
click at [72, 229] on span "Summary" at bounding box center [62, 228] width 85 height 9
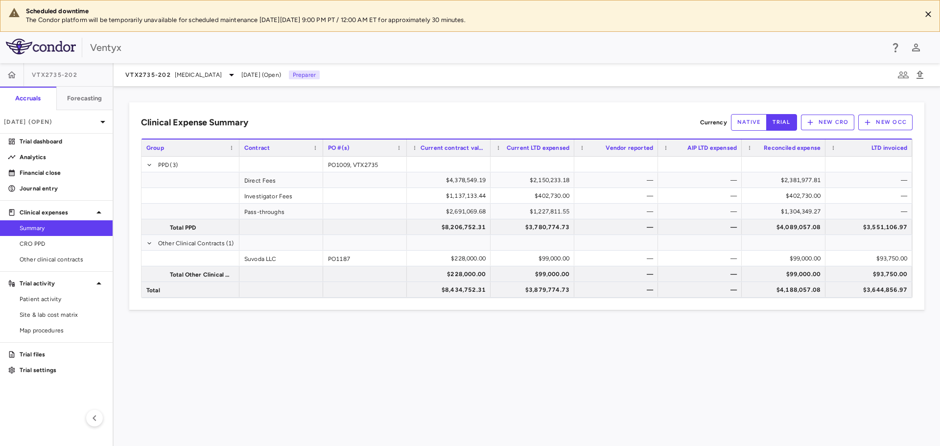
drag, startPoint x: 186, startPoint y: 344, endPoint x: 148, endPoint y: 311, distance: 50.0
click at [184, 341] on div "Clinical Expense Summary Currency native trial New CRO New OCC Drag here to set…" at bounding box center [527, 266] width 827 height 359
click at [187, 79] on div "VTX2735-202 Recurrent Pericarditis" at bounding box center [181, 75] width 112 height 12
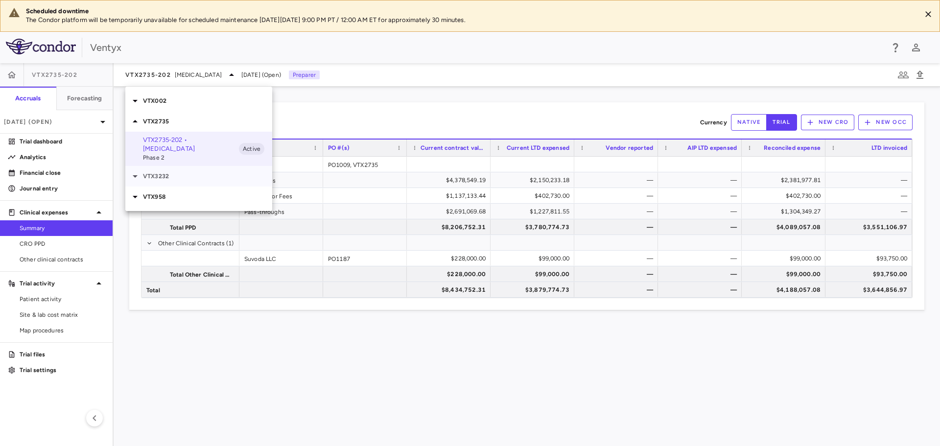
click at [165, 180] on div "VTX3232" at bounding box center [198, 176] width 147 height 21
click at [30, 138] on div at bounding box center [470, 223] width 940 height 446
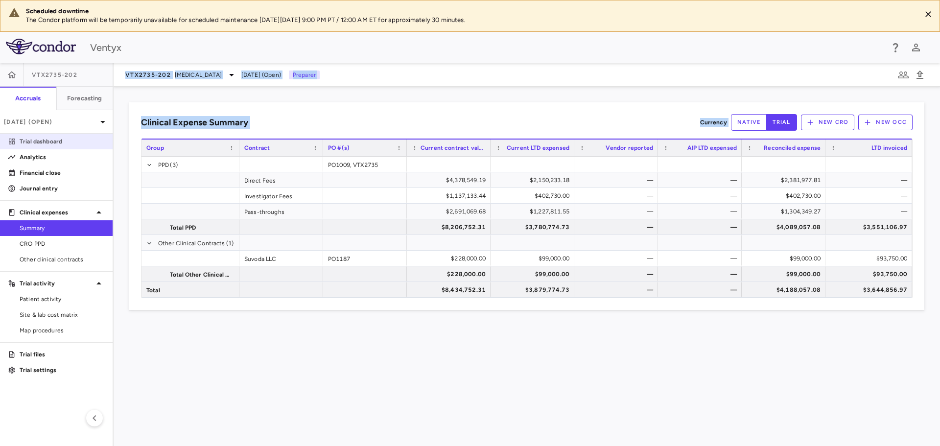
click at [28, 143] on p "Trial dashboard" at bounding box center [62, 141] width 85 height 9
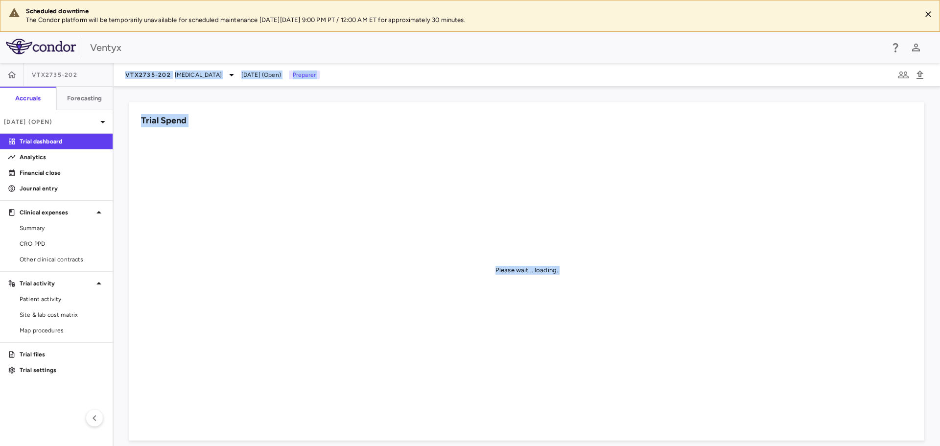
click at [458, 77] on div "VTX2735-202 Recurrent Pericarditis Jul 2025 (Open) Preparer" at bounding box center [527, 75] width 827 height 24
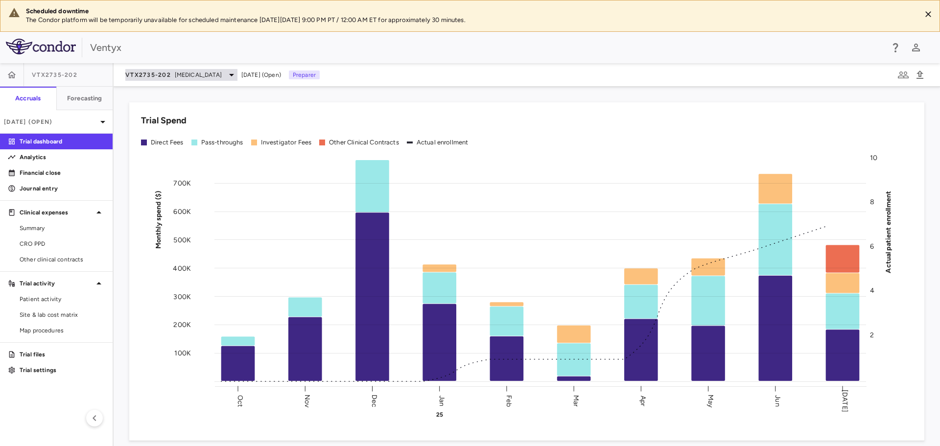
click at [167, 77] on span "VTX2735-202" at bounding box center [148, 75] width 46 height 8
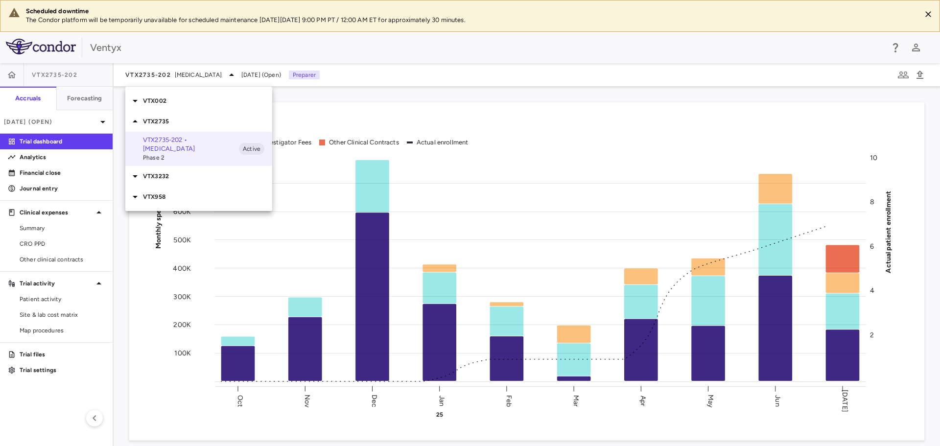
click at [187, 175] on p "VTX3232" at bounding box center [207, 176] width 129 height 9
click at [191, 195] on p "VTX3232-204 • Obesity" at bounding box center [191, 195] width 96 height 9
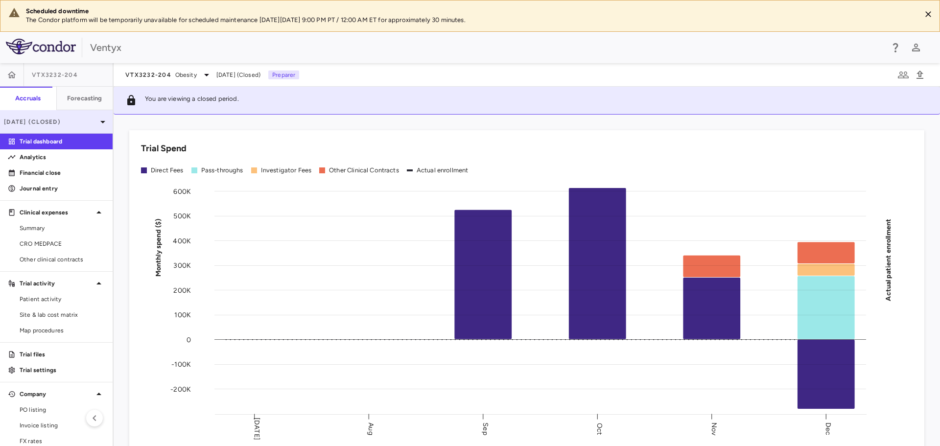
click at [67, 124] on p "Dec 2024 (Closed)" at bounding box center [50, 122] width 93 height 9
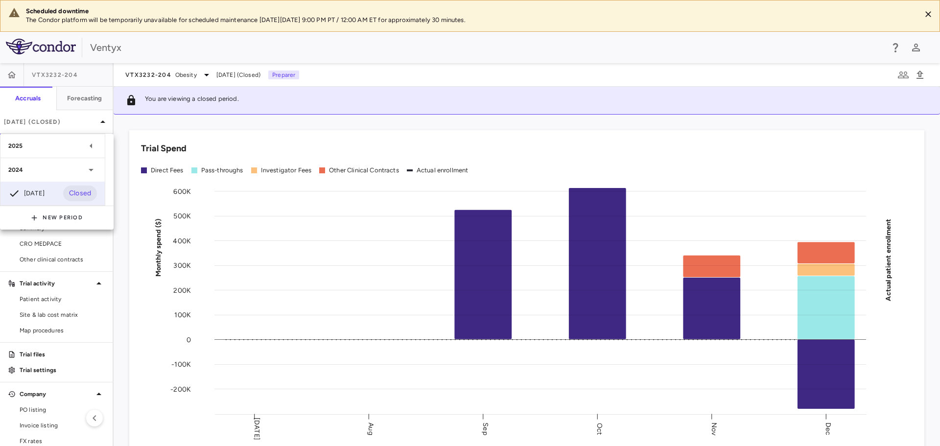
click at [43, 147] on div "2025" at bounding box center [46, 146] width 77 height 9
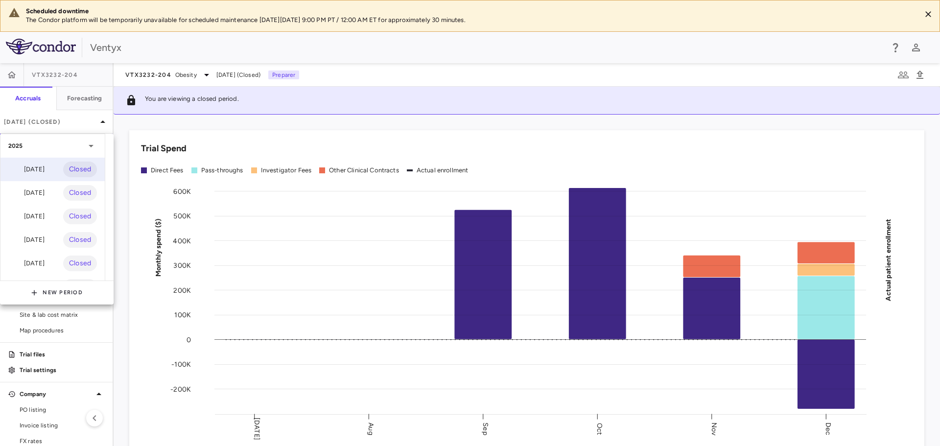
click at [43, 168] on div "[DATE]" at bounding box center [26, 170] width 36 height 12
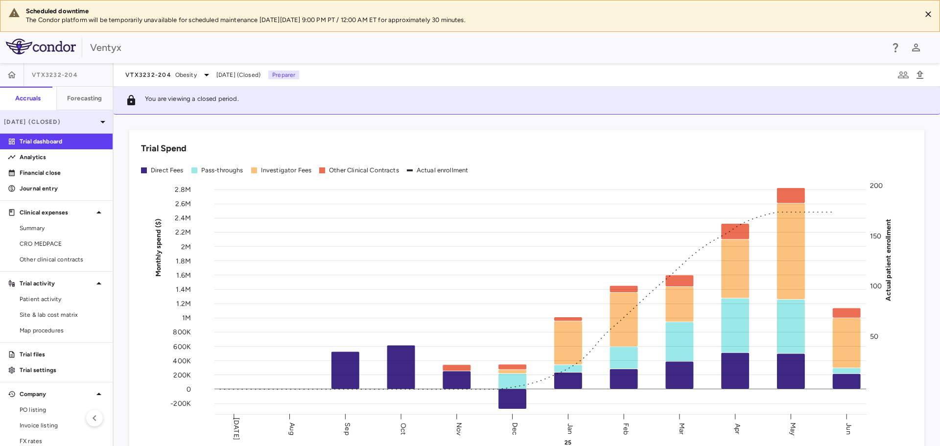
click at [80, 120] on p "[DATE] (Closed)" at bounding box center [50, 122] width 93 height 9
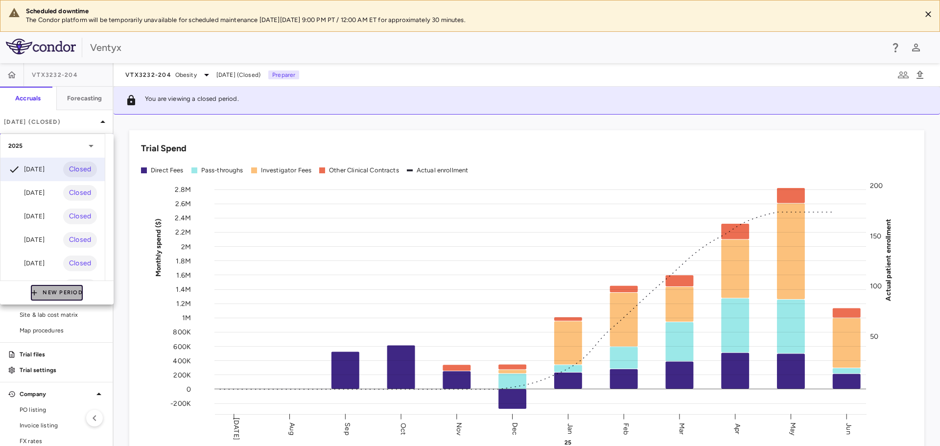
click at [54, 289] on button "New Period" at bounding box center [57, 293] width 52 height 16
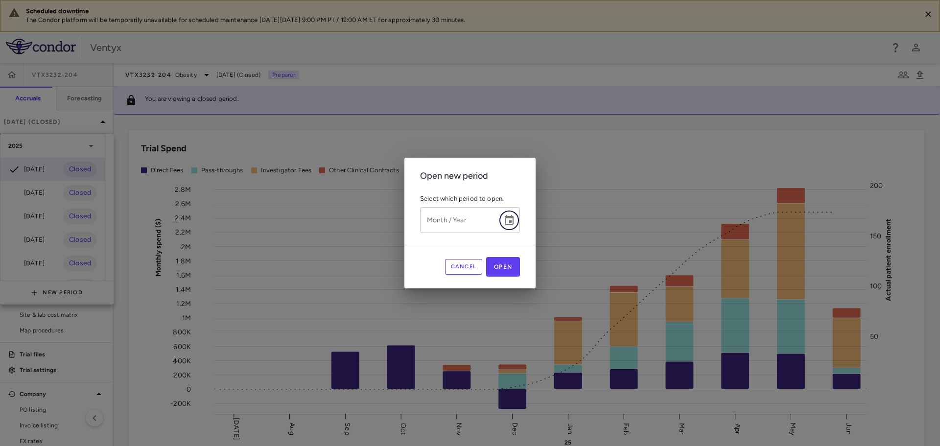
click at [509, 219] on icon "Choose date" at bounding box center [509, 221] width 12 height 12
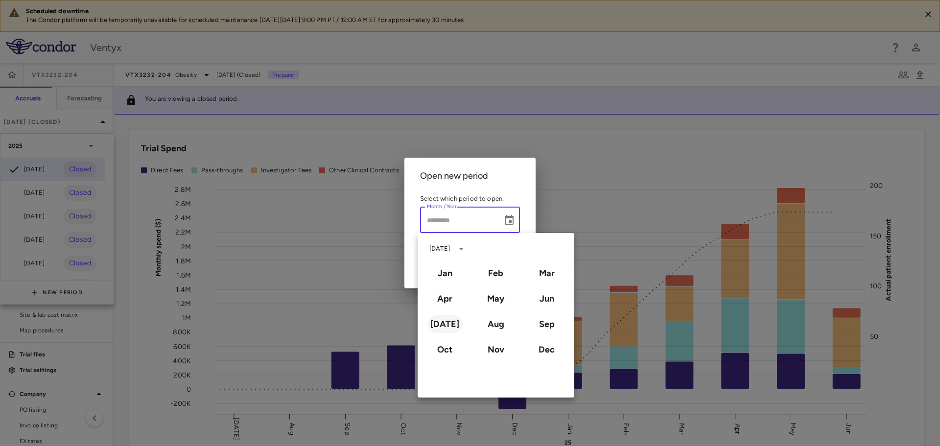
click at [452, 324] on button "[DATE]" at bounding box center [445, 324] width 35 height 18
type input "*********"
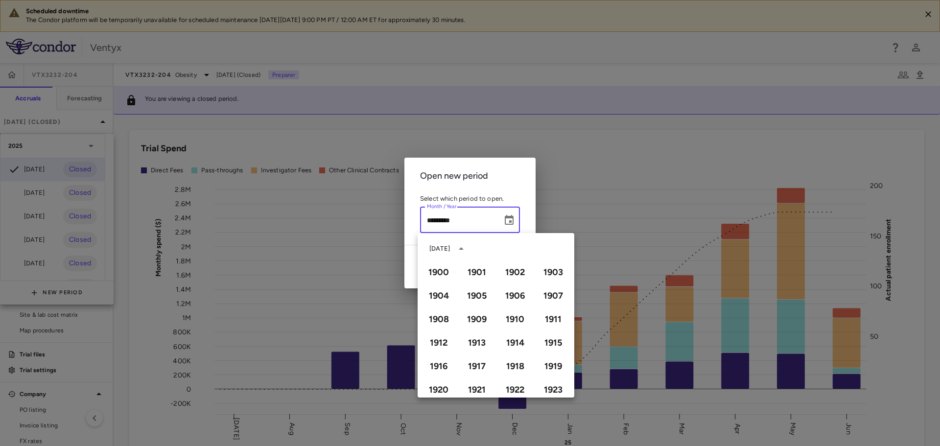
scroll to position [672, 0]
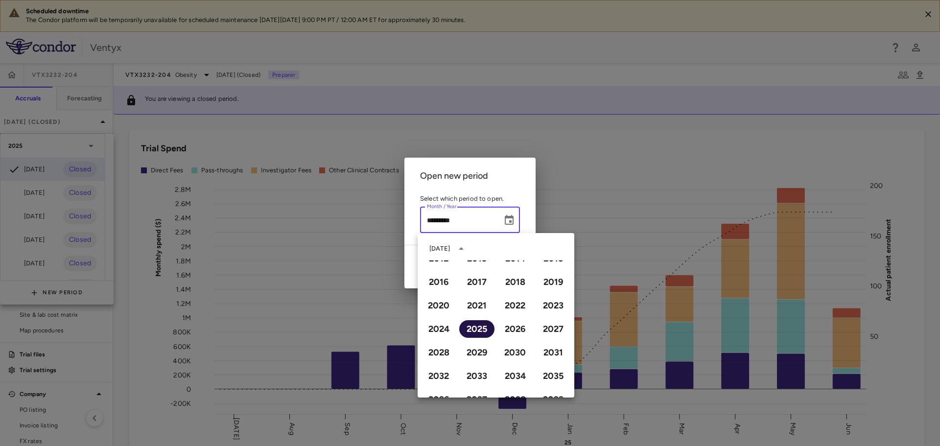
click at [473, 331] on button "2025" at bounding box center [476, 329] width 35 height 18
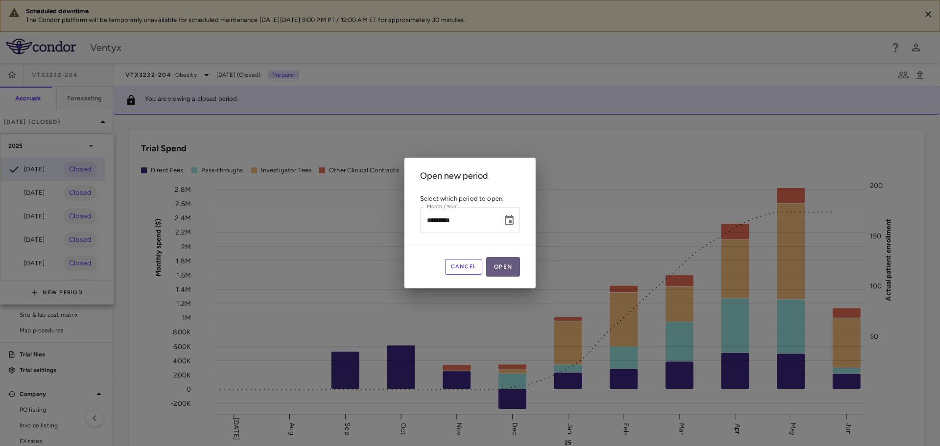
click at [504, 267] on button "Open" at bounding box center [503, 267] width 34 height 20
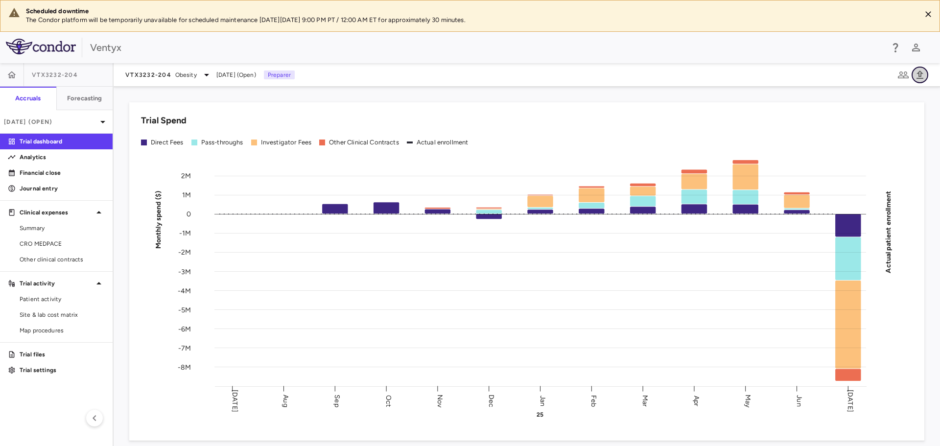
click at [922, 73] on icon "button" at bounding box center [920, 75] width 7 height 8
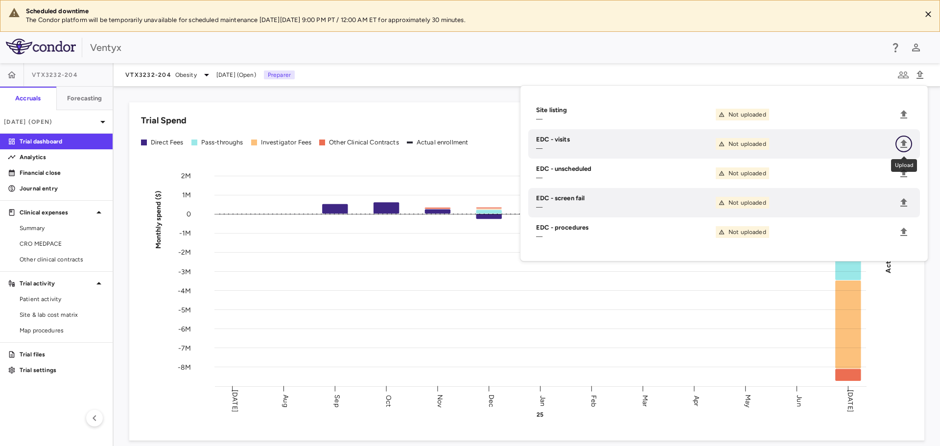
click at [906, 148] on icon "Upload" at bounding box center [904, 144] width 12 height 12
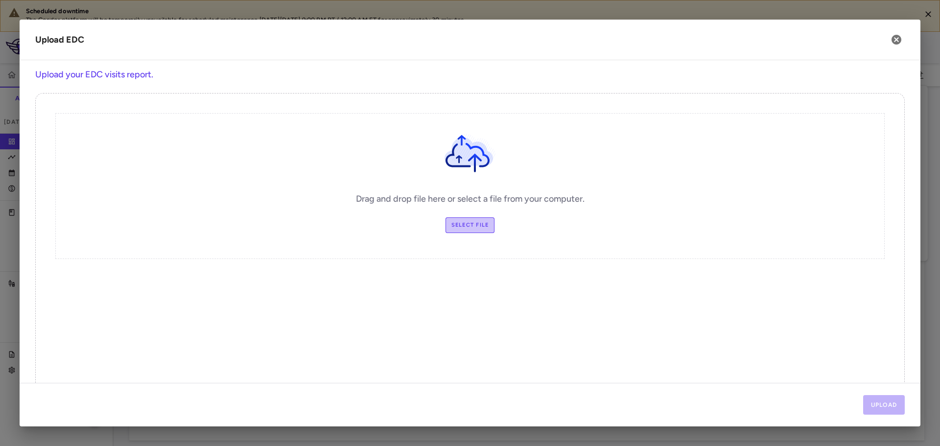
click at [467, 232] on label "Select file" at bounding box center [470, 225] width 49 height 16
click at [0, 0] on input "Select file" at bounding box center [0, 0] width 0 height 0
click at [868, 400] on button "Upload" at bounding box center [884, 405] width 42 height 20
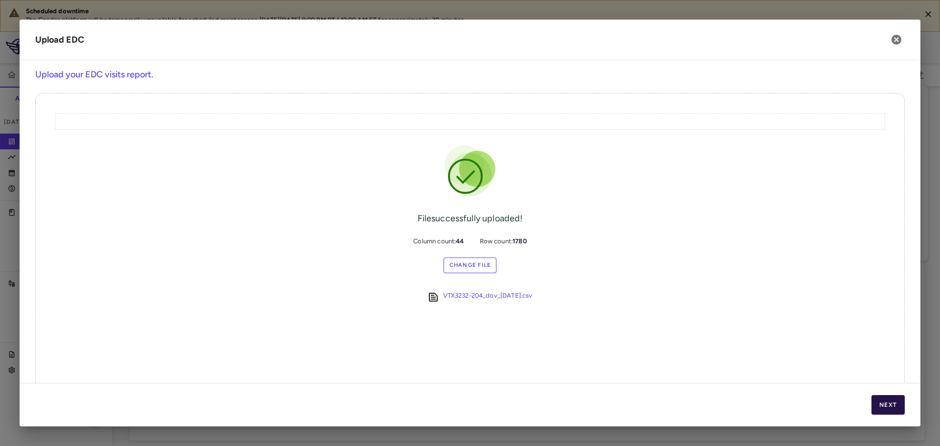
click at [891, 405] on button "Next" at bounding box center [888, 405] width 33 height 20
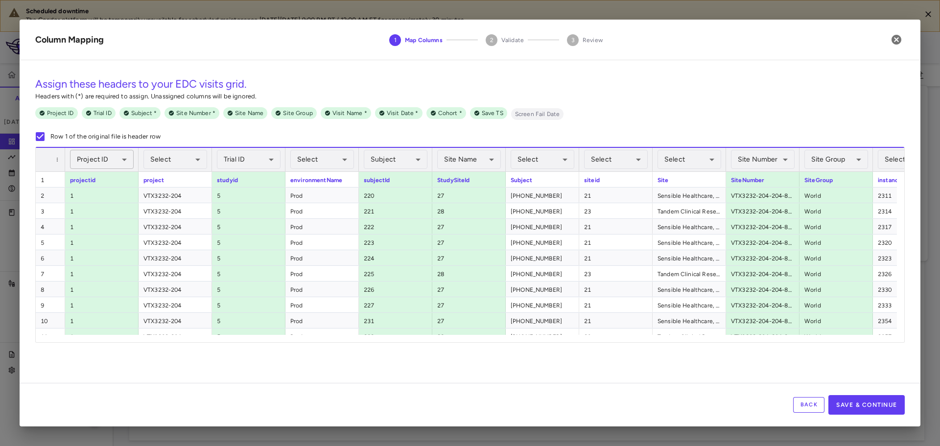
click at [93, 161] on body "Scheduled downtime The Condor platform will be temporarily unavailable for sche…" at bounding box center [470, 223] width 940 height 446
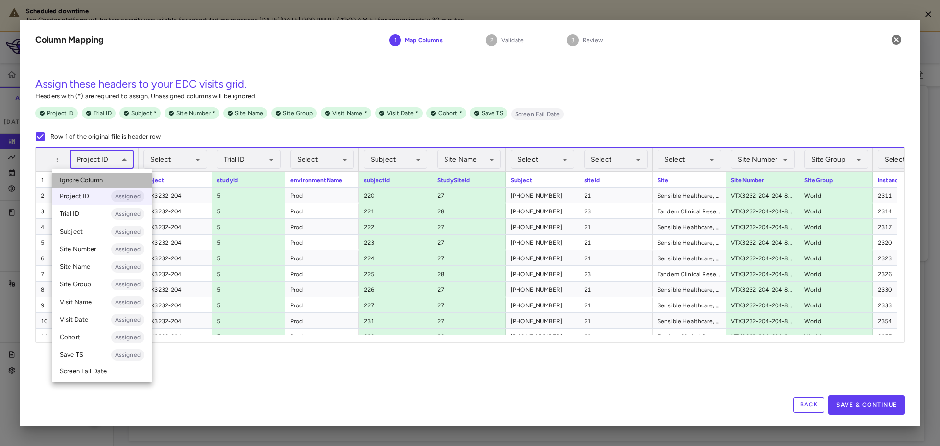
click at [98, 177] on span "Ignore Column" at bounding box center [81, 180] width 43 height 9
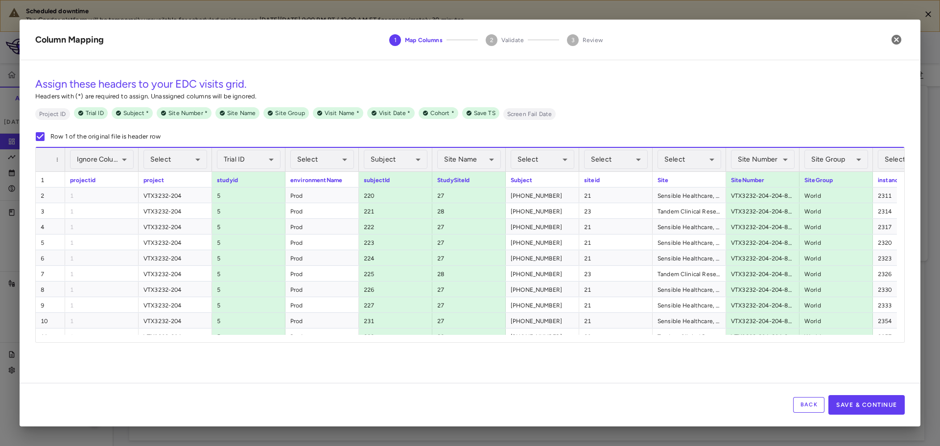
click at [159, 156] on body "Scheduled downtime The Condor platform will be temporarily unavailable for sche…" at bounding box center [470, 223] width 940 height 446
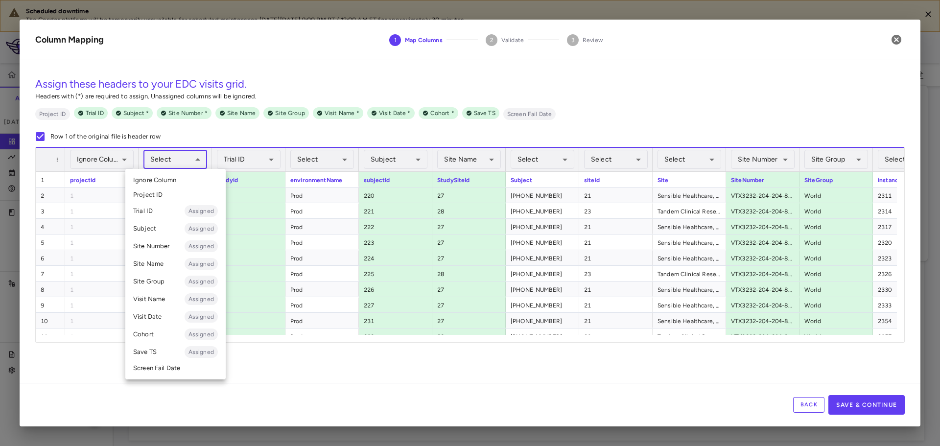
click at [237, 162] on div at bounding box center [470, 223] width 940 height 446
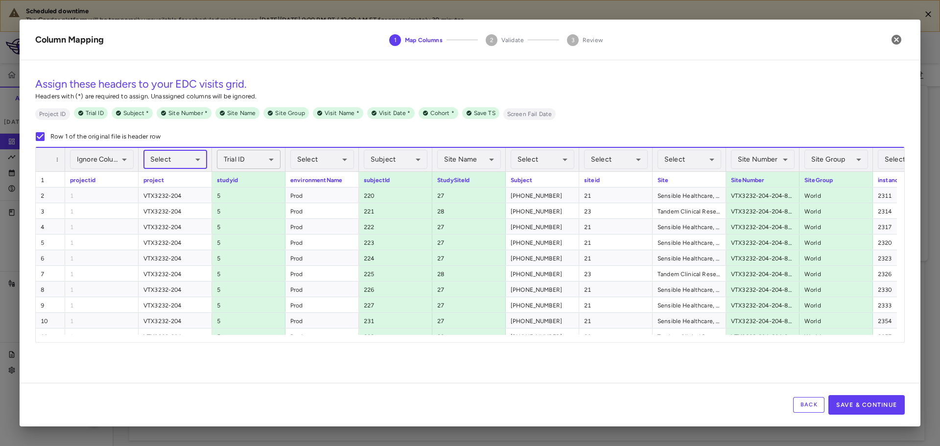
click at [257, 163] on body "Scheduled downtime The Condor platform will be temporarily unavailable for sche…" at bounding box center [470, 223] width 940 height 446
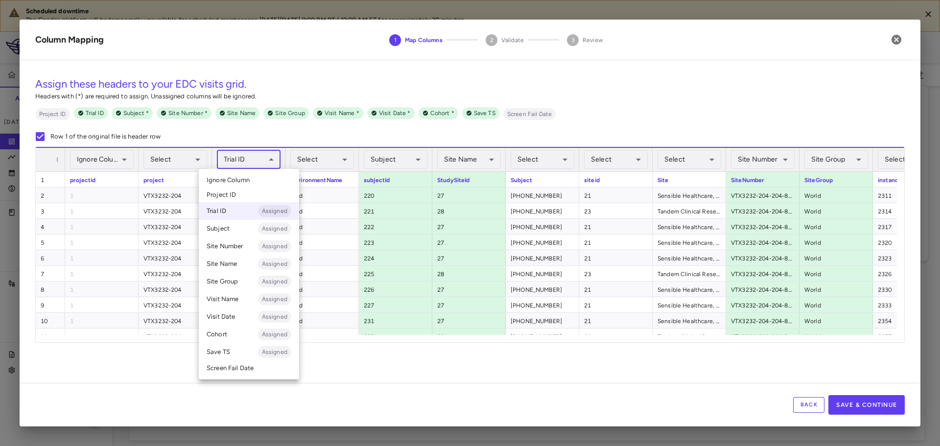
click at [251, 183] on li "Ignore Column" at bounding box center [249, 180] width 100 height 15
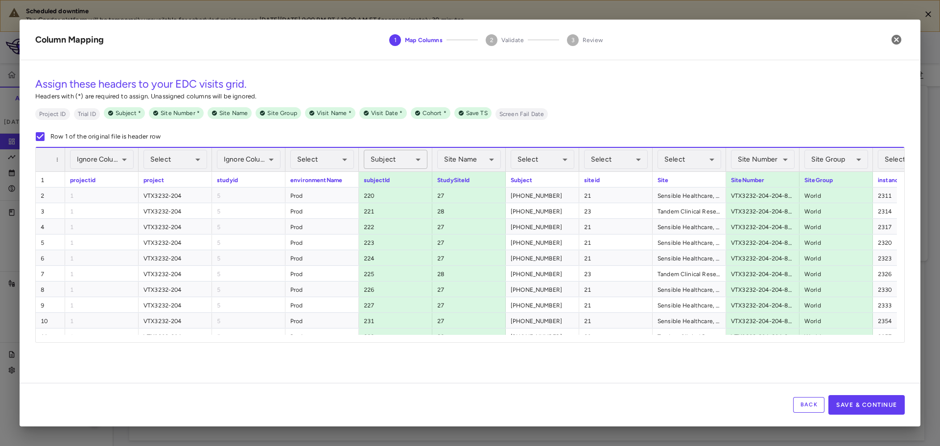
click at [408, 160] on body "Scheduled downtime The Condor platform will be temporarily unavailable for sche…" at bounding box center [470, 223] width 940 height 446
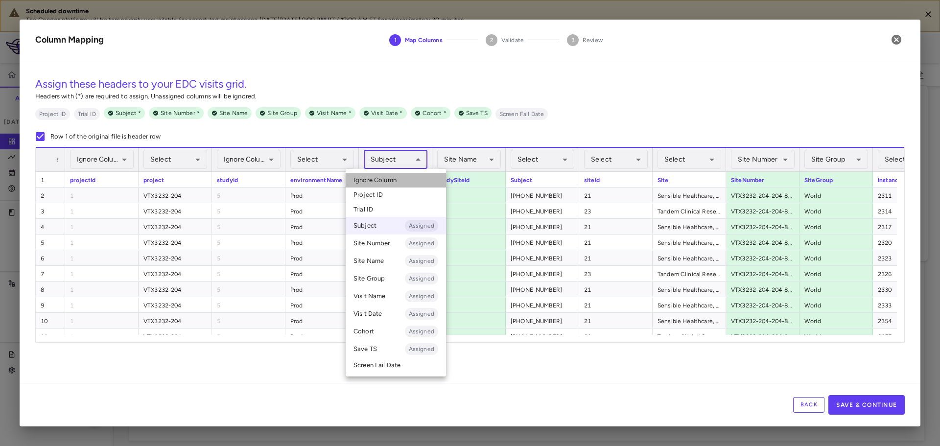
click at [411, 179] on li "Ignore Column" at bounding box center [396, 180] width 100 height 15
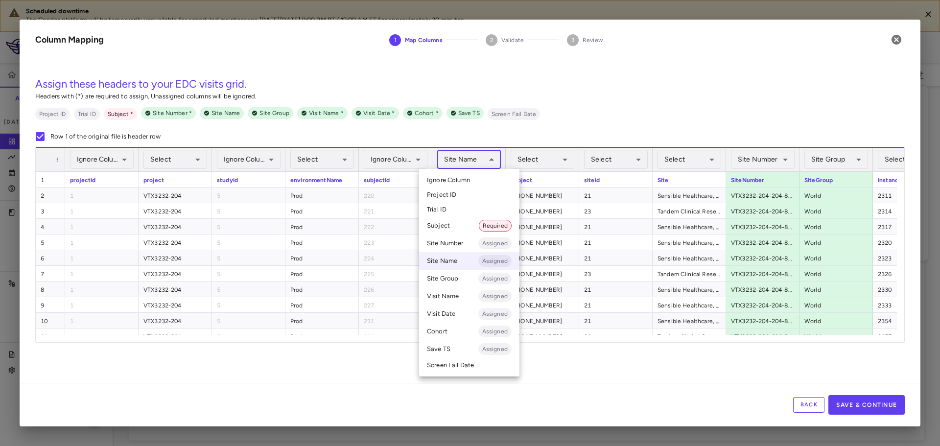
click at [480, 157] on body "Scheduled downtime The Condor platform will be temporarily unavailable for sche…" at bounding box center [470, 223] width 940 height 446
click at [485, 179] on li "Ignore Column" at bounding box center [469, 180] width 100 height 15
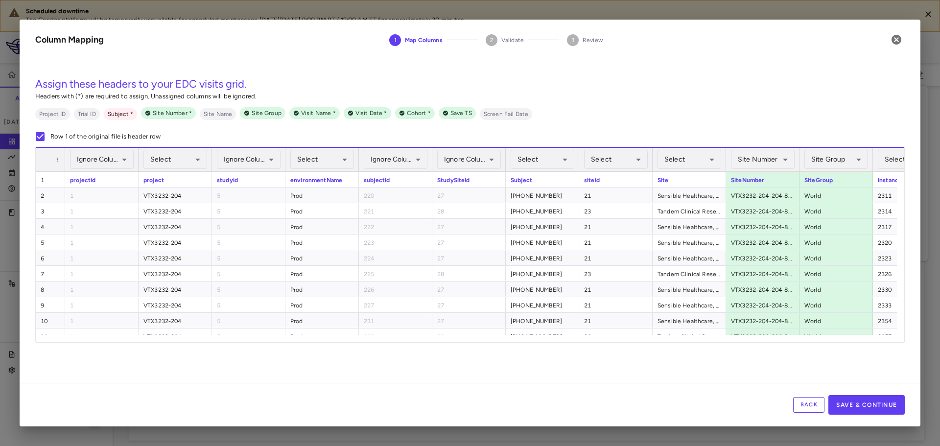
click at [538, 159] on body "Scheduled downtime The Condor platform will be temporarily unavailable for sche…" at bounding box center [470, 223] width 940 height 446
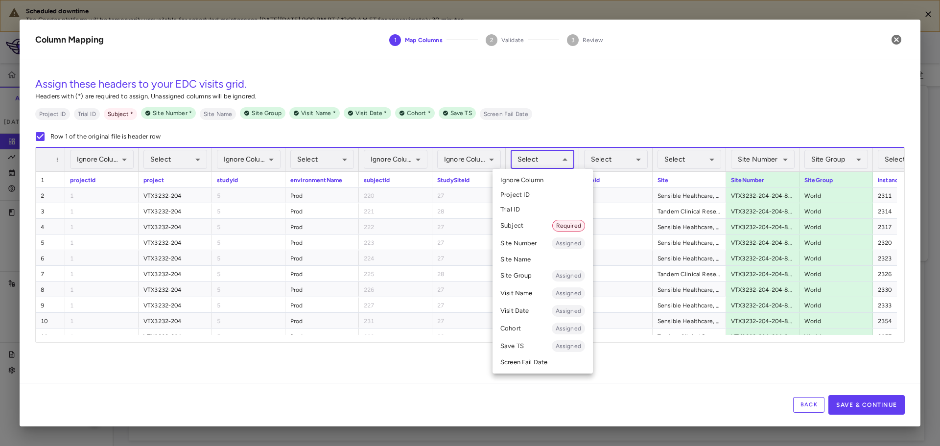
click at [548, 229] on li "Subject Required" at bounding box center [543, 226] width 100 height 18
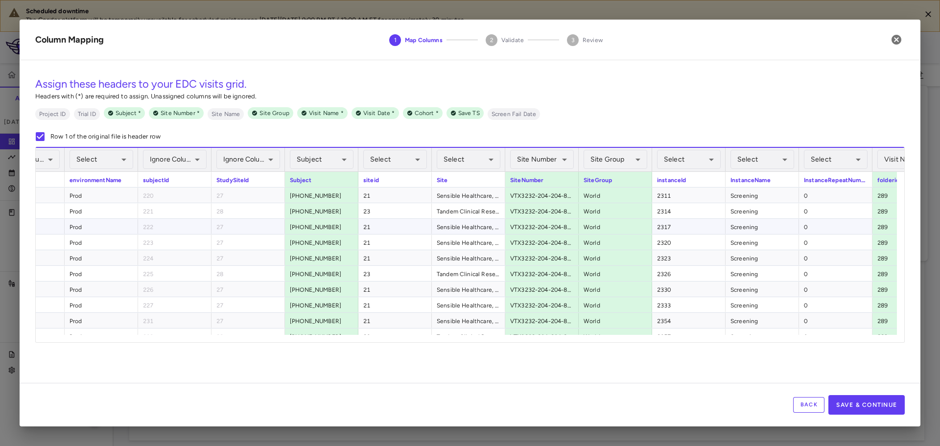
scroll to position [0, 245]
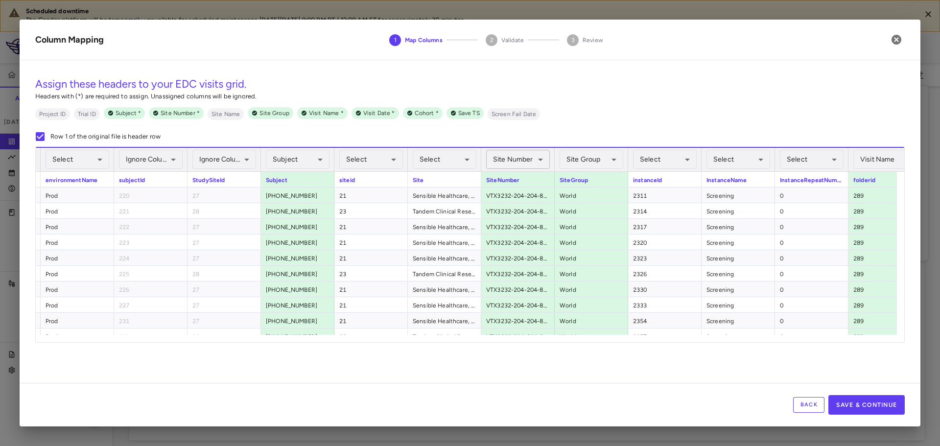
click at [501, 161] on body "Scheduled downtime The Condor platform will be temporarily unavailable for sche…" at bounding box center [470, 223] width 940 height 446
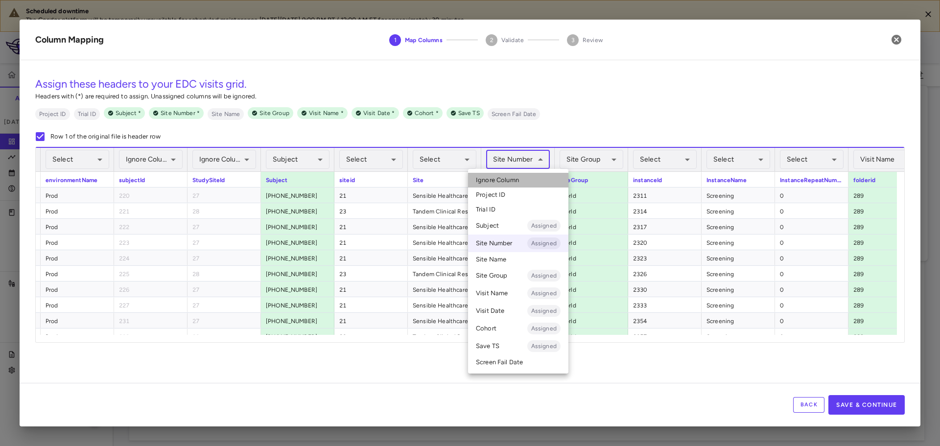
drag, startPoint x: 502, startPoint y: 177, endPoint x: 527, endPoint y: 171, distance: 26.1
click at [502, 177] on span "Ignore Column" at bounding box center [497, 180] width 43 height 9
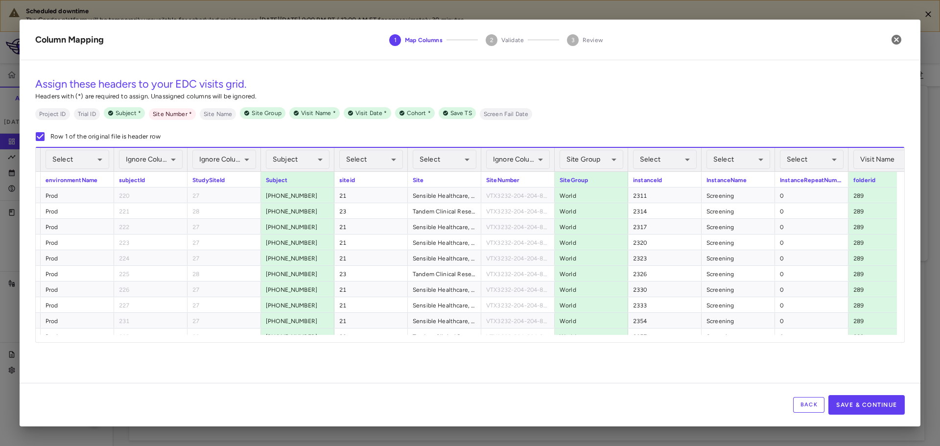
click at [574, 160] on body "Scheduled downtime The Condor platform will be temporarily unavailable for sche…" at bounding box center [470, 223] width 940 height 446
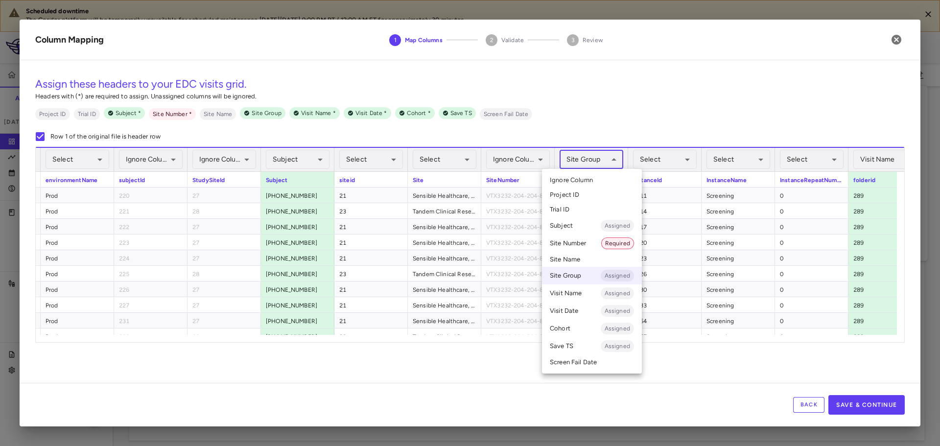
click at [576, 178] on span "Ignore Column" at bounding box center [571, 180] width 43 height 9
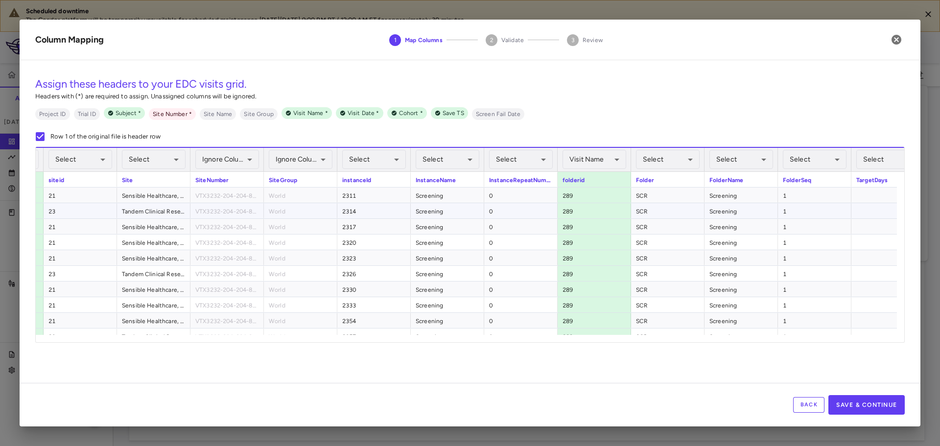
scroll to position [0, 539]
click at [575, 163] on body "Scheduled downtime The Condor platform will be temporarily unavailable for sche…" at bounding box center [470, 223] width 940 height 446
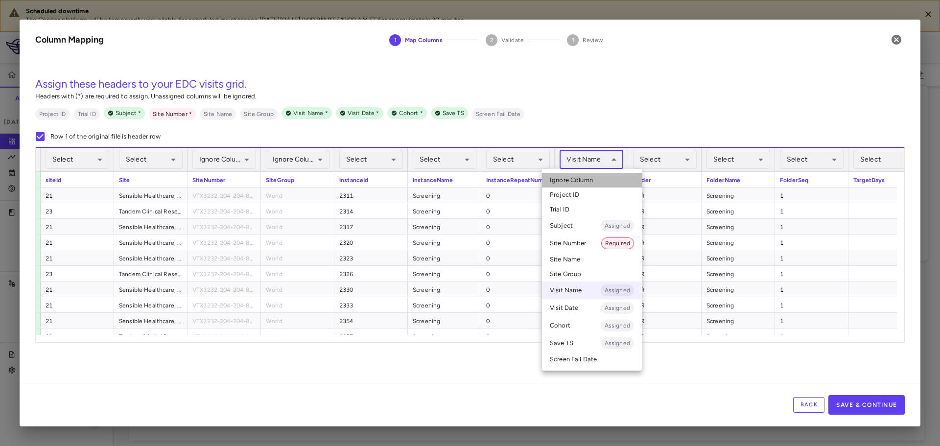
click at [581, 185] on li "Ignore Column" at bounding box center [592, 180] width 100 height 15
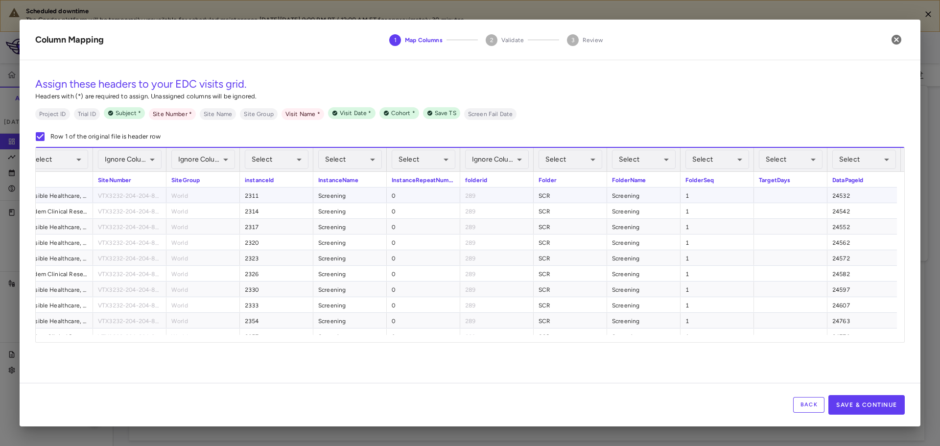
scroll to position [0, 929]
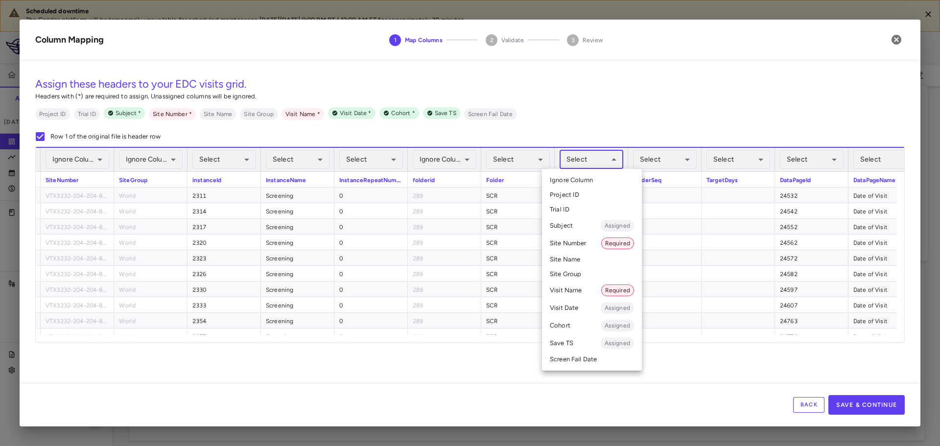
click at [592, 166] on body "Scheduled downtime The Condor platform will be temporarily unavailable for sche…" at bounding box center [470, 223] width 940 height 446
click at [581, 293] on li "Visit Name Required" at bounding box center [592, 291] width 100 height 18
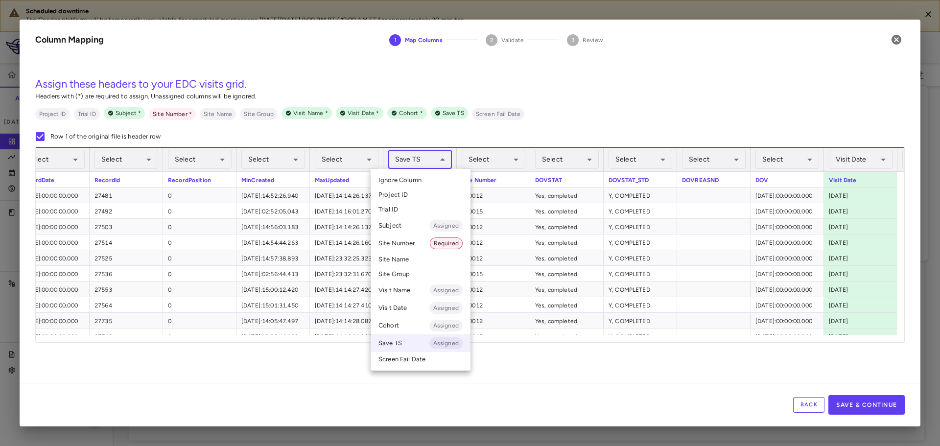
click at [446, 158] on body "Scheduled downtime The Condor platform will be temporarily unavailable for sche…" at bounding box center [470, 223] width 940 height 446
drag, startPoint x: 446, startPoint y: 177, endPoint x: 467, endPoint y: 169, distance: 22.8
click at [446, 177] on li "Ignore Column" at bounding box center [421, 180] width 100 height 15
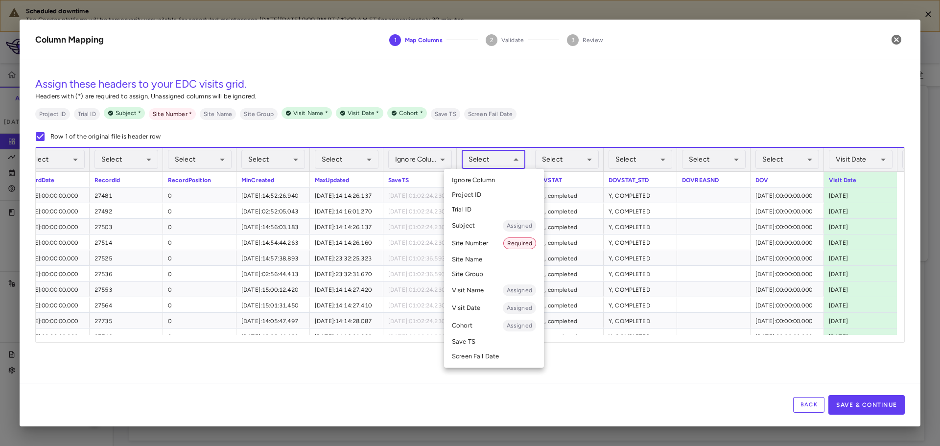
click at [511, 162] on body "Scheduled downtime The Condor platform will be temporarily unavailable for sche…" at bounding box center [470, 223] width 940 height 446
click at [490, 242] on li "Site Number Required" at bounding box center [494, 244] width 100 height 18
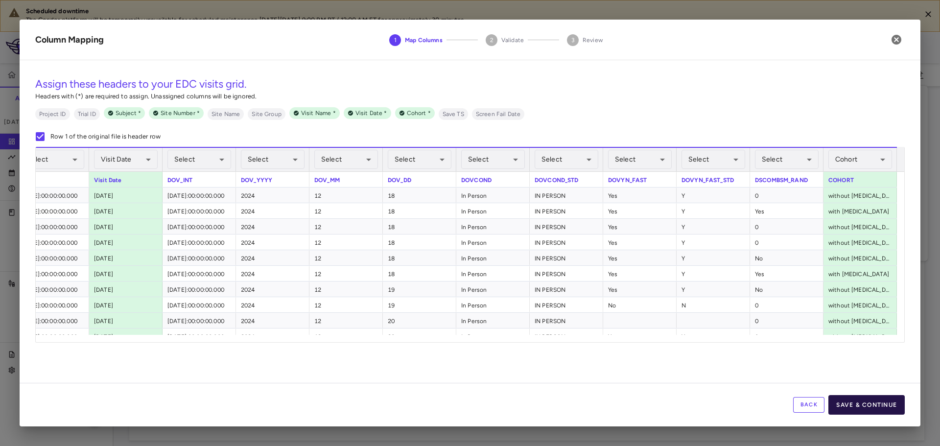
click at [860, 401] on button "Save & Continue" at bounding box center [867, 405] width 76 height 20
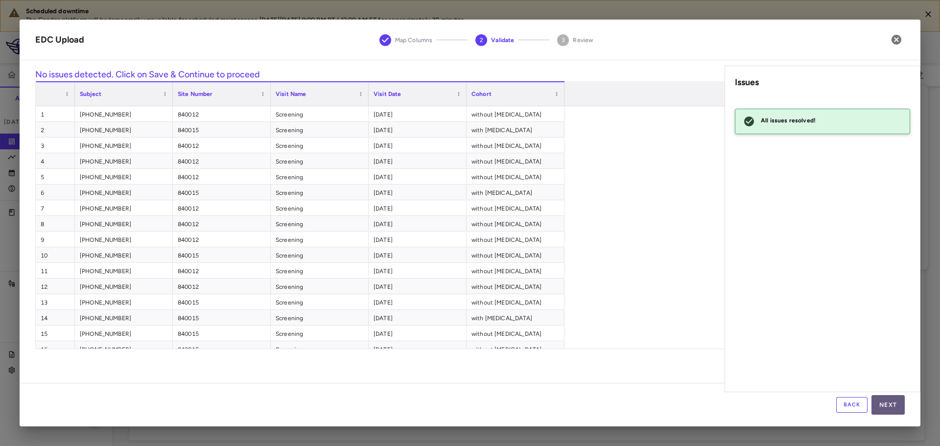
click at [894, 406] on button "Next" at bounding box center [888, 405] width 33 height 20
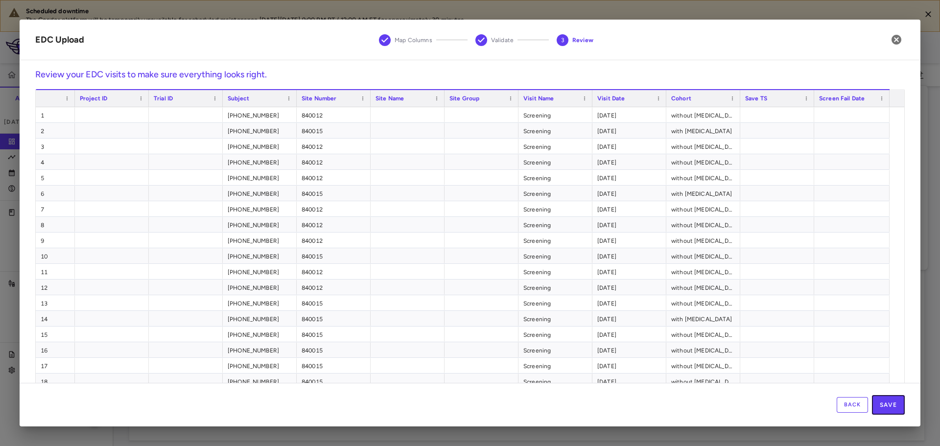
click at [895, 408] on button "Save" at bounding box center [888, 405] width 33 height 20
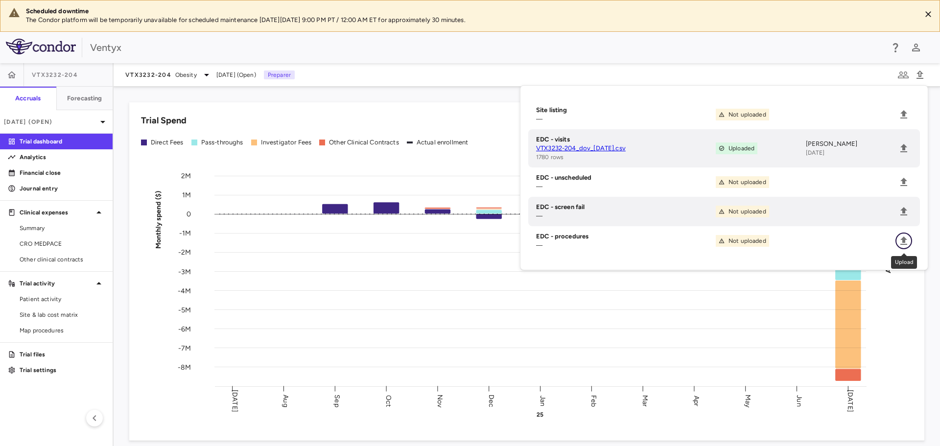
click at [906, 243] on icon "Upload" at bounding box center [904, 241] width 12 height 12
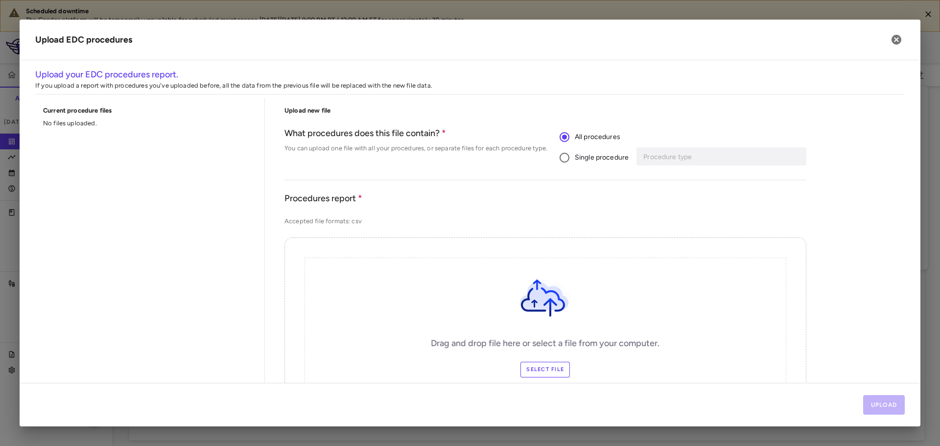
click at [576, 159] on span "Single procedure" at bounding box center [602, 157] width 54 height 11
click at [679, 160] on input "Procedure type" at bounding box center [715, 156] width 144 height 12
click at [682, 183] on li "MRI" at bounding box center [720, 176] width 163 height 15
type input "***"
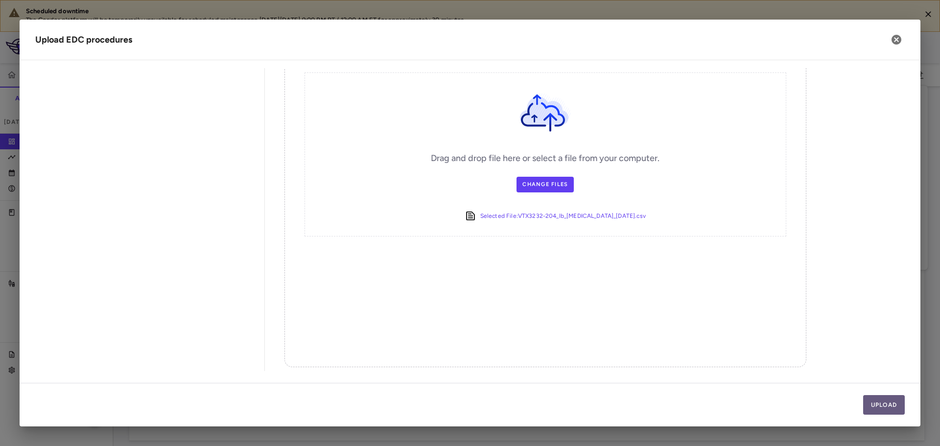
click at [881, 397] on button "Upload" at bounding box center [884, 405] width 42 height 20
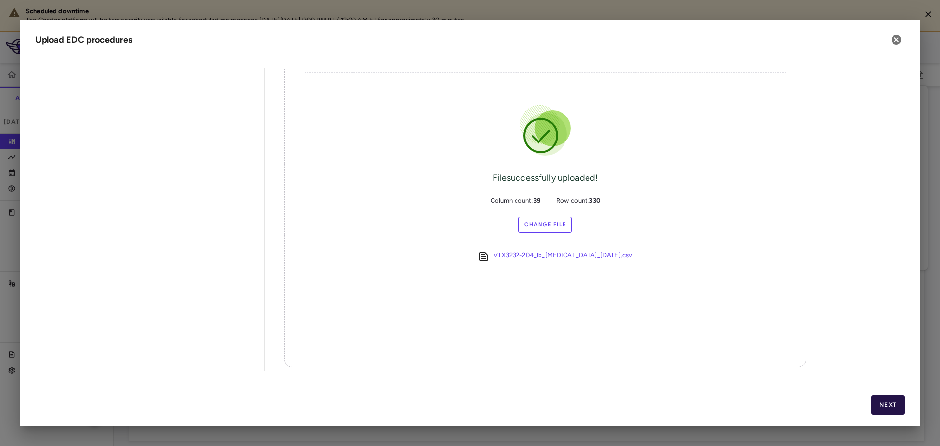
click at [875, 405] on button "Next" at bounding box center [888, 405] width 33 height 20
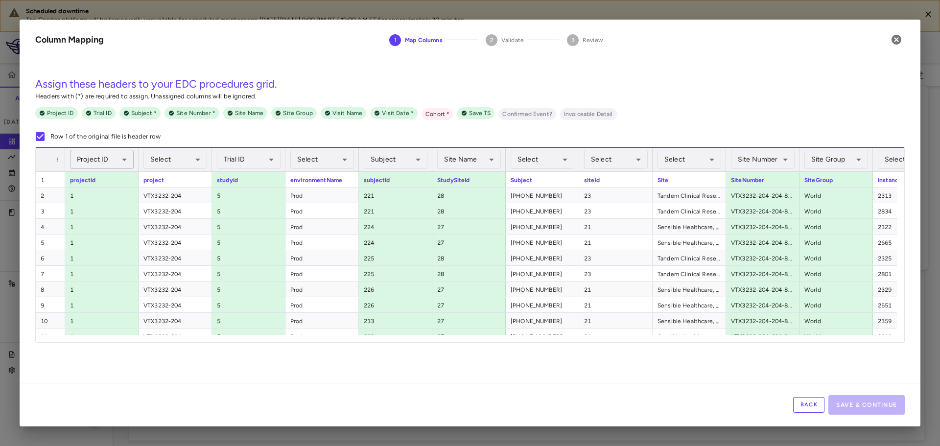
click at [127, 159] on body "Scheduled downtime The Condor platform will be temporarily unavailable for sche…" at bounding box center [470, 223] width 940 height 446
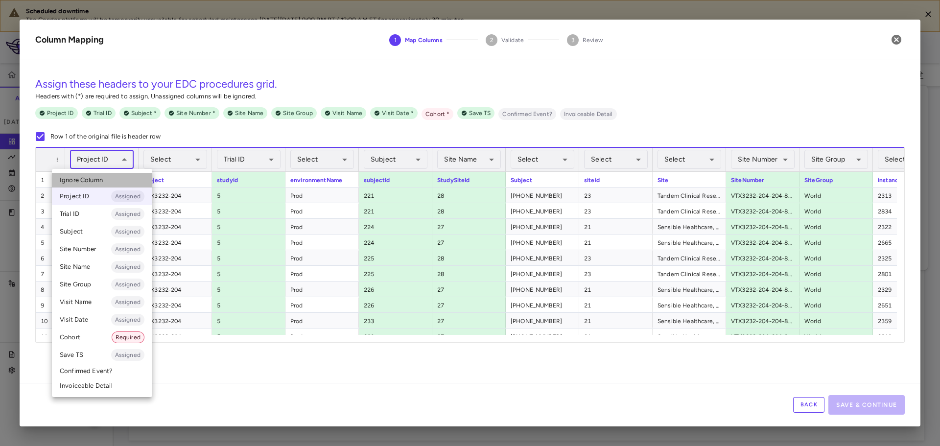
click at [99, 178] on span "Ignore Column" at bounding box center [81, 180] width 43 height 9
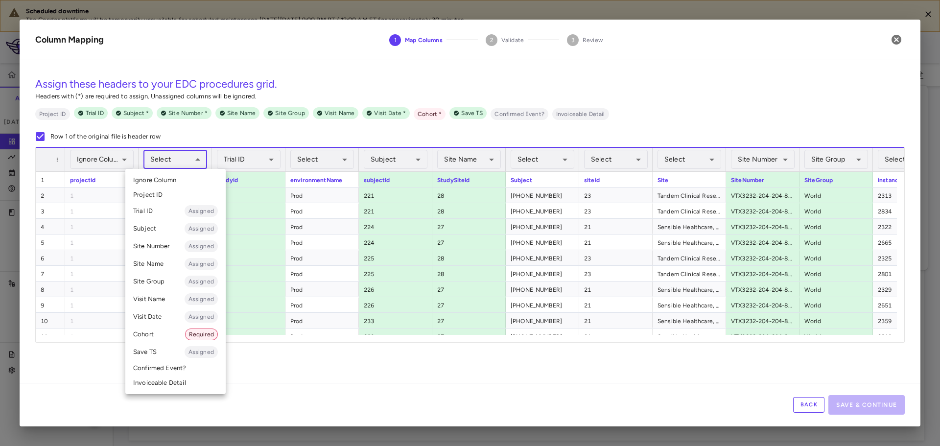
click at [164, 159] on body "Scheduled downtime The Condor platform will be temporarily unavailable for sche…" at bounding box center [470, 223] width 940 height 446
click at [167, 333] on li "Cohort Required" at bounding box center [175, 335] width 100 height 18
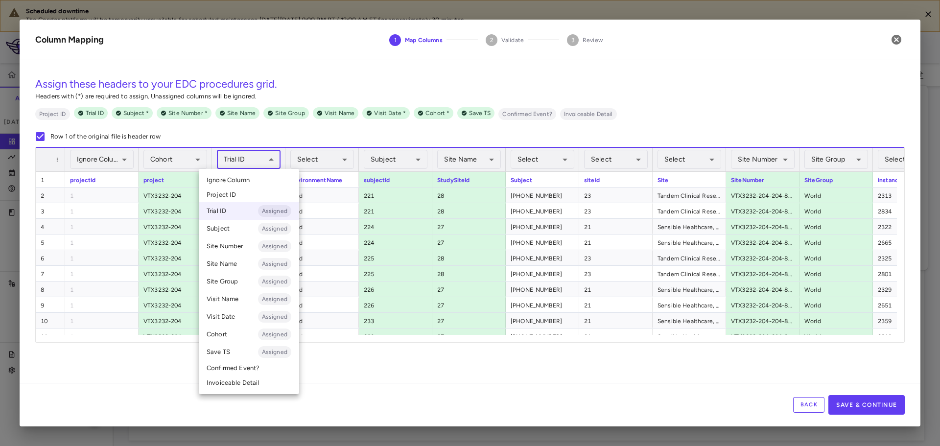
drag, startPoint x: 239, startPoint y: 162, endPoint x: 241, endPoint y: 169, distance: 8.1
click at [239, 162] on body "Scheduled downtime The Condor platform will be temporarily unavailable for sche…" at bounding box center [470, 223] width 940 height 446
click at [241, 176] on span "Ignore Column" at bounding box center [228, 180] width 43 height 9
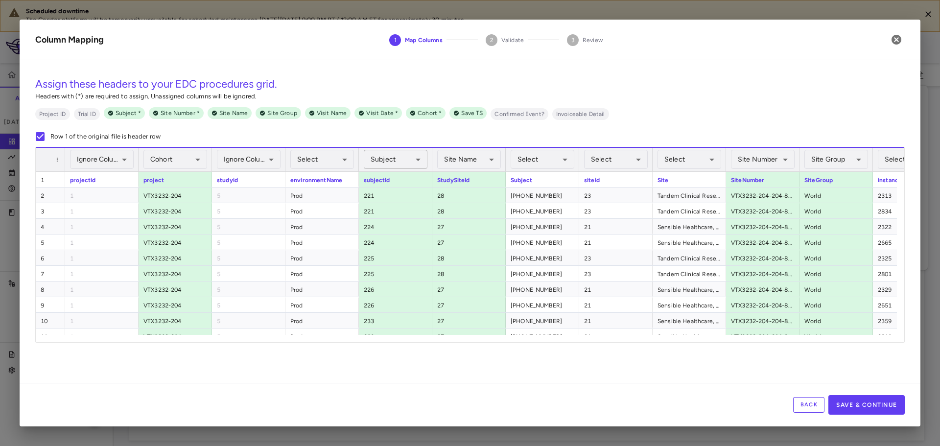
click at [379, 162] on body "Scheduled downtime The Condor platform will be temporarily unavailable for sche…" at bounding box center [470, 223] width 940 height 446
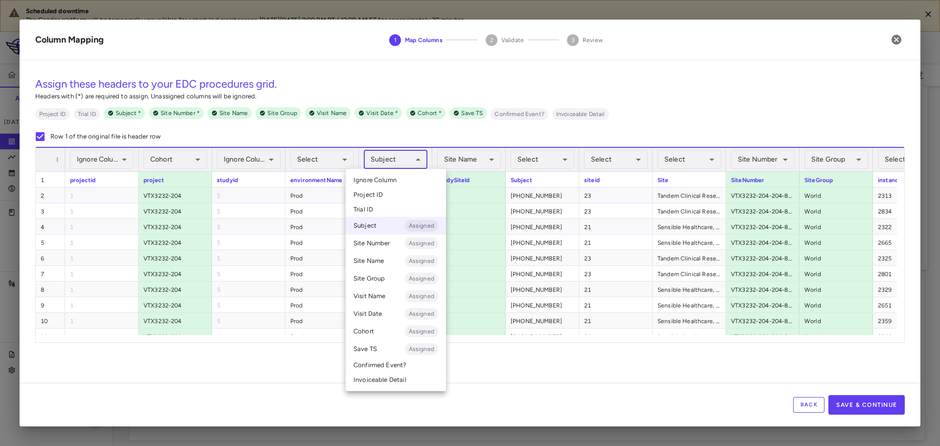
drag, startPoint x: 383, startPoint y: 177, endPoint x: 397, endPoint y: 180, distance: 13.9
click at [385, 178] on span "Ignore Column" at bounding box center [375, 180] width 43 height 9
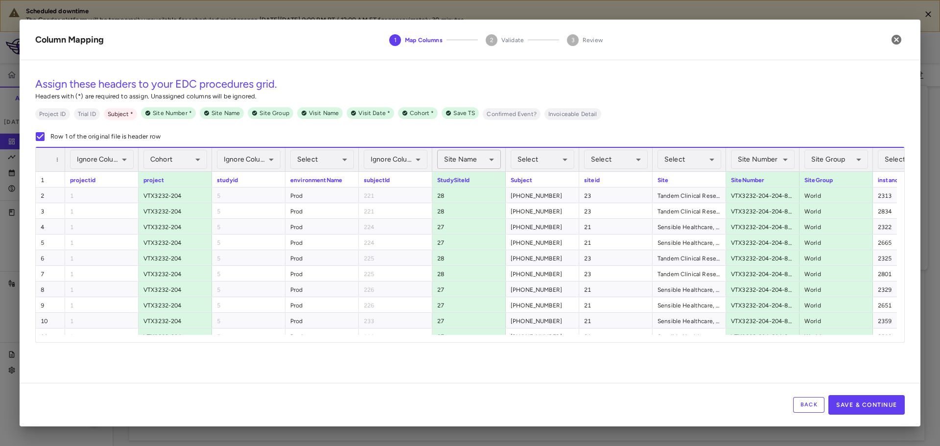
click at [465, 166] on body "Scheduled downtime The Condor platform will be temporarily unavailable for sche…" at bounding box center [470, 223] width 940 height 446
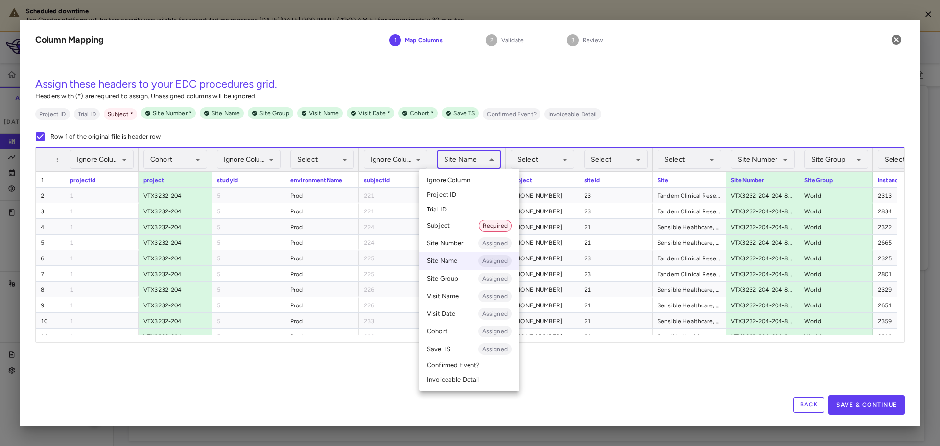
click at [468, 185] on li "Ignore Column" at bounding box center [469, 180] width 100 height 15
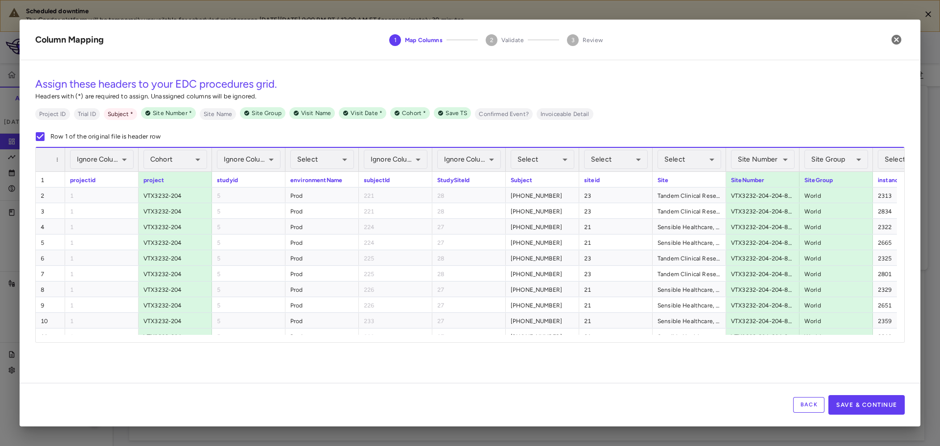
click at [558, 165] on body "Scheduled downtime The Condor platform will be temporarily unavailable for sche…" at bounding box center [470, 223] width 940 height 446
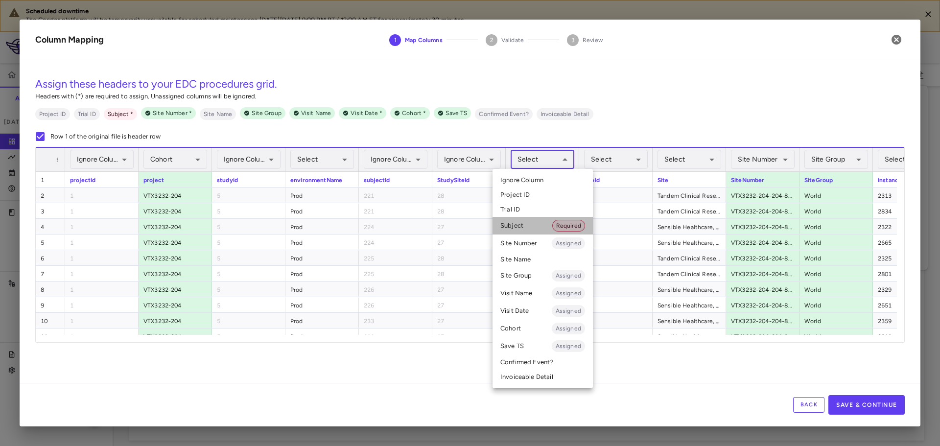
click at [530, 228] on li "Subject Required" at bounding box center [543, 226] width 100 height 18
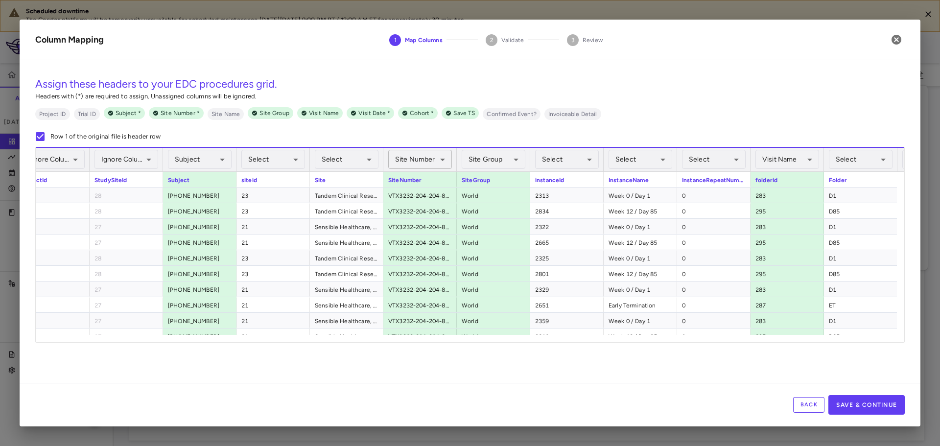
click at [439, 163] on body "Scheduled downtime The Condor platform will be temporarily unavailable for sche…" at bounding box center [470, 223] width 940 height 446
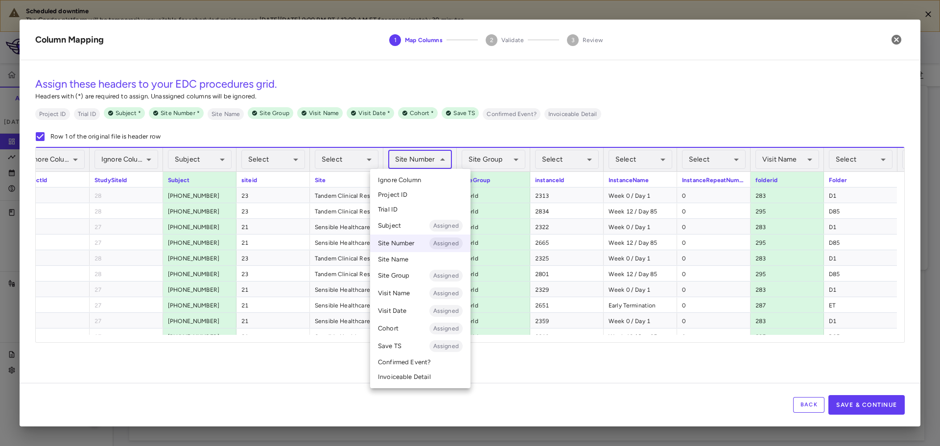
click at [428, 178] on li "Ignore Column" at bounding box center [420, 180] width 100 height 15
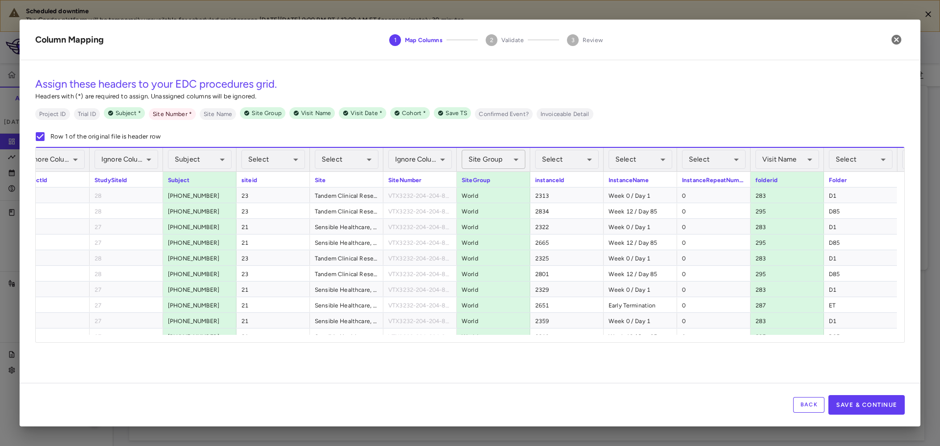
click at [524, 160] on body "Scheduled downtime The Condor platform will be temporarily unavailable for sche…" at bounding box center [470, 223] width 940 height 446
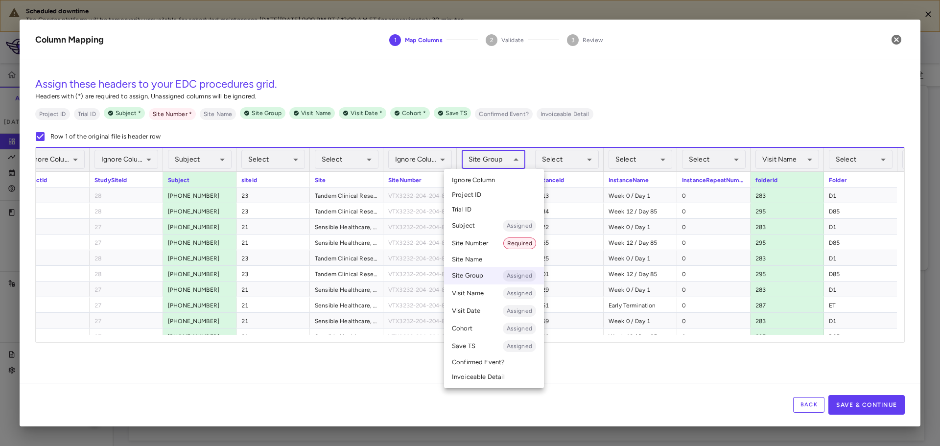
click at [489, 180] on span "Ignore Column" at bounding box center [473, 180] width 43 height 9
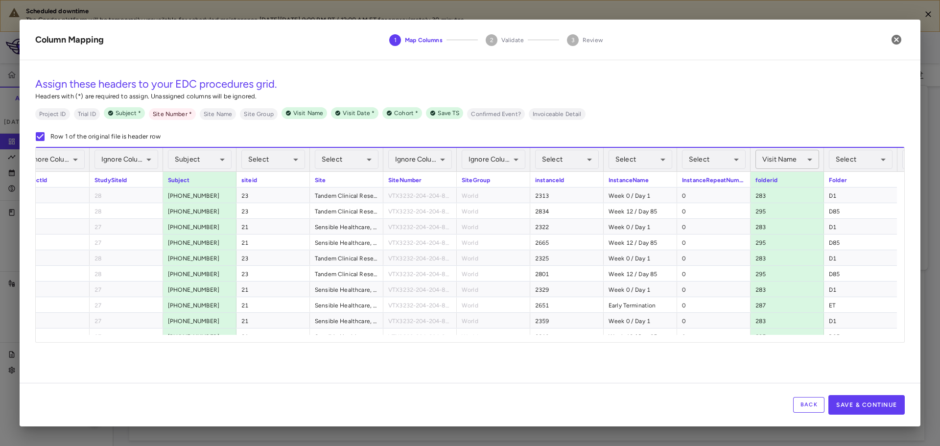
click at [793, 162] on body "Scheduled downtime The Condor platform will be temporarily unavailable for sche…" at bounding box center [470, 223] width 940 height 446
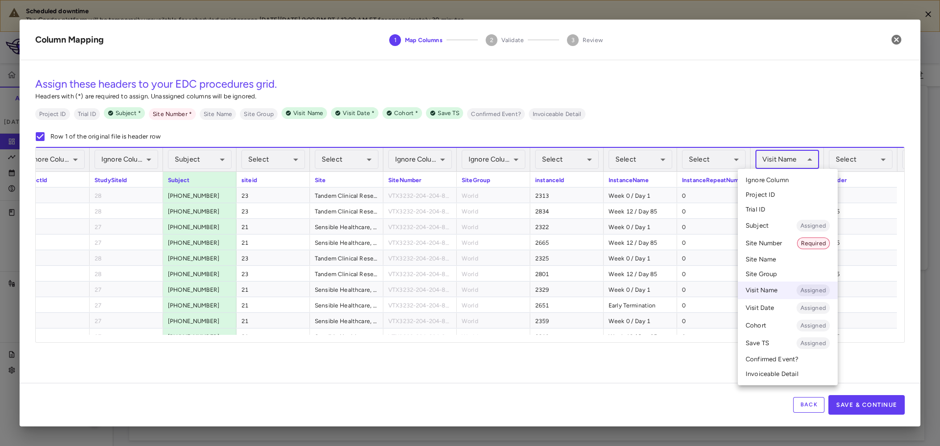
click at [788, 181] on span "Ignore Column" at bounding box center [767, 180] width 43 height 9
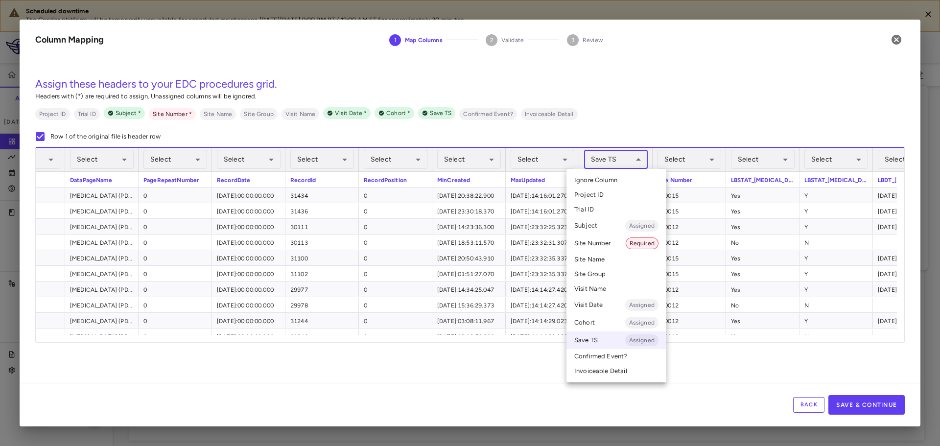
click at [597, 160] on body "Scheduled downtime The Condor platform will be temporarily unavailable for sche…" at bounding box center [470, 223] width 940 height 446
click at [600, 179] on span "Ignore Column" at bounding box center [595, 180] width 43 height 9
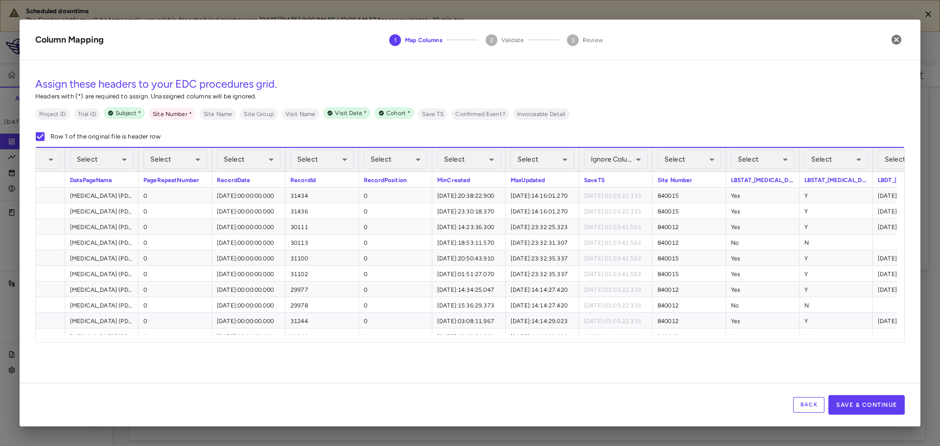
click at [711, 156] on body "Scheduled downtime The Condor platform will be temporarily unavailable for sche…" at bounding box center [470, 223] width 940 height 446
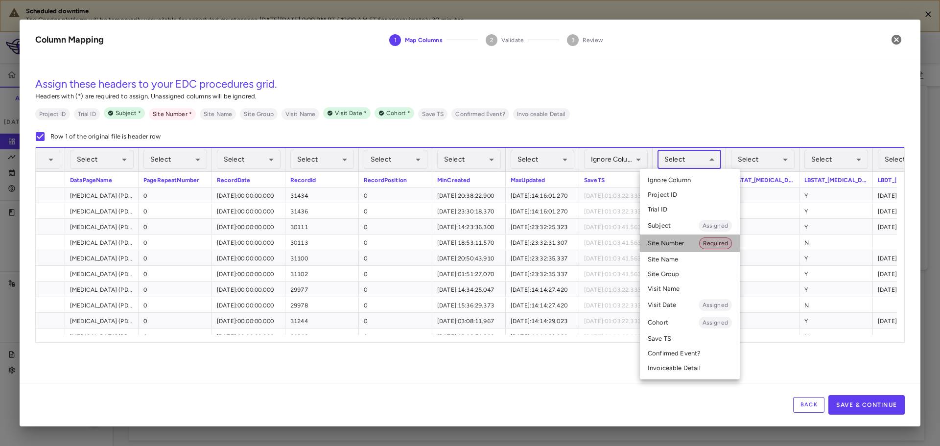
click at [672, 241] on li "Site Number Required" at bounding box center [690, 244] width 100 height 18
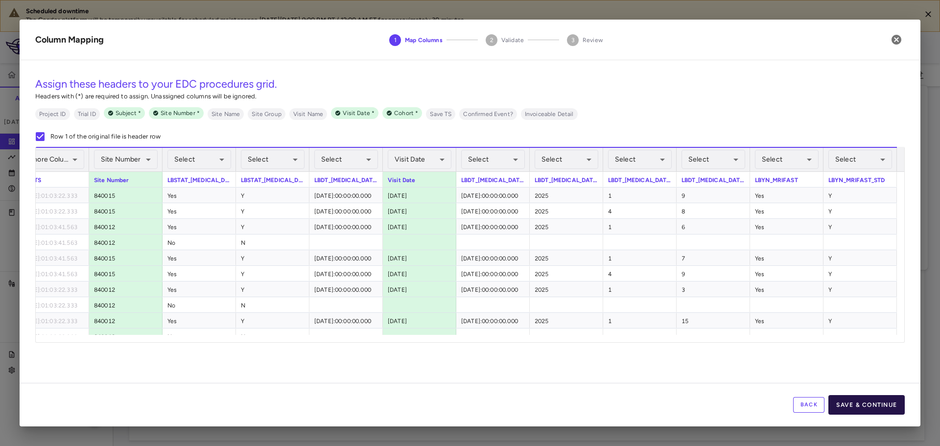
click at [877, 406] on button "Save & Continue" at bounding box center [867, 405] width 76 height 20
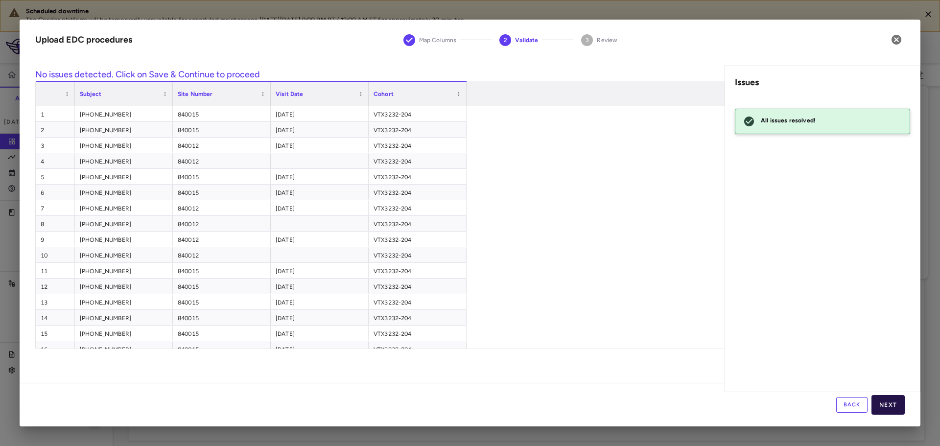
click at [893, 407] on button "Next" at bounding box center [888, 405] width 33 height 20
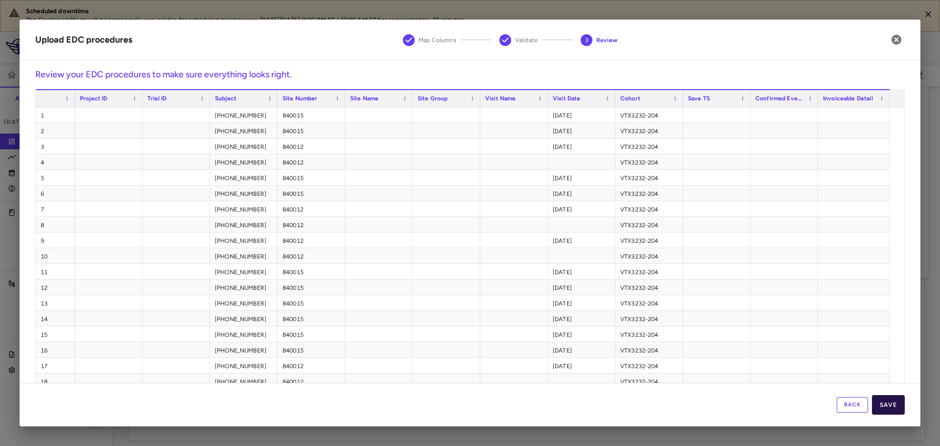
click at [892, 410] on button "Save" at bounding box center [888, 405] width 33 height 20
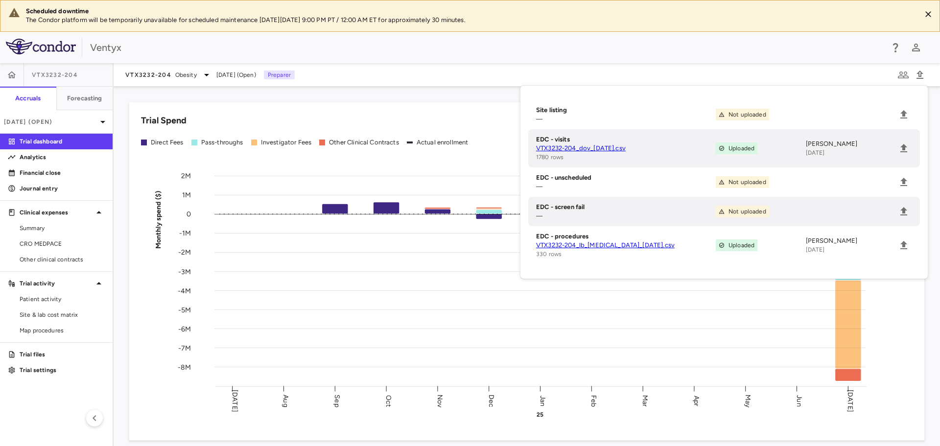
click at [309, 119] on div "Trial Spend" at bounding box center [527, 120] width 772 height 13
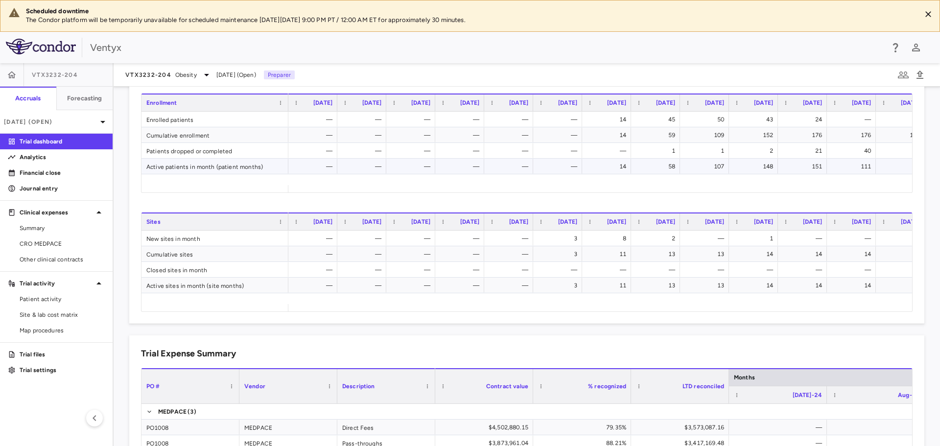
scroll to position [0, 69]
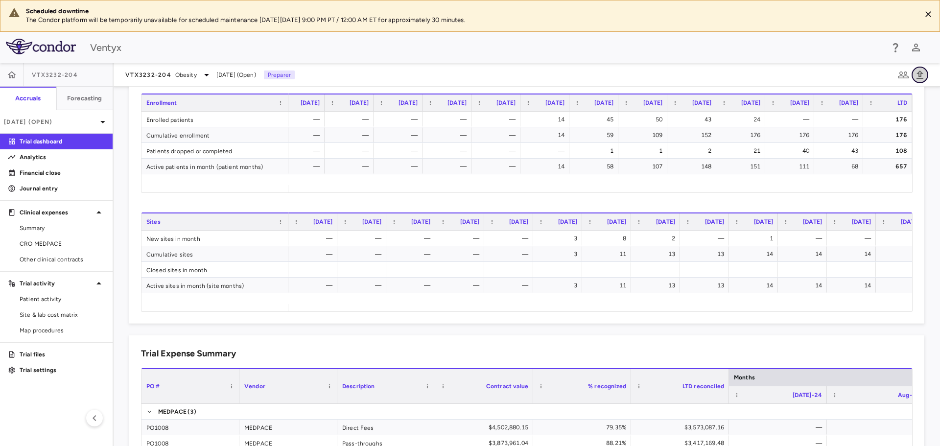
click at [917, 74] on icon "button" at bounding box center [920, 75] width 12 height 12
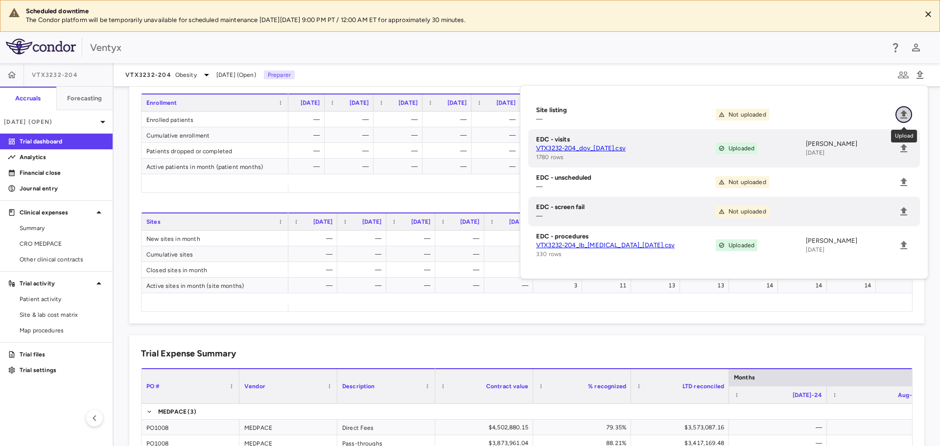
click at [908, 110] on icon "Upload" at bounding box center [904, 115] width 12 height 12
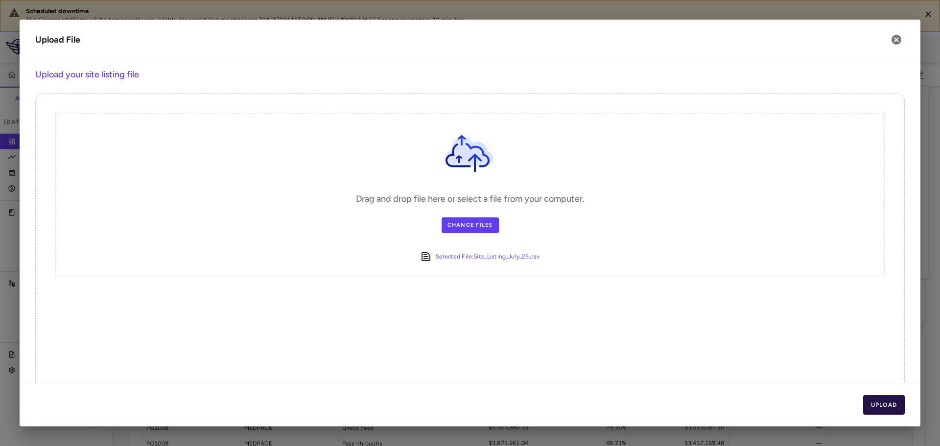
click at [874, 406] on button "Upload" at bounding box center [884, 405] width 42 height 20
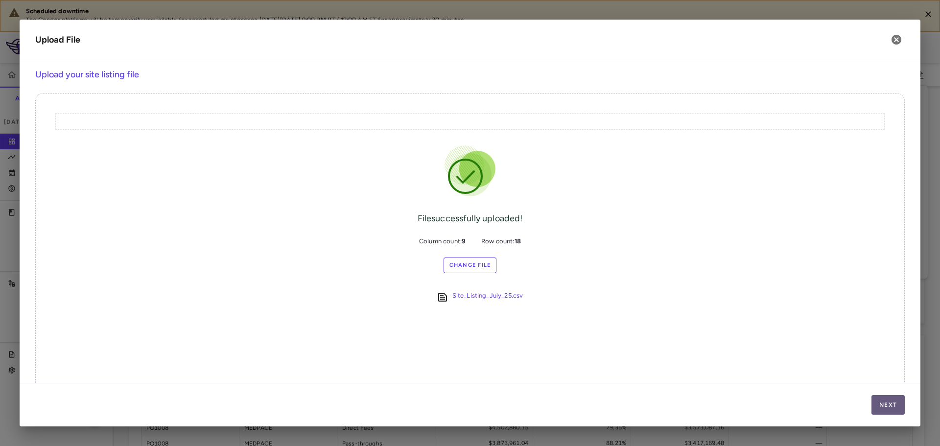
click at [882, 399] on button "Next" at bounding box center [888, 405] width 33 height 20
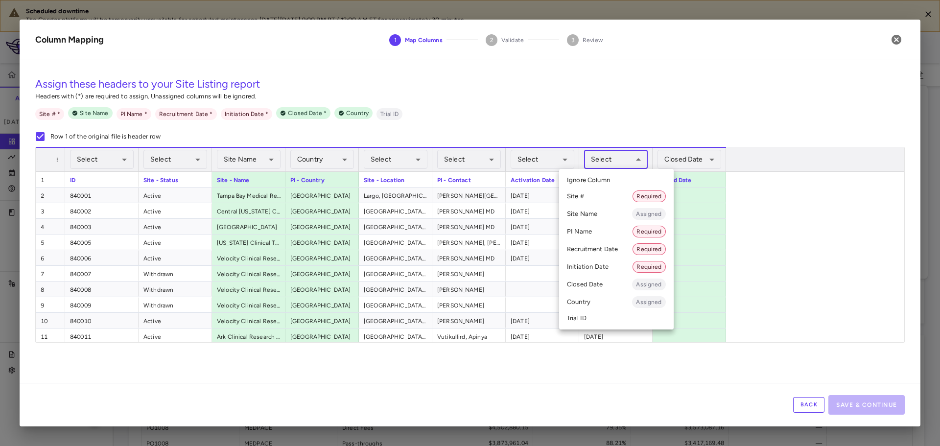
click at [612, 164] on body "Scheduled downtime The Condor platform will be temporarily unavailable for sche…" at bounding box center [470, 223] width 940 height 446
click at [561, 167] on div at bounding box center [470, 223] width 940 height 446
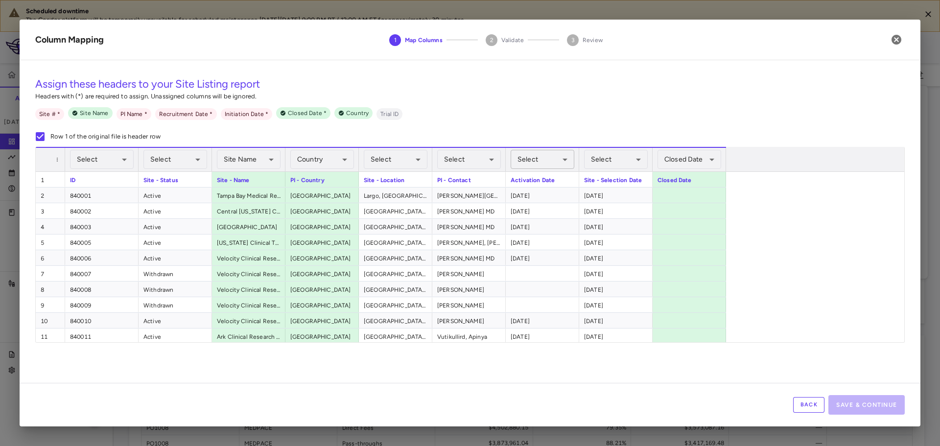
click at [546, 163] on body "Scheduled downtime The Condor platform will be temporarily unavailable for sche…" at bounding box center [470, 223] width 940 height 446
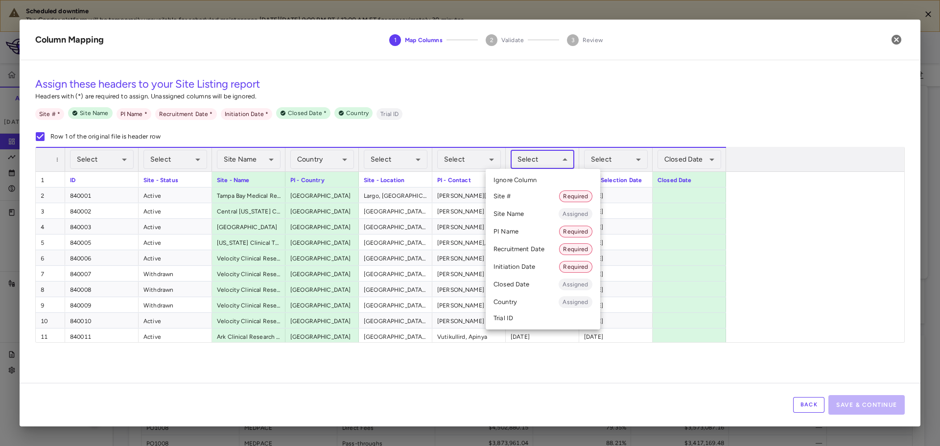
click at [542, 263] on li "Initiation Date Required" at bounding box center [543, 267] width 115 height 18
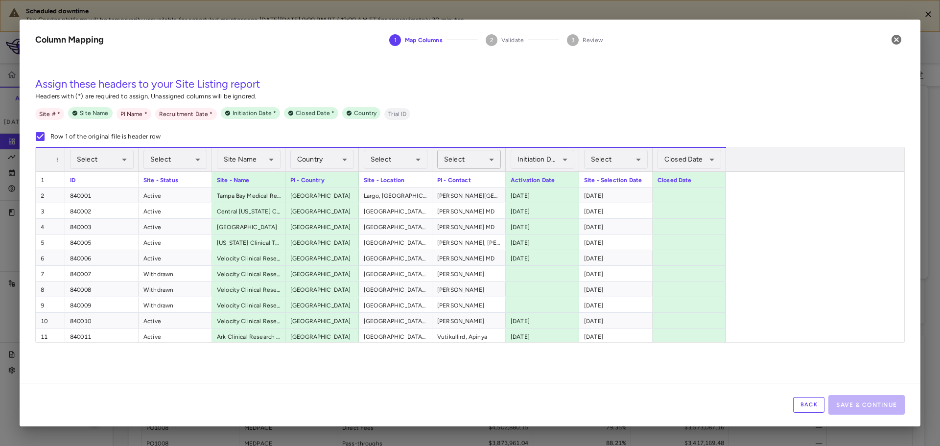
click at [457, 157] on body "Scheduled downtime The Condor platform will be temporarily unavailable for sche…" at bounding box center [470, 223] width 940 height 446
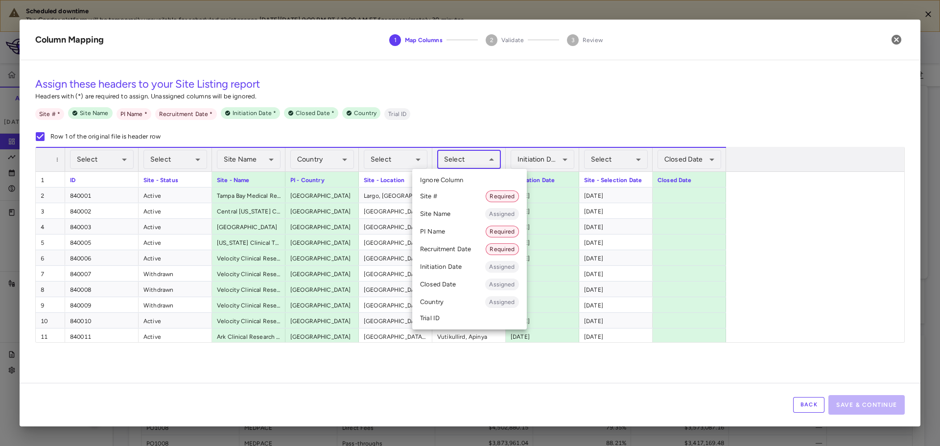
click at [445, 233] on li "PI Name Required" at bounding box center [469, 232] width 115 height 18
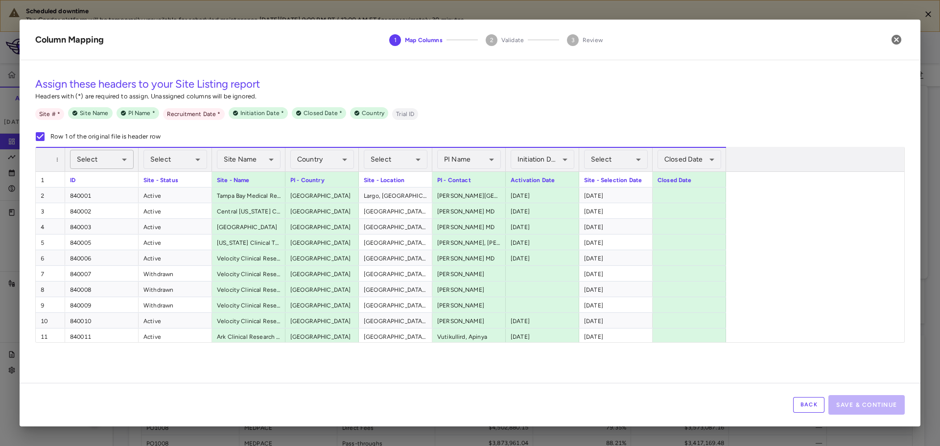
click at [96, 156] on body "Scheduled downtime The Condor platform will be temporarily unavailable for sche…" at bounding box center [470, 223] width 940 height 446
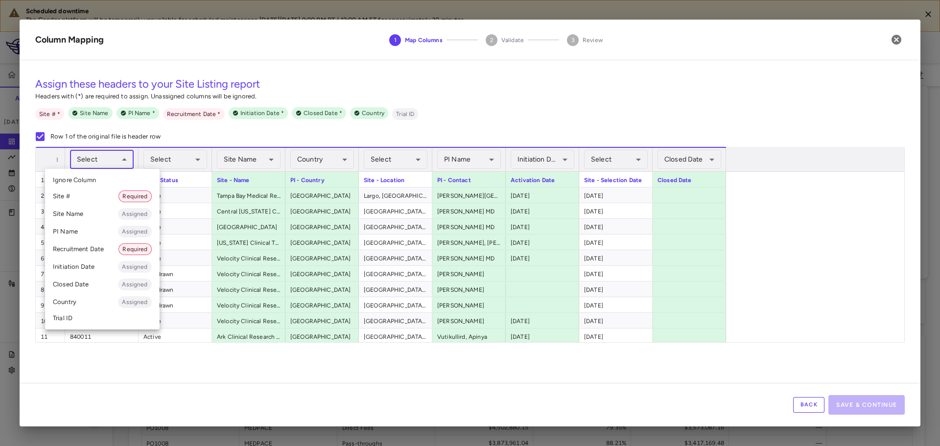
click at [88, 193] on li "Site # Required" at bounding box center [102, 197] width 115 height 18
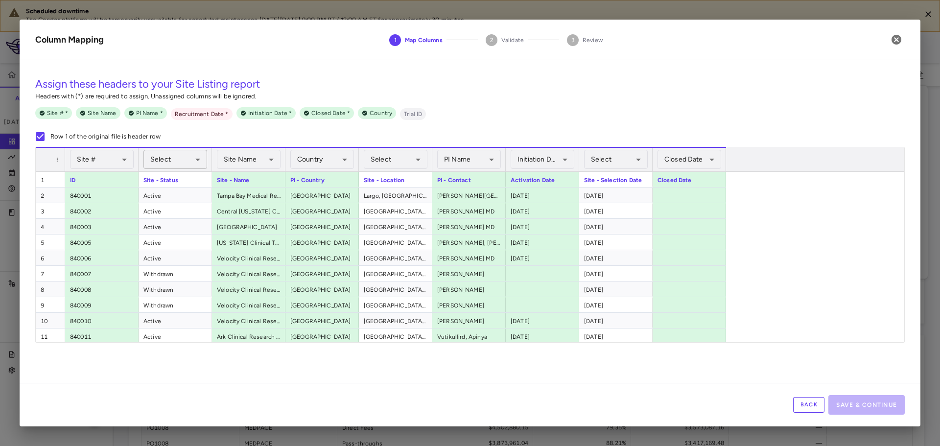
click at [187, 158] on body "Scheduled downtime The Condor platform will be temporarily unavailable for sche…" at bounding box center [470, 223] width 940 height 446
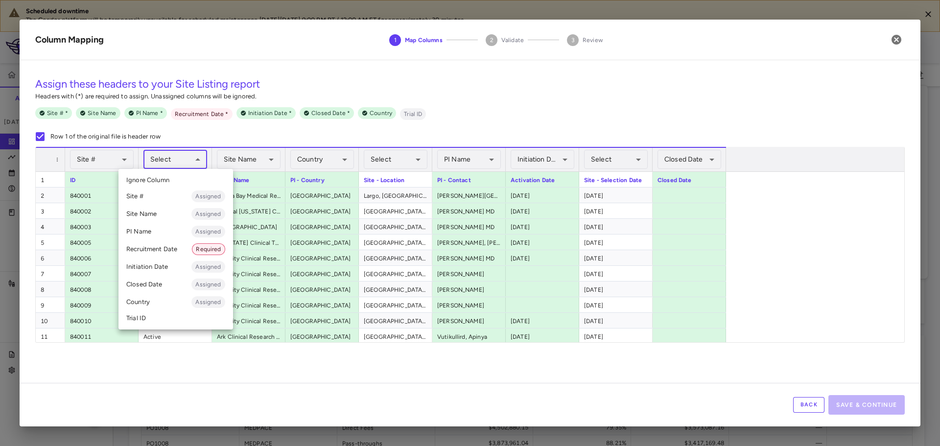
click at [591, 203] on div at bounding box center [470, 223] width 940 height 446
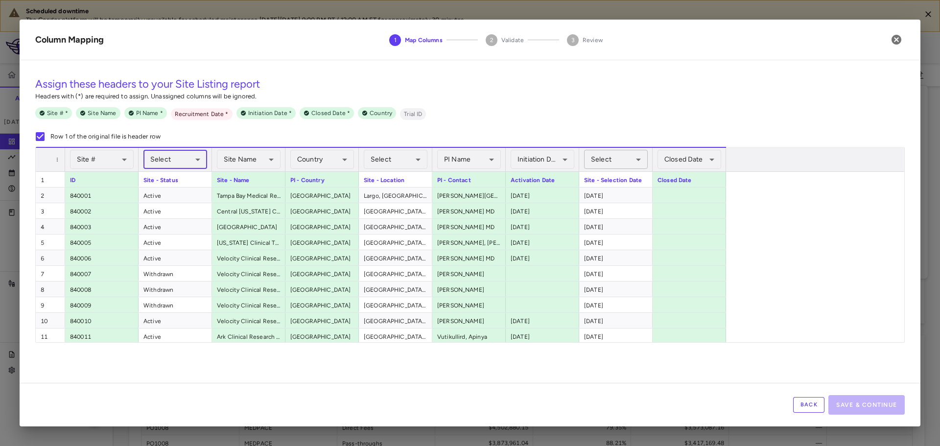
click at [638, 158] on body "Scheduled downtime The Condor platform will be temporarily unavailable for sche…" at bounding box center [470, 223] width 940 height 446
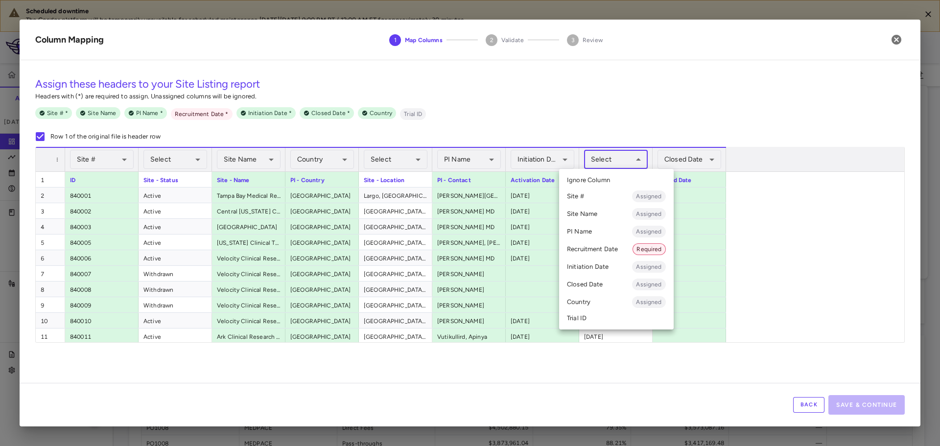
click at [609, 252] on li "Recruitment Date Required" at bounding box center [616, 249] width 115 height 18
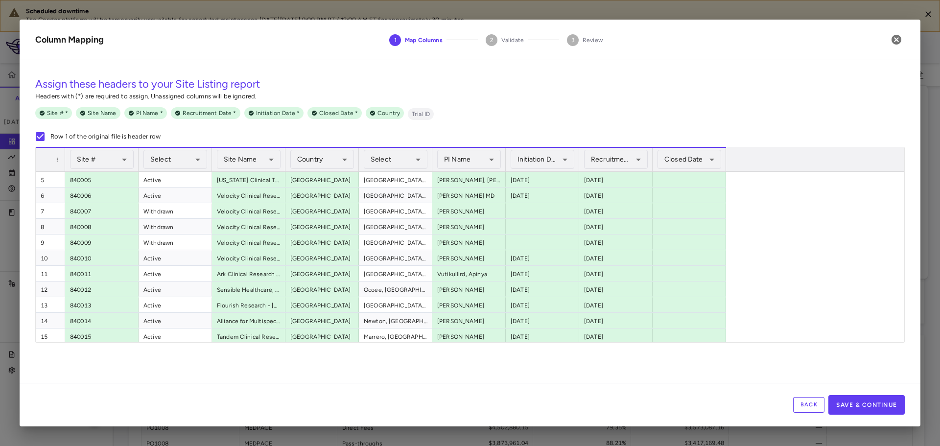
scroll to position [112, 0]
click at [853, 408] on button "Save & Continue" at bounding box center [867, 405] width 76 height 20
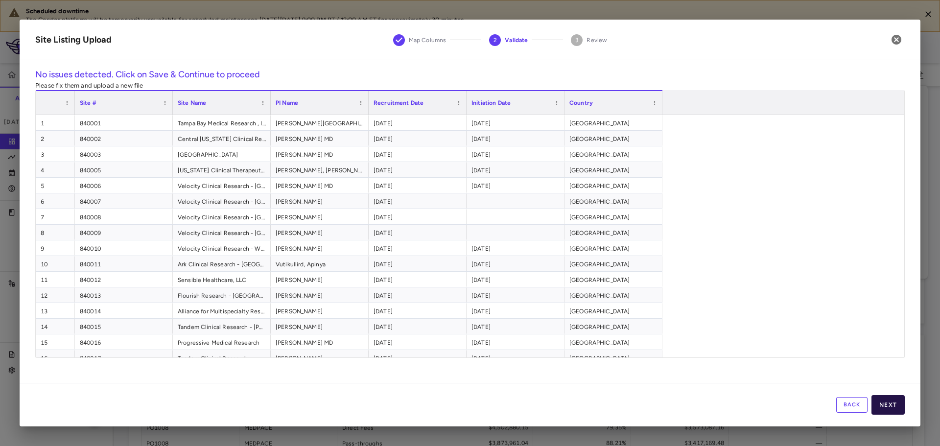
click at [890, 411] on button "Next" at bounding box center [888, 405] width 33 height 20
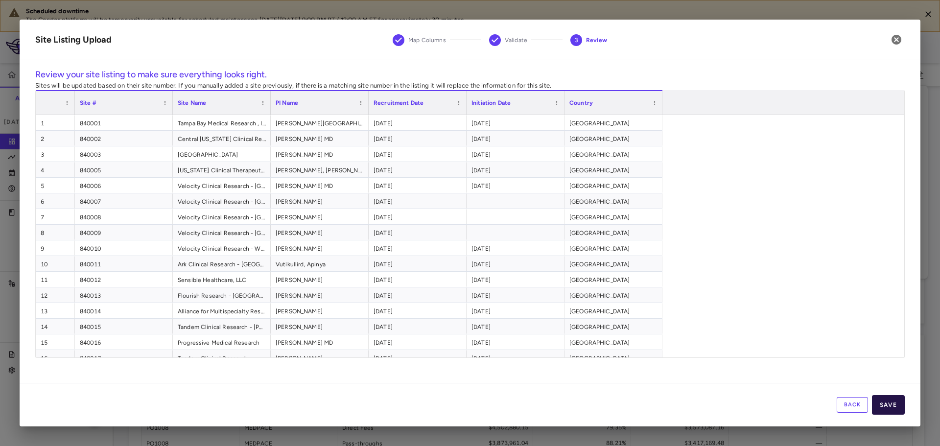
click at [891, 405] on button "Save" at bounding box center [888, 405] width 33 height 20
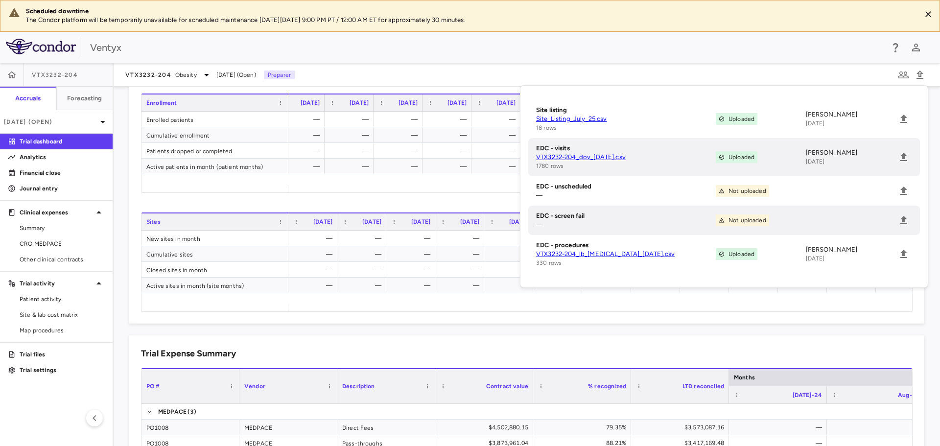
click at [332, 52] on div "Ventyx" at bounding box center [486, 47] width 793 height 15
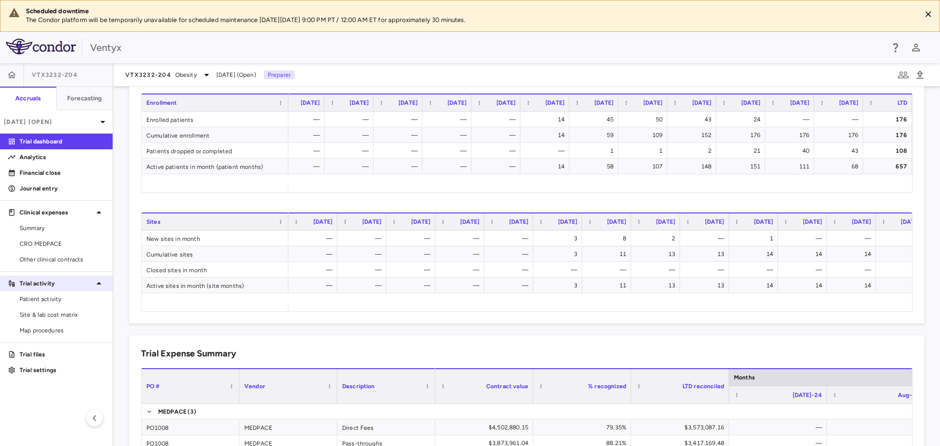
drag, startPoint x: 53, startPoint y: 247, endPoint x: 48, endPoint y: 279, distance: 32.2
click at [53, 247] on span "CRO MEDPACE" at bounding box center [62, 243] width 85 height 9
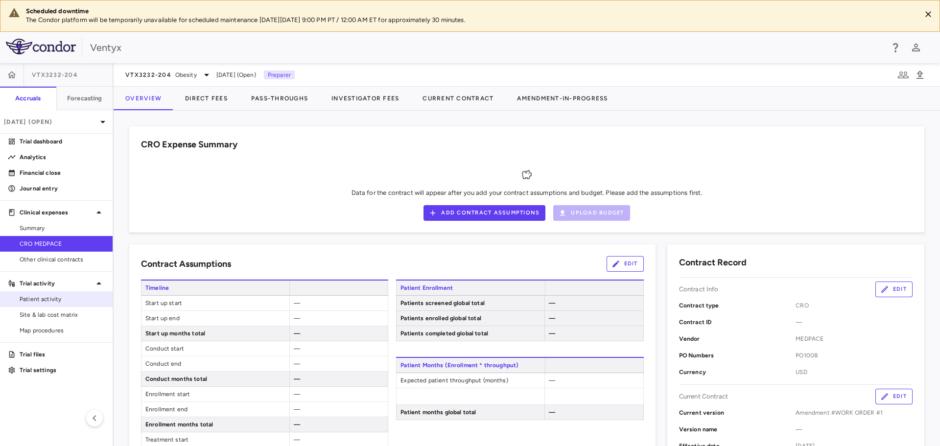
click at [44, 298] on span "Patient activity" at bounding box center [62, 299] width 85 height 9
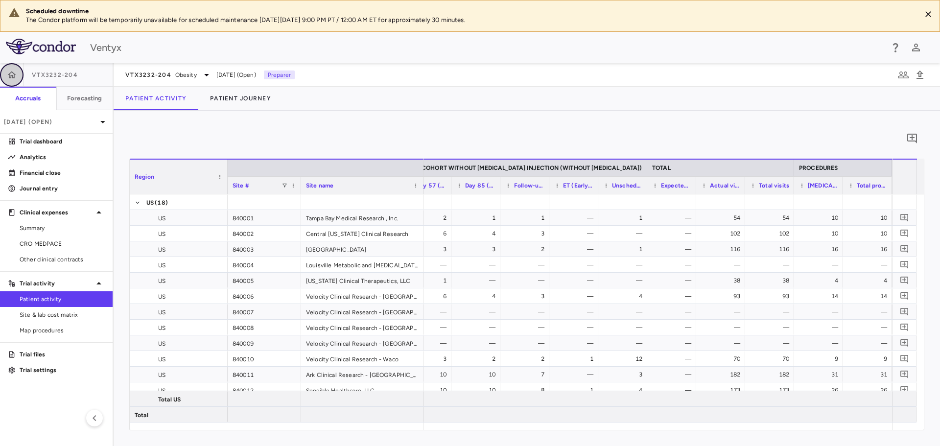
click at [12, 71] on icon "button" at bounding box center [12, 75] width 10 height 10
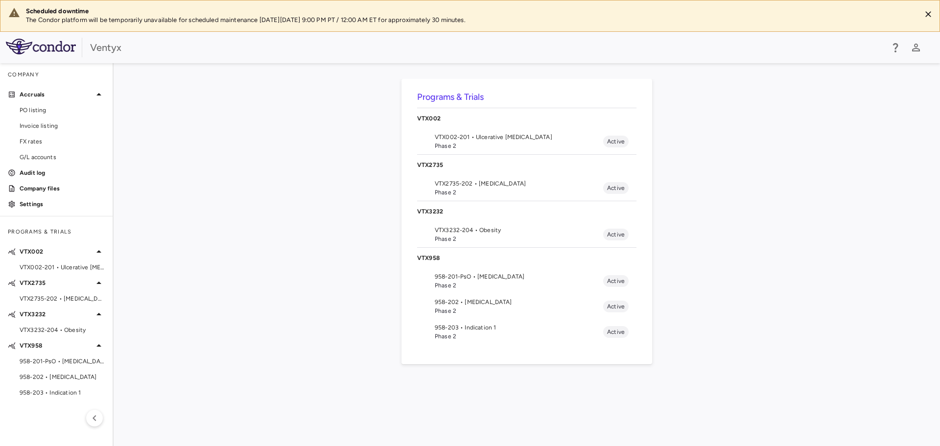
click at [478, 231] on span "VTX3232-204 • Obesity" at bounding box center [519, 230] width 168 height 9
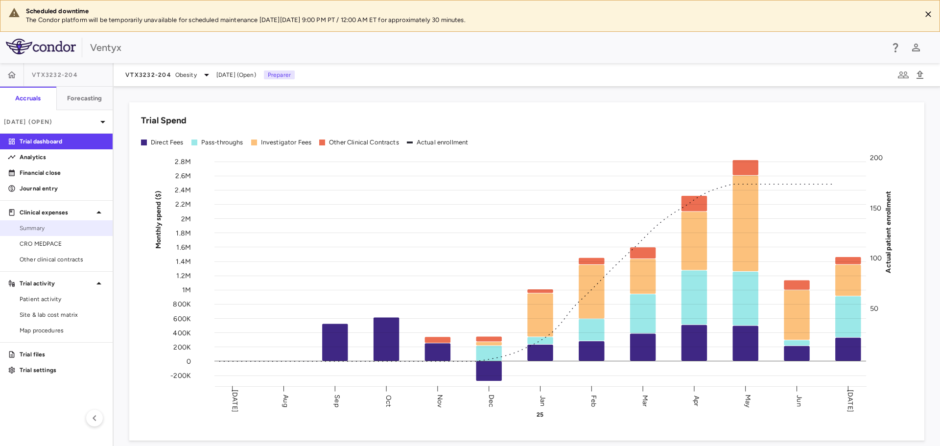
click at [27, 228] on span "Summary" at bounding box center [62, 228] width 85 height 9
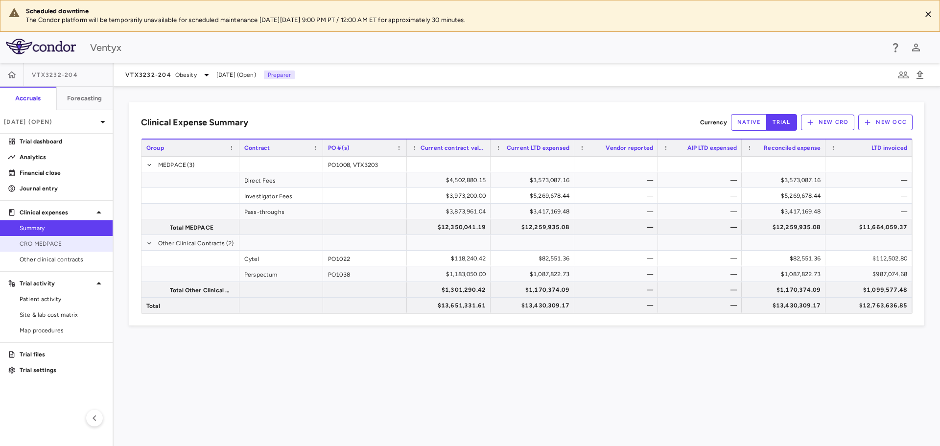
click at [51, 241] on span "CRO MEDPACE" at bounding box center [62, 243] width 85 height 9
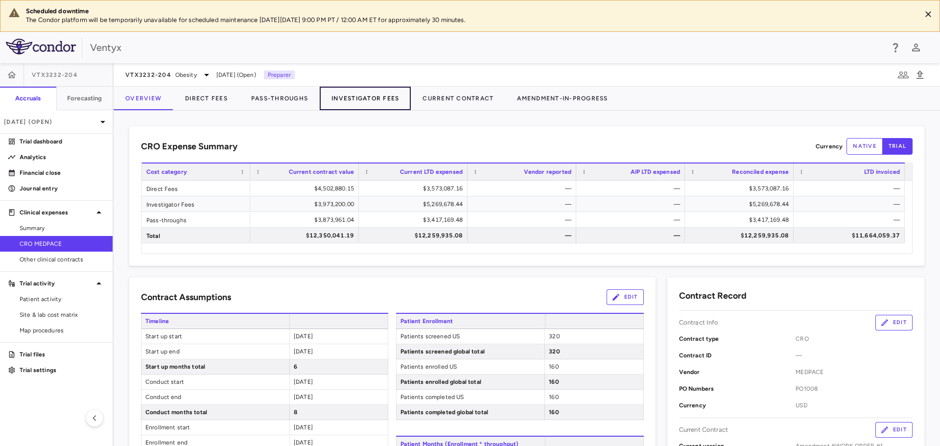
click at [356, 102] on button "Investigator Fees" at bounding box center [365, 99] width 91 height 24
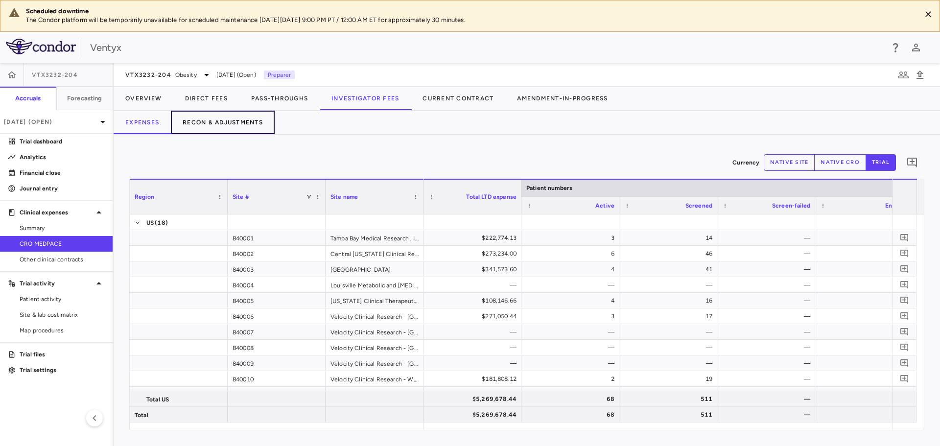
click at [183, 118] on button "Recon & Adjustments" at bounding box center [223, 123] width 104 height 24
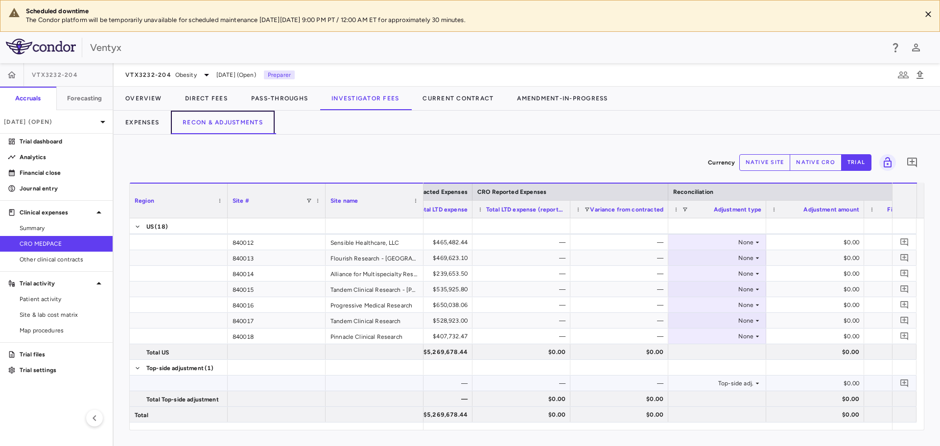
scroll to position [0, 511]
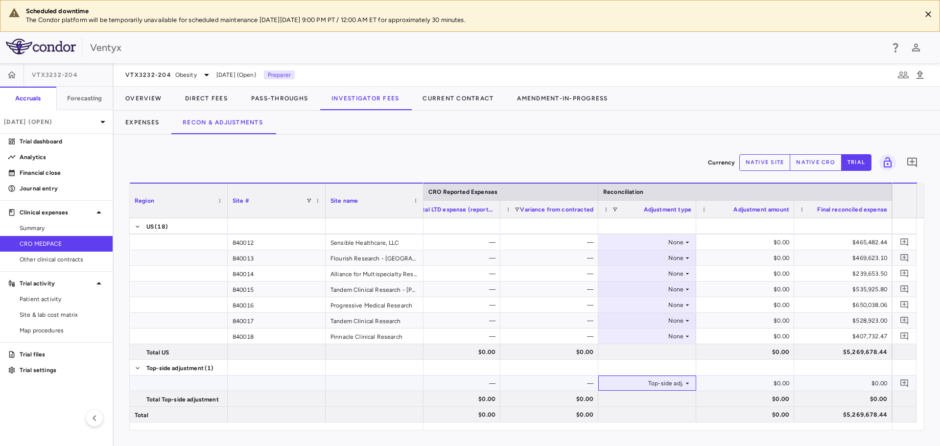
click at [672, 380] on div "Top-side adj." at bounding box center [645, 384] width 76 height 16
click at [776, 383] on div "$0.00" at bounding box center [747, 384] width 84 height 16
click at [761, 163] on button "native site" at bounding box center [764, 162] width 51 height 17
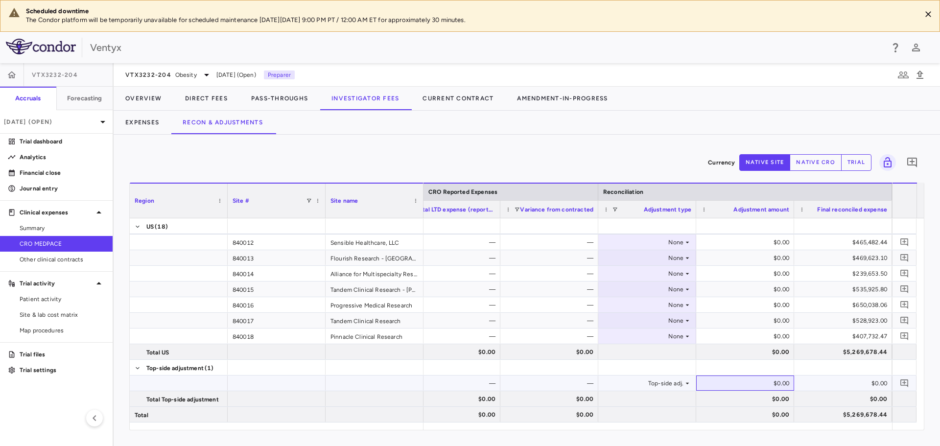
click at [748, 376] on div "$0.00" at bounding box center [747, 384] width 84 height 16
click at [747, 383] on div "$0.00" at bounding box center [747, 384] width 84 height 16
click at [808, 165] on button "native cro" at bounding box center [816, 162] width 52 height 17
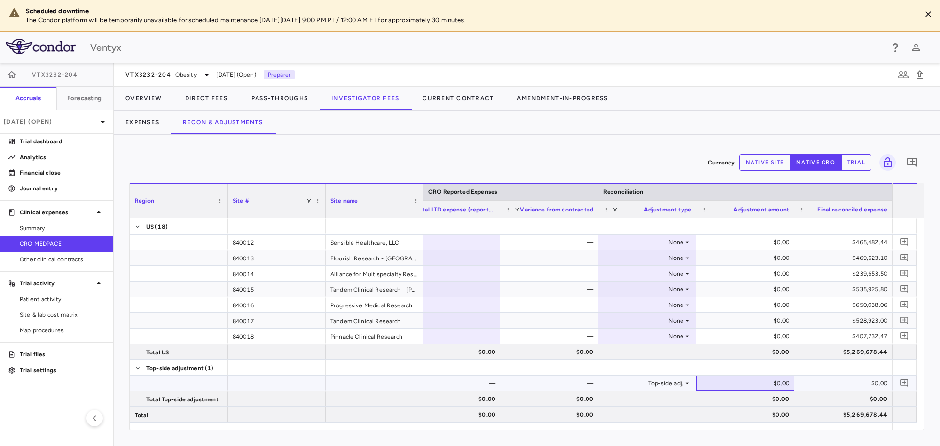
click at [728, 381] on div "$0.00" at bounding box center [747, 384] width 84 height 16
type input "**********"
click at [906, 382] on icon "Add comment" at bounding box center [905, 384] width 8 height 8
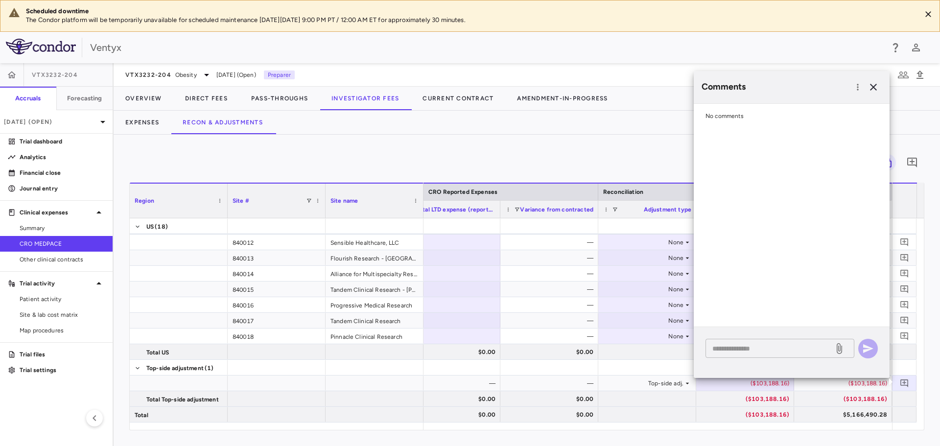
click at [741, 349] on textarea at bounding box center [770, 348] width 115 height 11
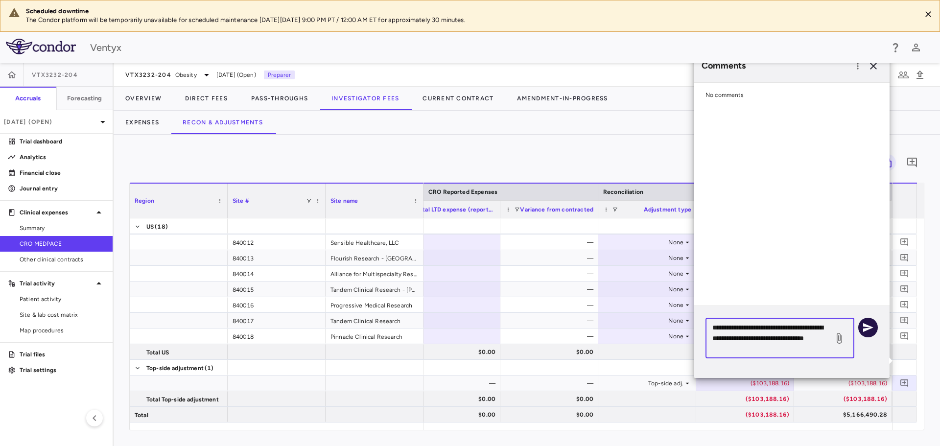
type textarea "**********"
click at [863, 323] on icon "button" at bounding box center [868, 328] width 12 height 12
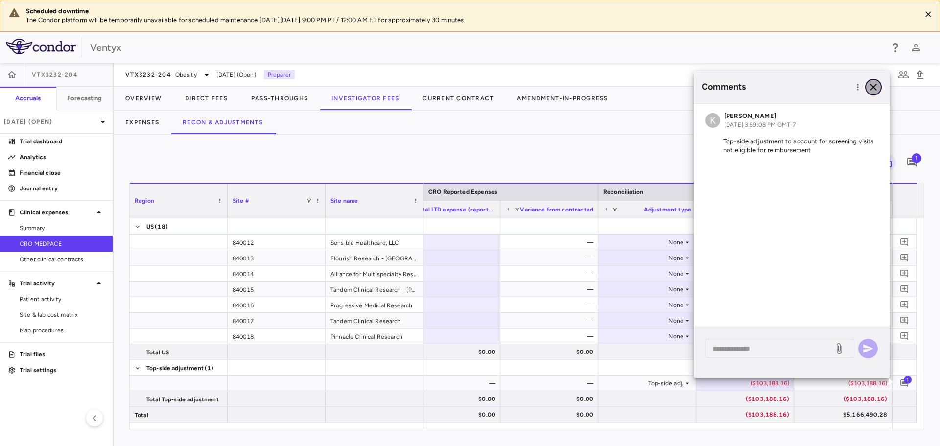
click at [876, 86] on icon "button" at bounding box center [874, 87] width 12 height 12
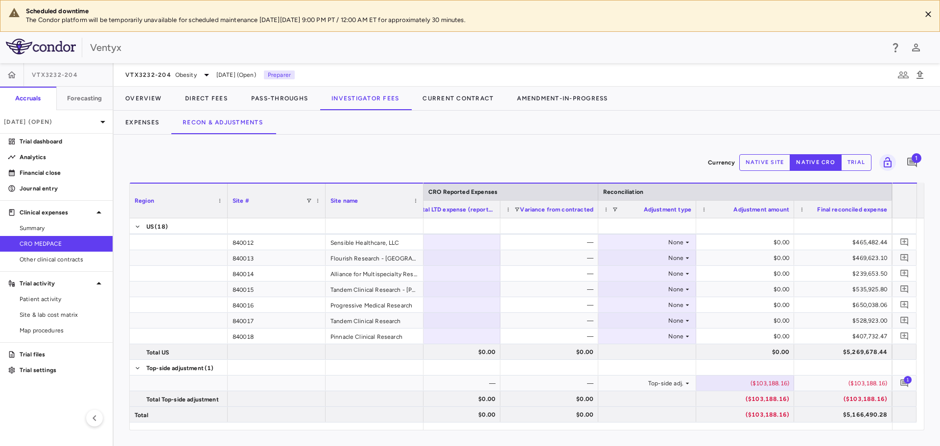
click at [437, 150] on div "Currency native site native cro trial 1 Region Drag here to set column labels R…" at bounding box center [527, 290] width 827 height 311
click at [38, 229] on span "Summary" at bounding box center [62, 228] width 85 height 9
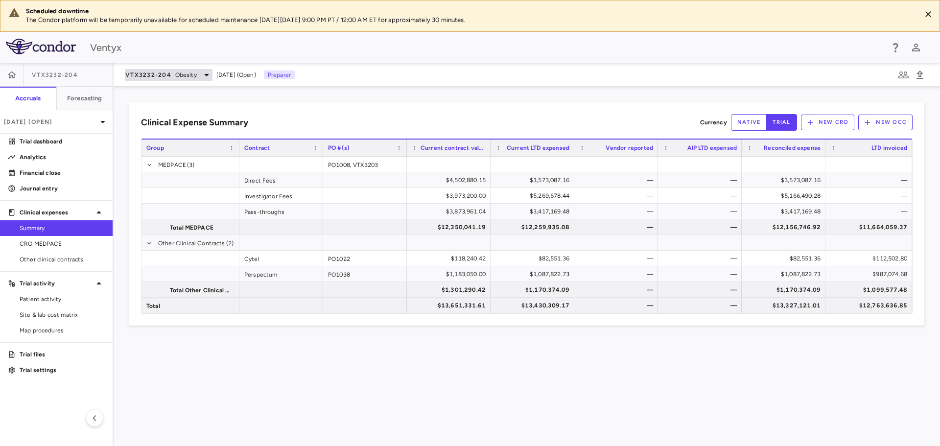
click at [157, 77] on span "VTX3232-204" at bounding box center [148, 75] width 46 height 8
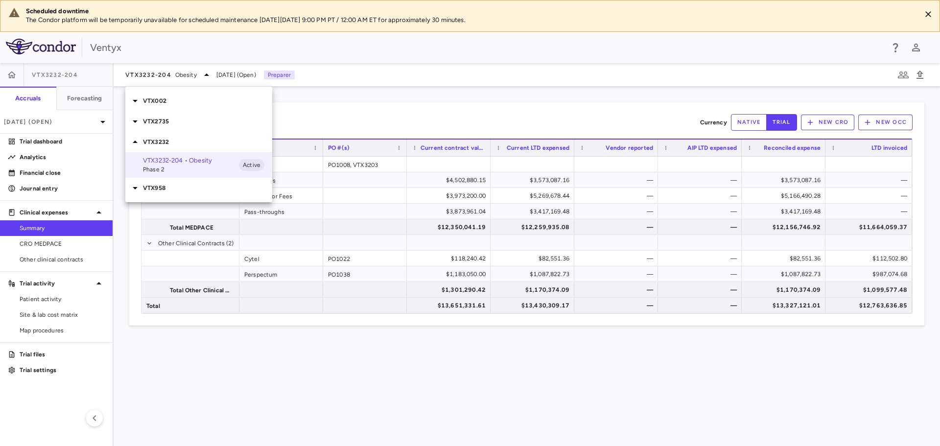
click at [54, 125] on div at bounding box center [470, 223] width 940 height 446
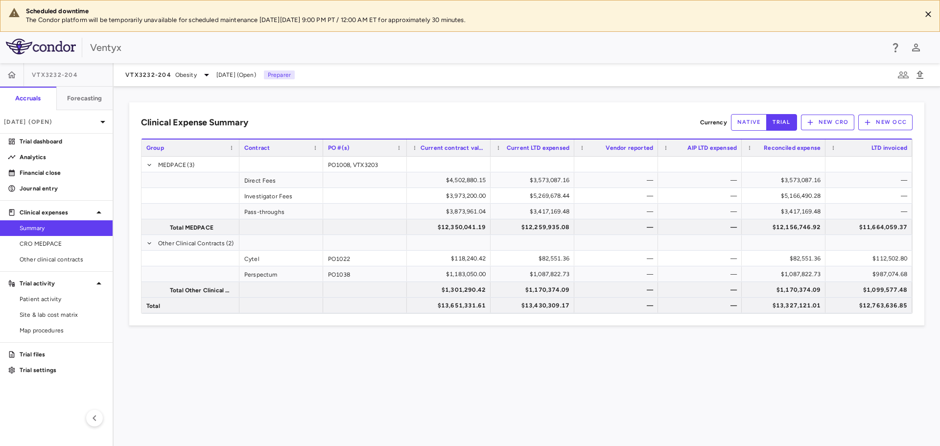
click at [54, 123] on div "VTX002 VTX2735 VTX3232 VTX3232-204 • Obesity Phase 2 Active VTX958" at bounding box center [470, 223] width 940 height 446
click at [54, 122] on p "[DATE] (Open)" at bounding box center [50, 122] width 93 height 9
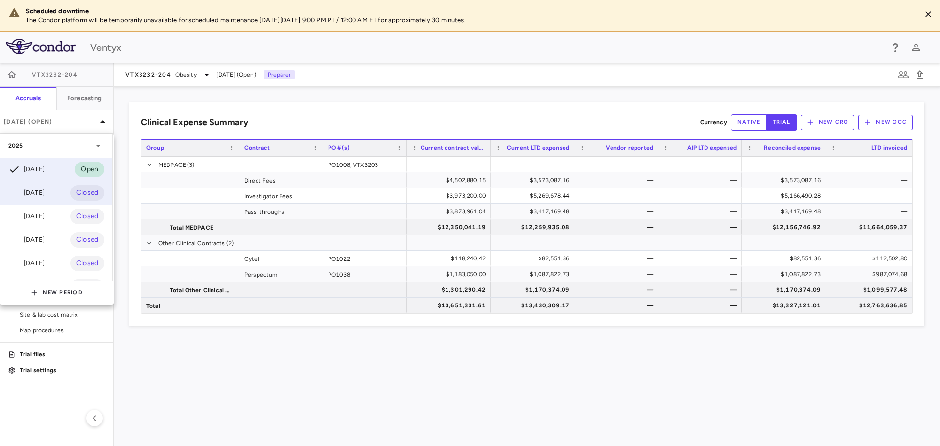
click at [45, 191] on div "[DATE]" at bounding box center [26, 193] width 36 height 12
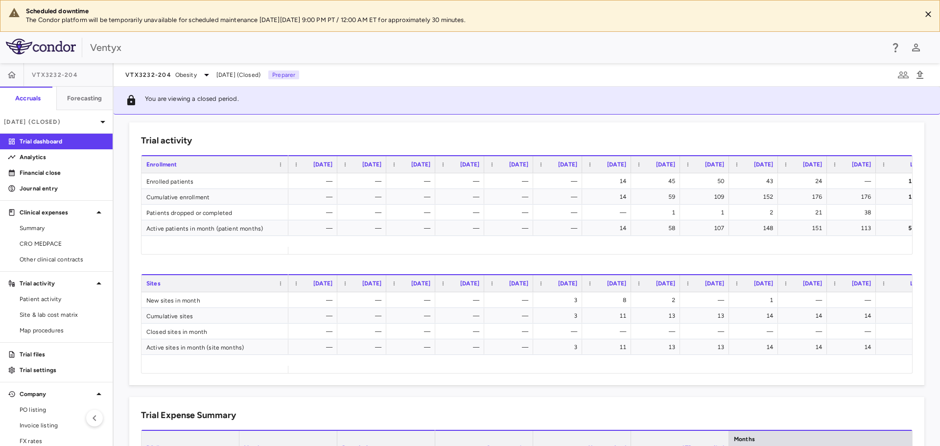
scroll to position [245, 0]
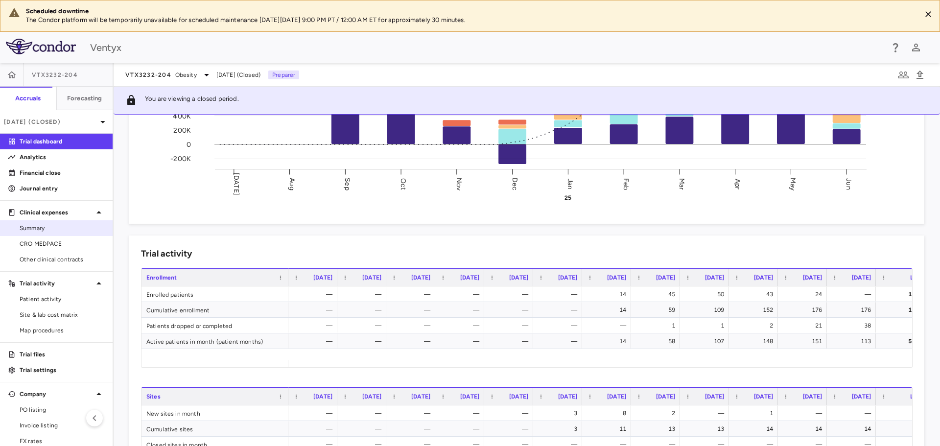
click at [43, 234] on link "Summary" at bounding box center [56, 228] width 113 height 15
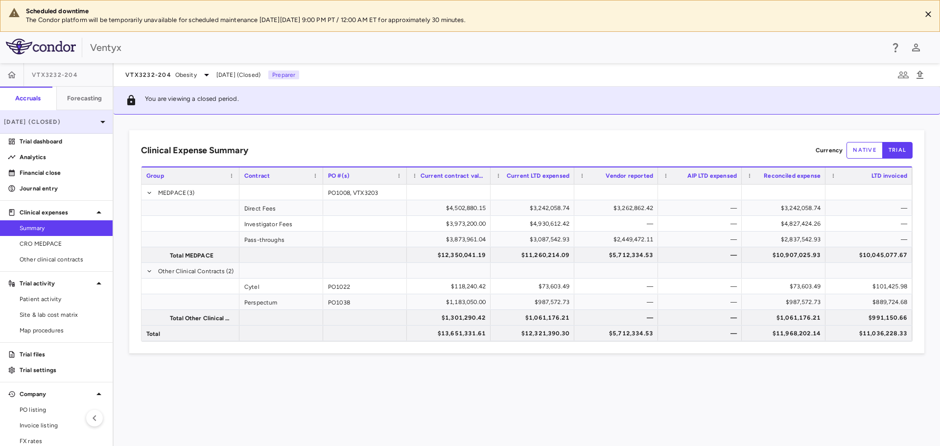
click at [75, 120] on p "[DATE] (Closed)" at bounding box center [50, 122] width 93 height 9
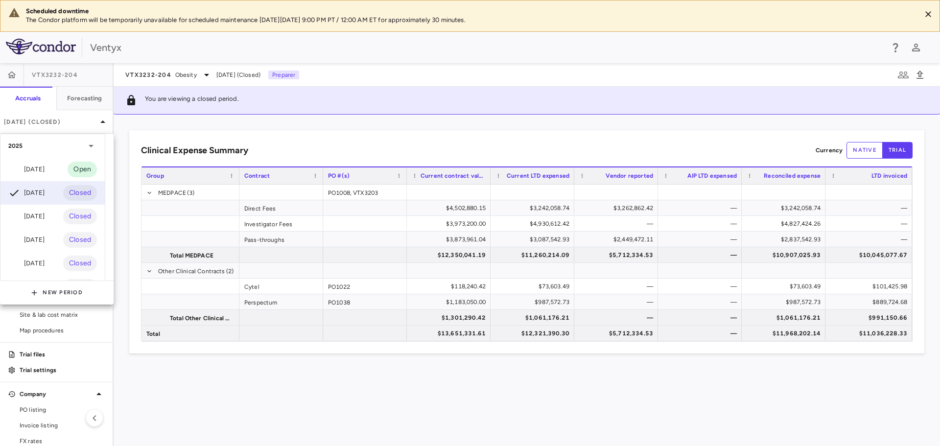
click at [39, 170] on div "[DATE]" at bounding box center [26, 170] width 36 height 12
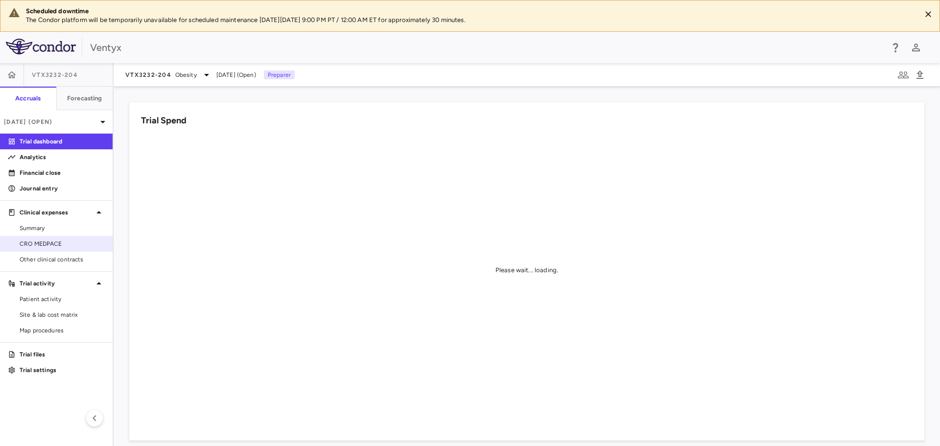
click at [37, 243] on span "CRO MEDPACE" at bounding box center [62, 243] width 85 height 9
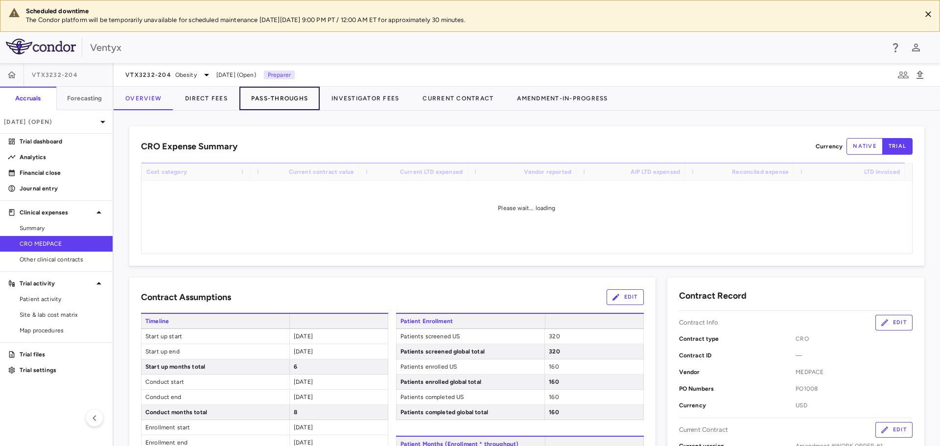
click at [282, 98] on button "Pass-Throughs" at bounding box center [279, 99] width 80 height 24
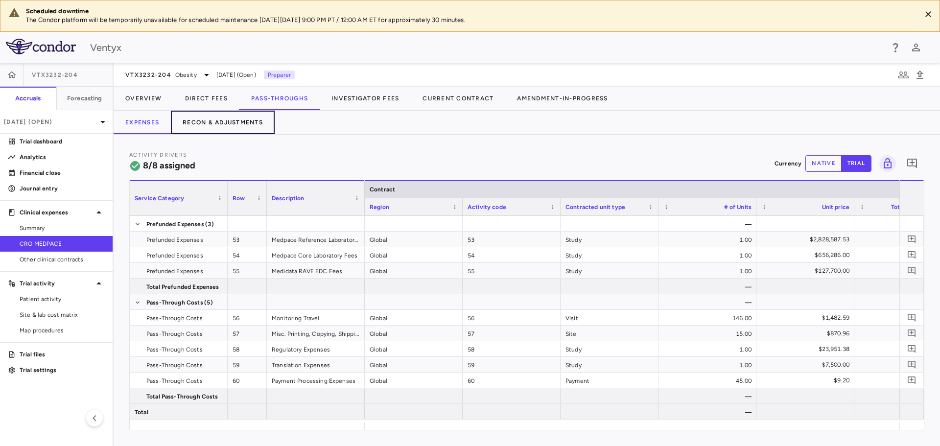
click at [245, 117] on button "Recon & Adjustments" at bounding box center [223, 123] width 104 height 24
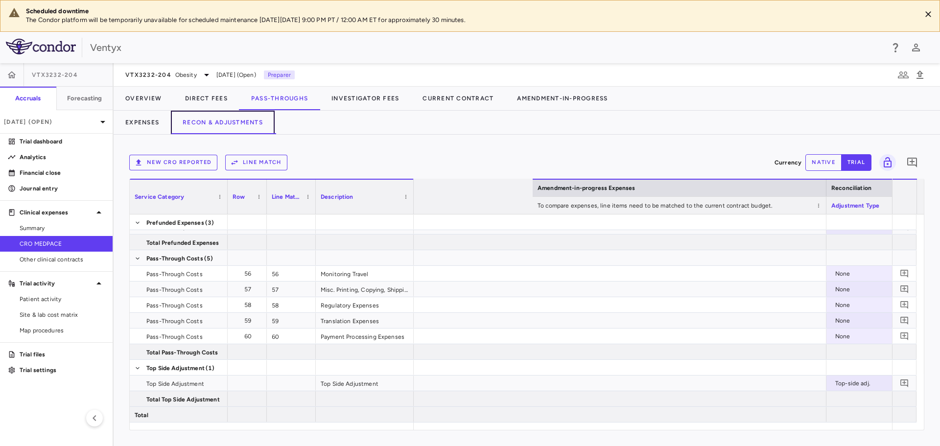
scroll to position [0, 1358]
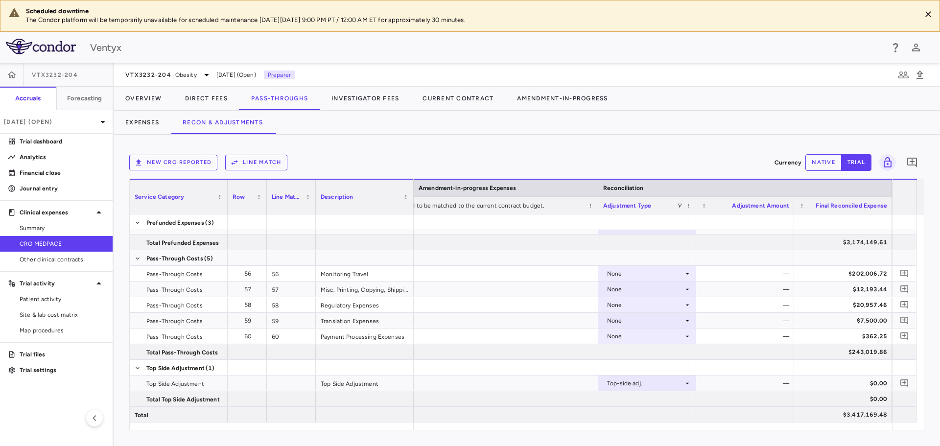
click at [821, 167] on button "native" at bounding box center [824, 162] width 36 height 17
click at [746, 378] on div "$0.00" at bounding box center [747, 384] width 84 height 16
type input "*******"
click at [905, 382] on icon "Add comment" at bounding box center [905, 384] width 8 height 8
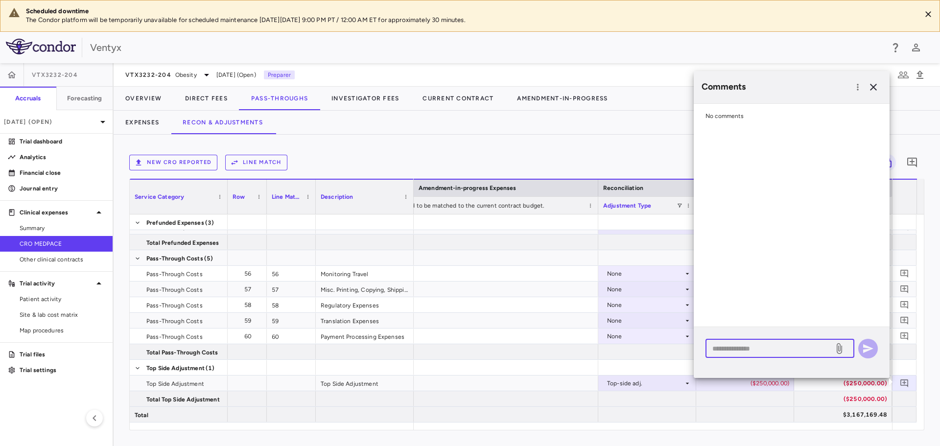
click at [739, 349] on textarea at bounding box center [770, 348] width 115 height 11
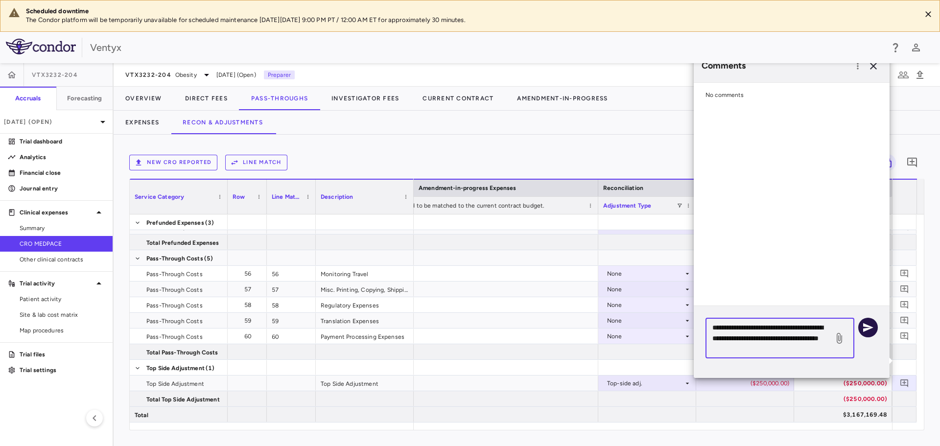
type textarea "**********"
click at [870, 325] on icon "button" at bounding box center [868, 328] width 12 height 12
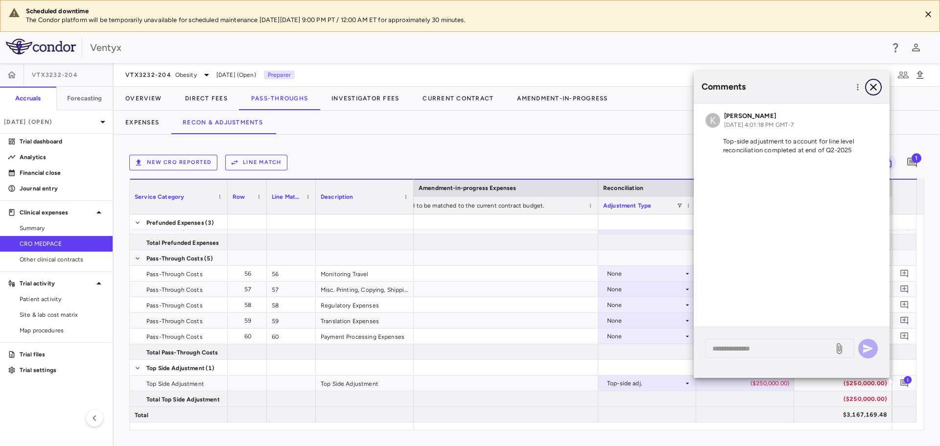
click at [871, 86] on icon "button" at bounding box center [874, 87] width 12 height 12
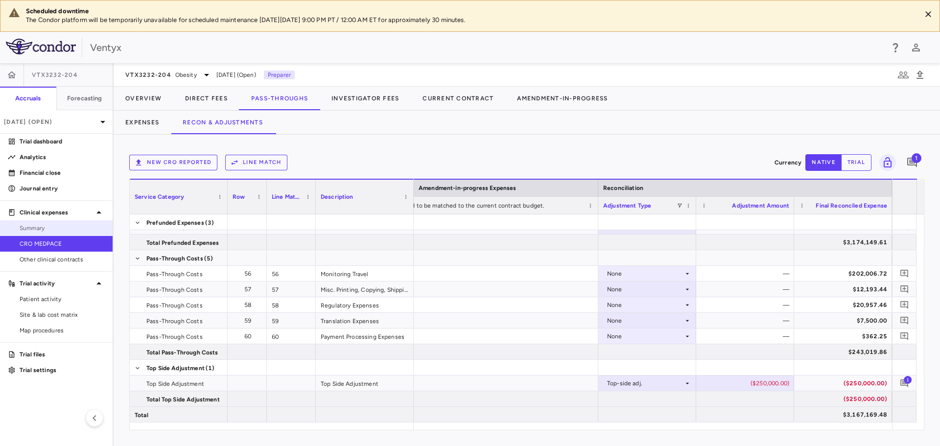
click at [35, 225] on span "Summary" at bounding box center [62, 228] width 85 height 9
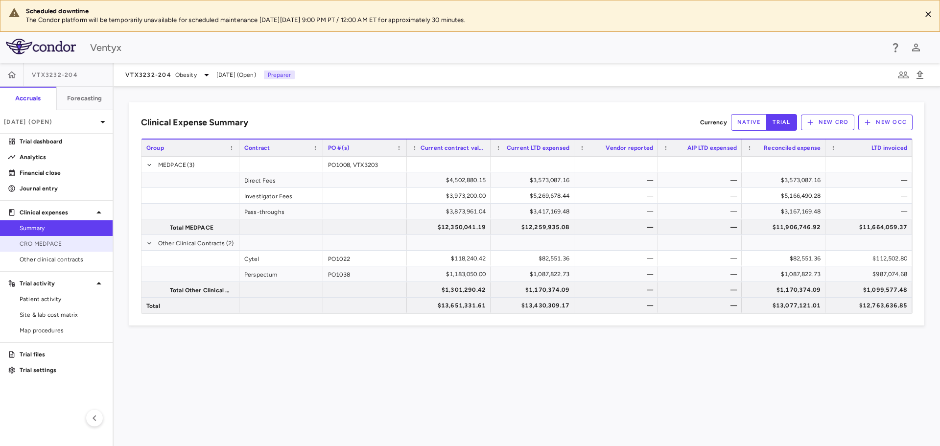
click at [44, 240] on span "CRO MEDPACE" at bounding box center [62, 243] width 85 height 9
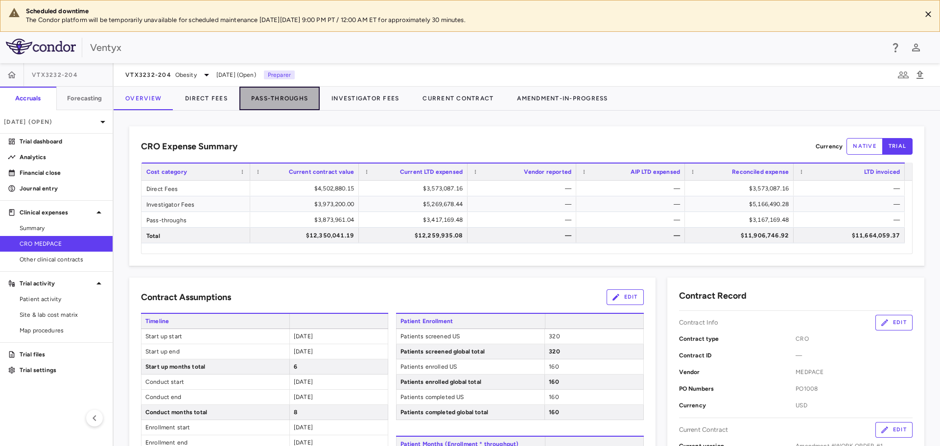
click at [279, 93] on button "Pass-Throughs" at bounding box center [279, 99] width 80 height 24
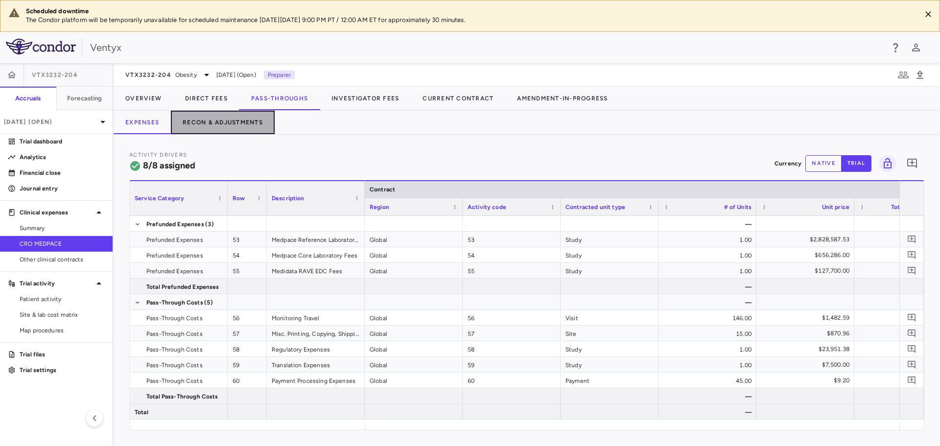
click at [192, 126] on button "Recon & Adjustments" at bounding box center [223, 123] width 104 height 24
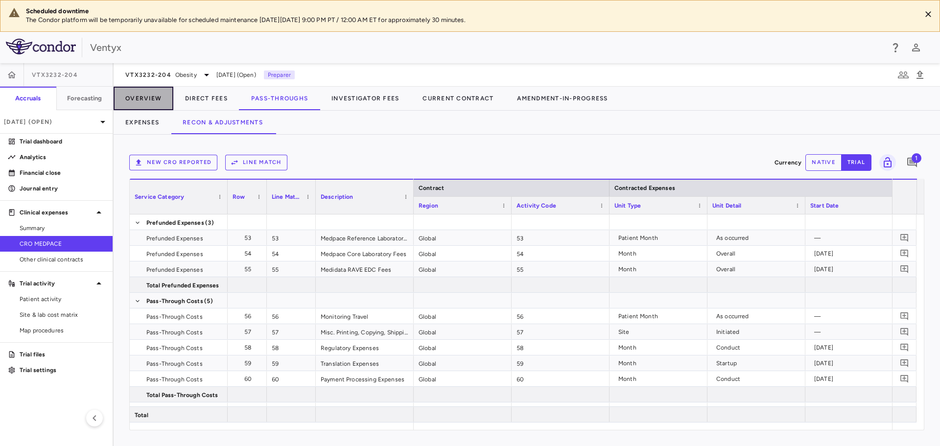
click at [151, 97] on button "Overview" at bounding box center [144, 99] width 60 height 24
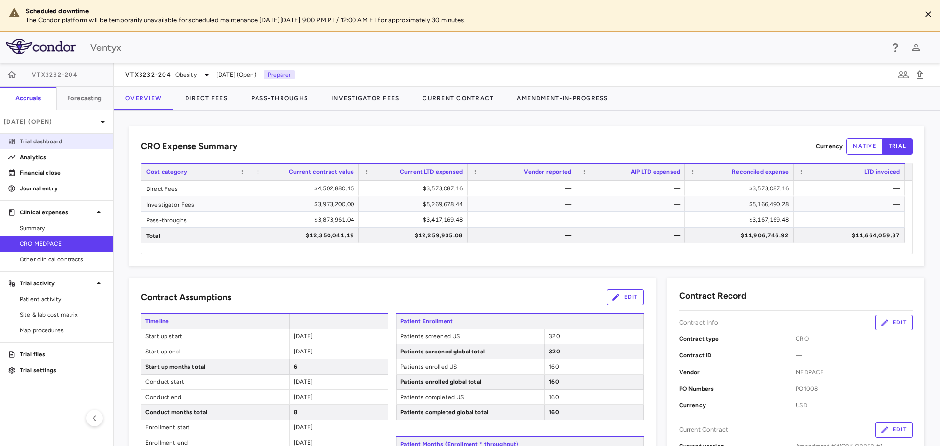
click at [65, 140] on p "Trial dashboard" at bounding box center [62, 141] width 85 height 9
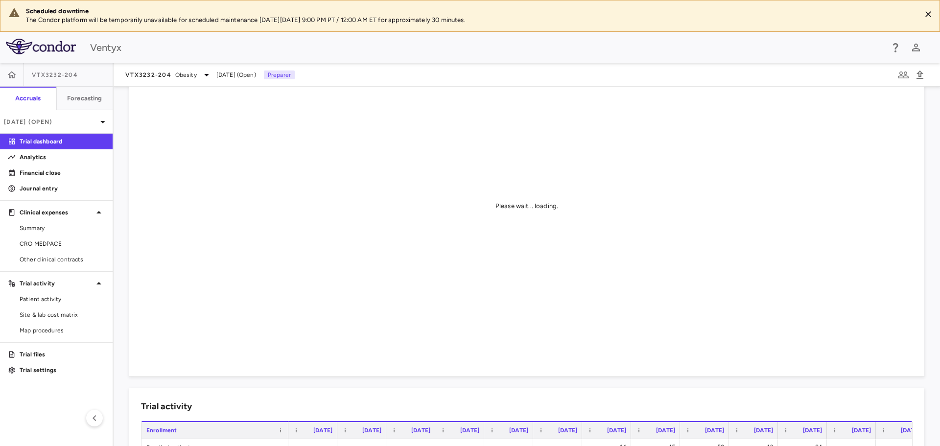
scroll to position [49, 0]
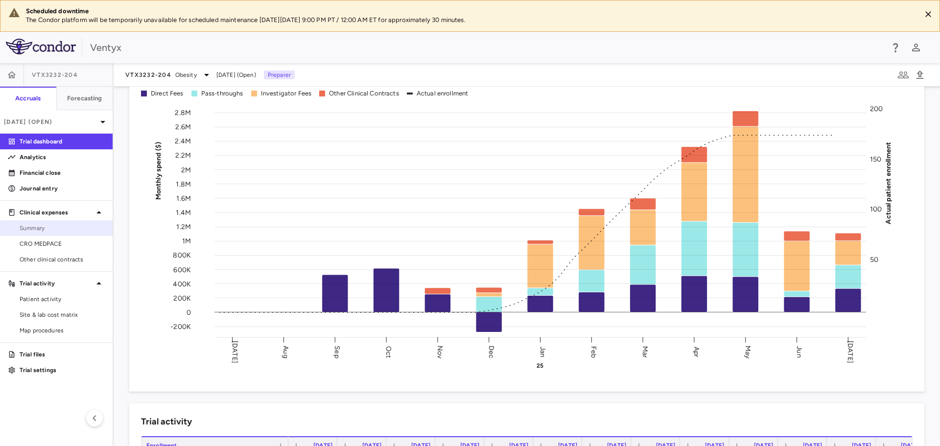
click at [54, 233] on link "Summary" at bounding box center [56, 228] width 113 height 15
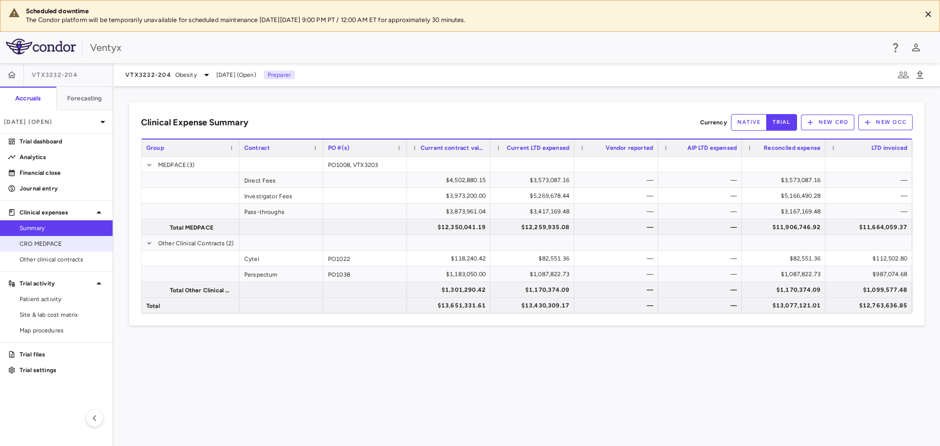
click at [28, 240] on span "CRO MEDPACE" at bounding box center [62, 243] width 85 height 9
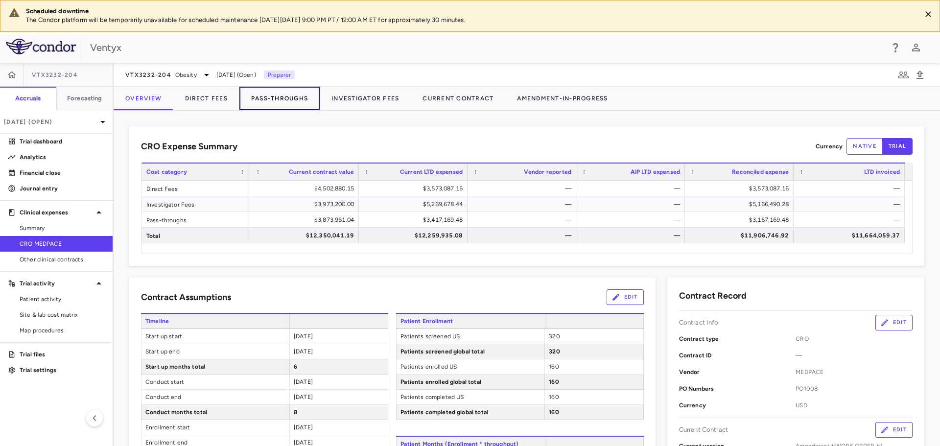
click at [283, 99] on button "Pass-Throughs" at bounding box center [279, 99] width 80 height 24
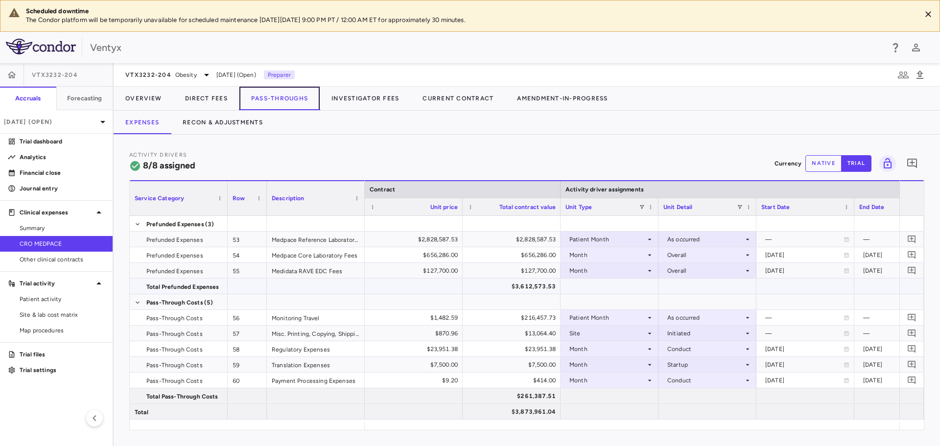
scroll to position [0, 497]
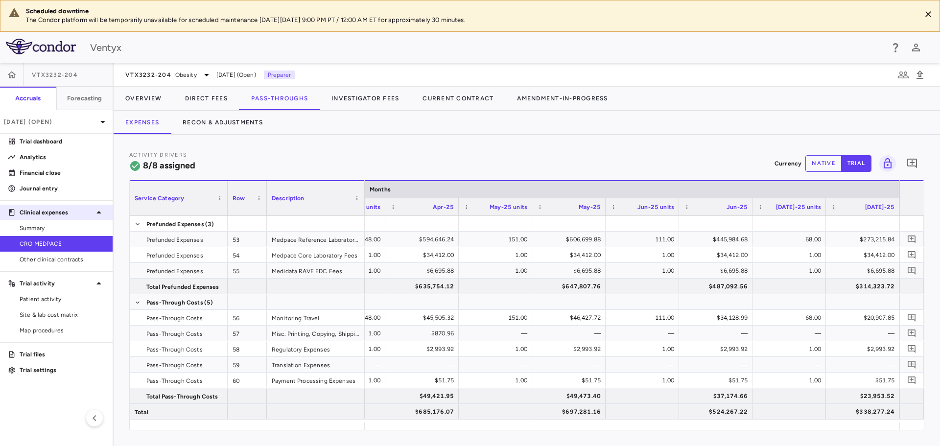
drag, startPoint x: 33, startPoint y: 235, endPoint x: 42, endPoint y: 217, distance: 19.9
click at [33, 235] on link "Summary" at bounding box center [56, 228] width 113 height 15
